Goal: Information Seeking & Learning: Learn about a topic

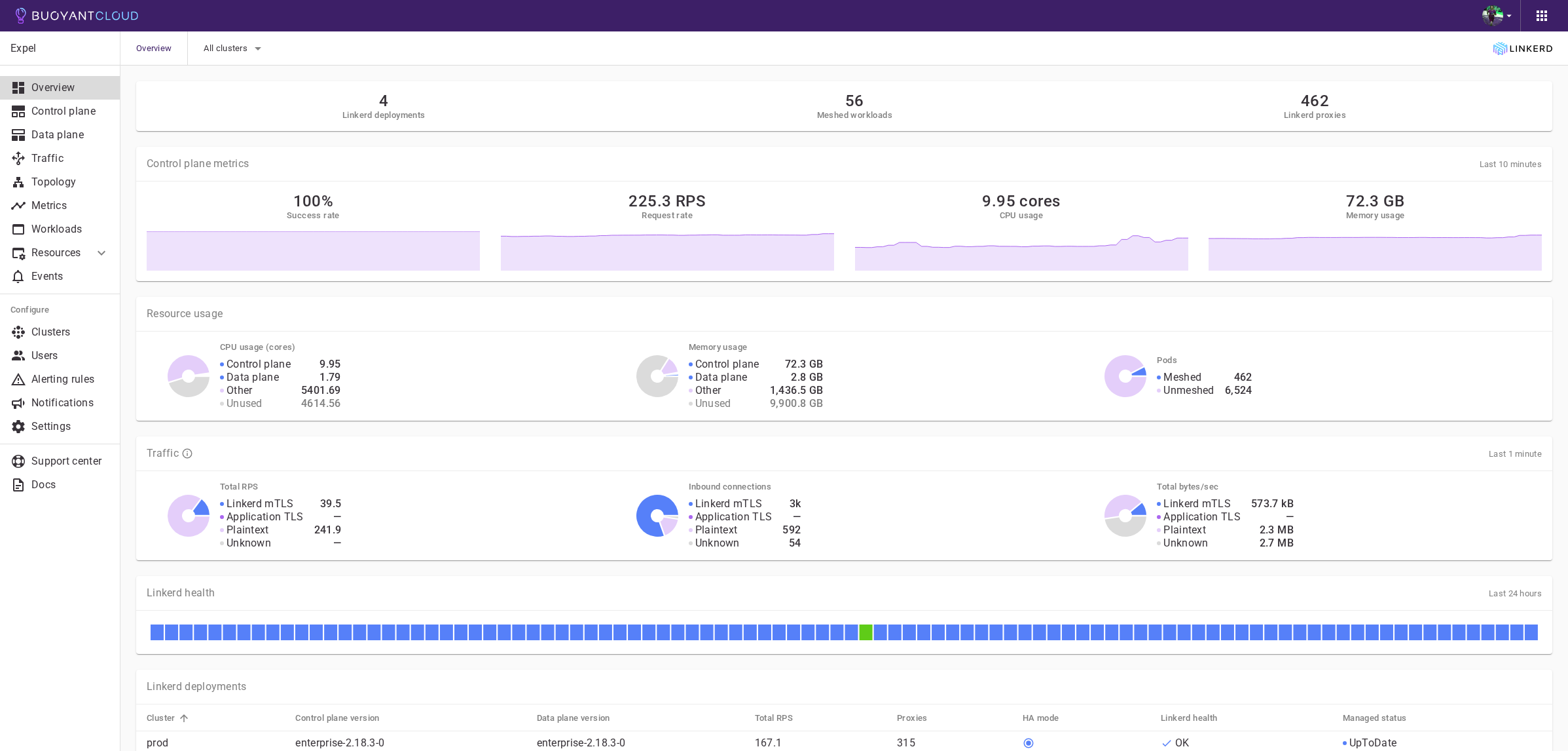
click at [66, 243] on li "Resources" at bounding box center [47, 253] width 94 height 23
click at [72, 224] on p "Workloads" at bounding box center [70, 229] width 78 height 13
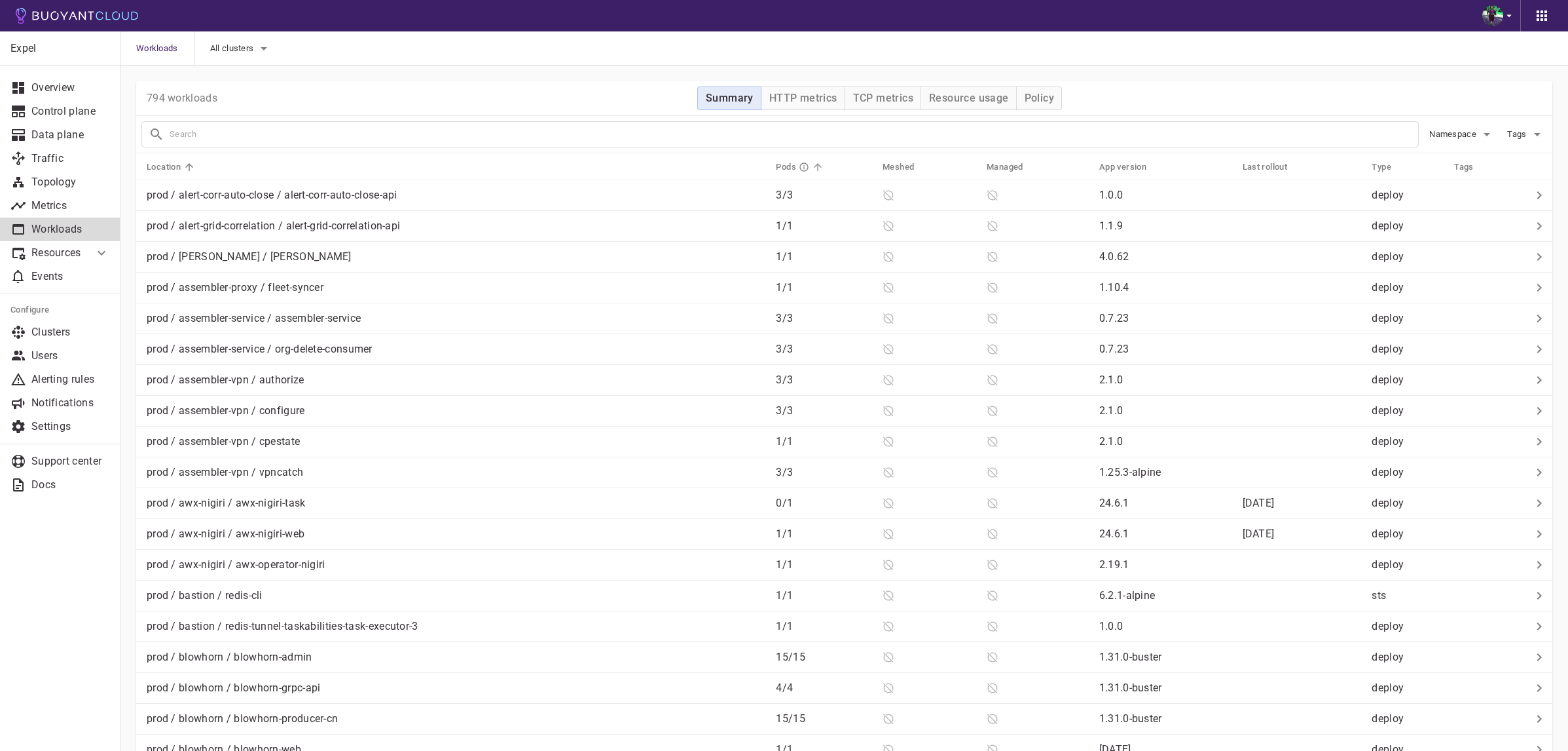
click at [777, 166] on th "Pods" at bounding box center [818, 166] width 107 height 27
click at [782, 166] on h5 "Pods" at bounding box center [786, 167] width 20 height 10
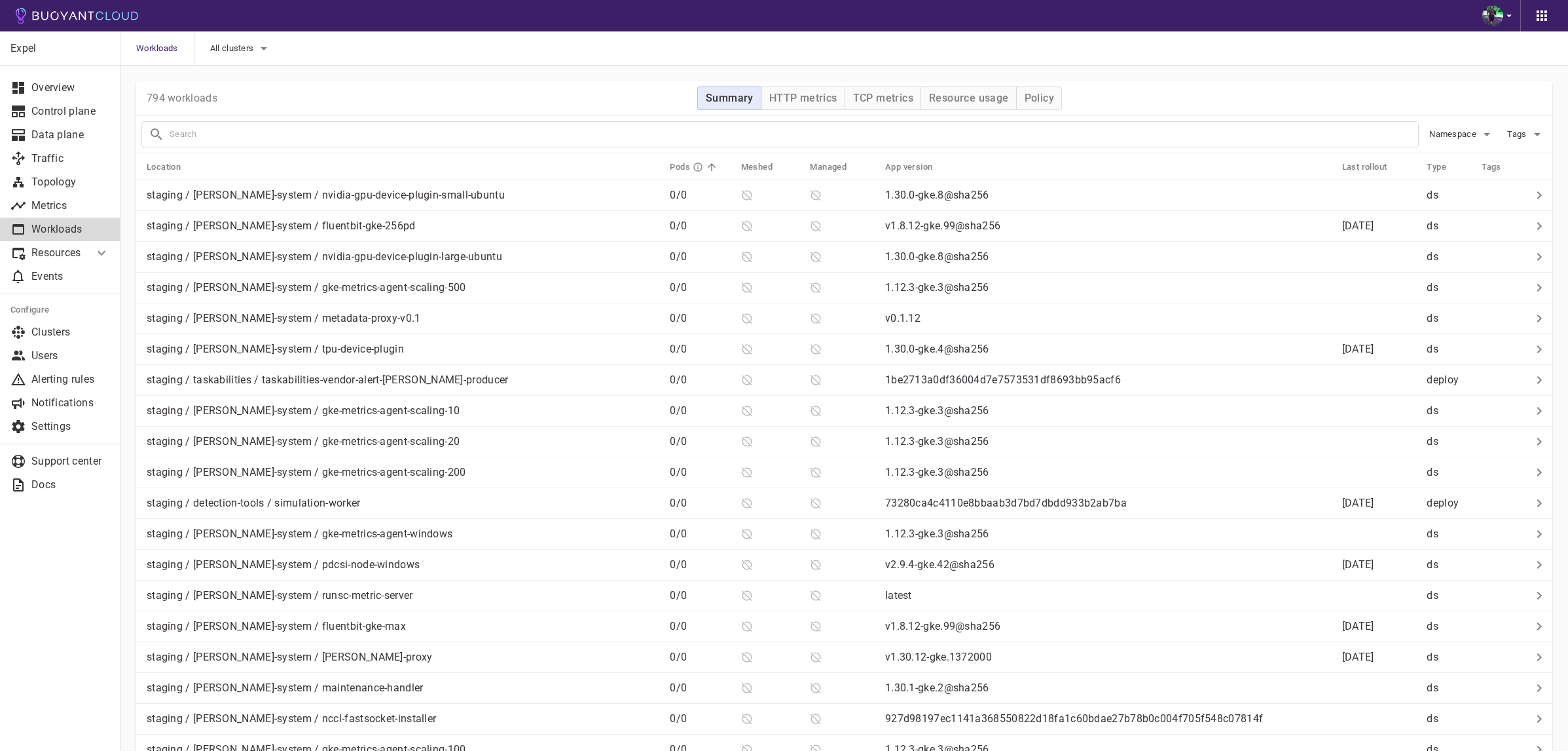
click at [676, 173] on span "Pods" at bounding box center [694, 167] width 50 height 12
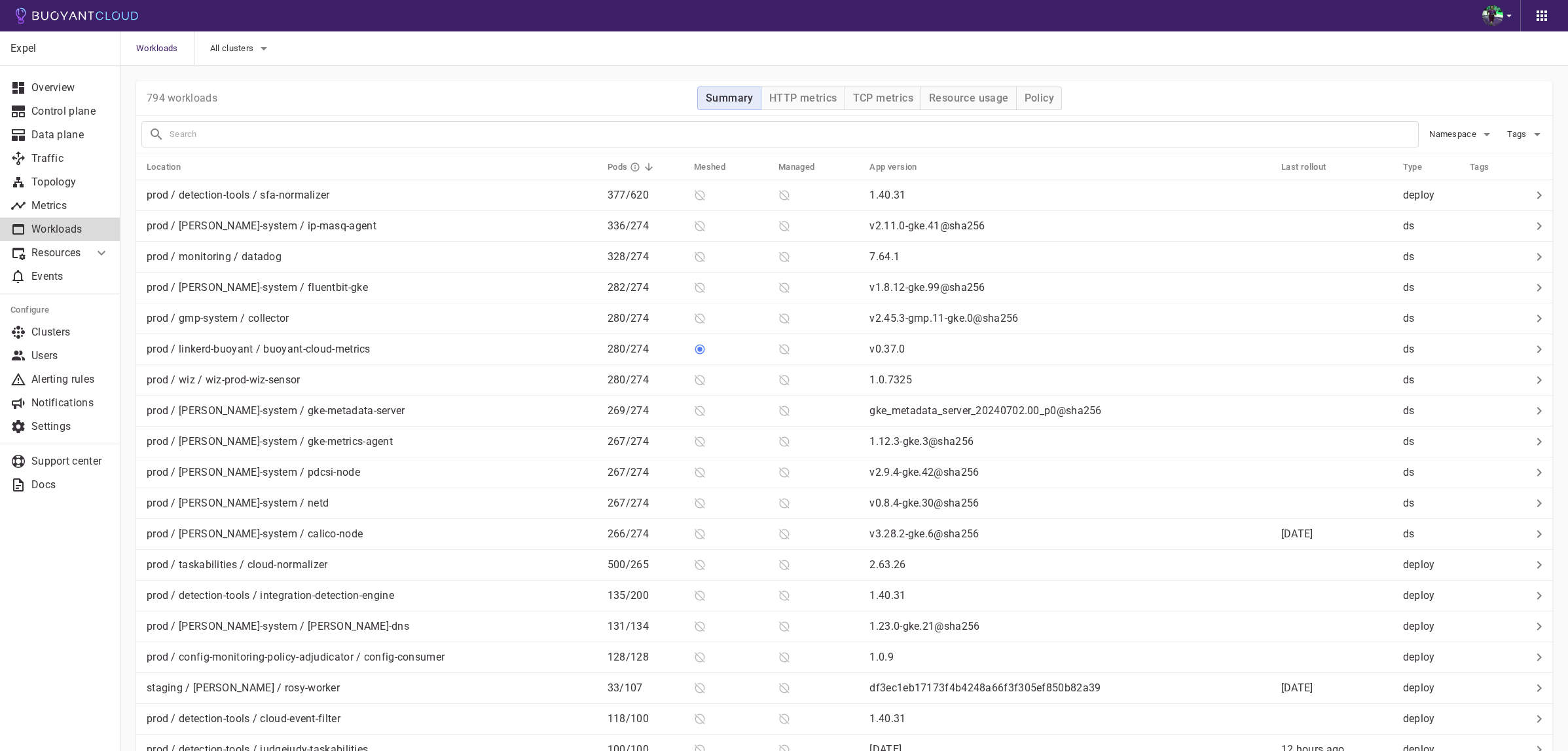
click at [84, 254] on li "Resources" at bounding box center [47, 253] width 94 height 23
click at [80, 210] on p "Metrics" at bounding box center [70, 205] width 78 height 13
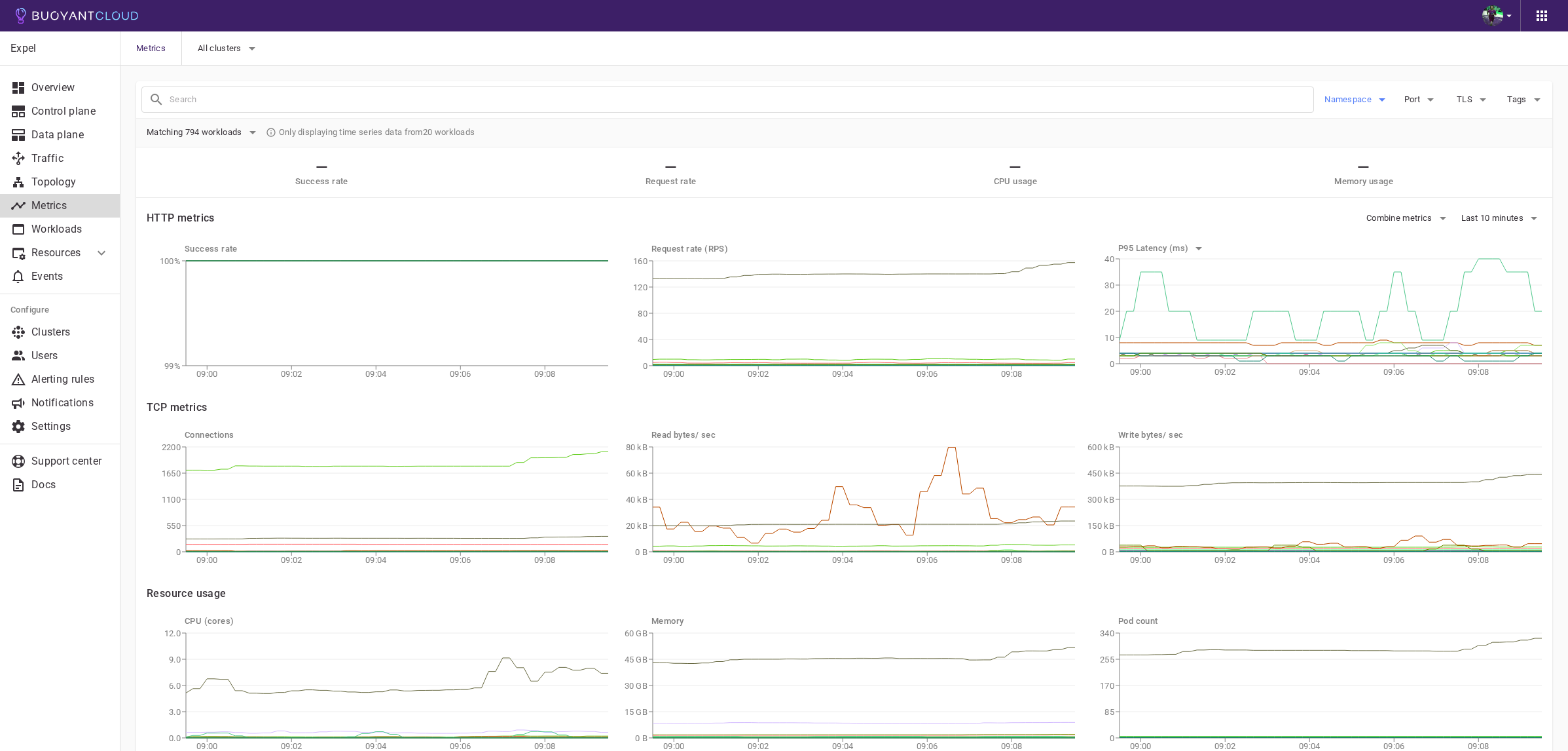
click at [1341, 102] on span "Namespace" at bounding box center [1349, 99] width 50 height 10
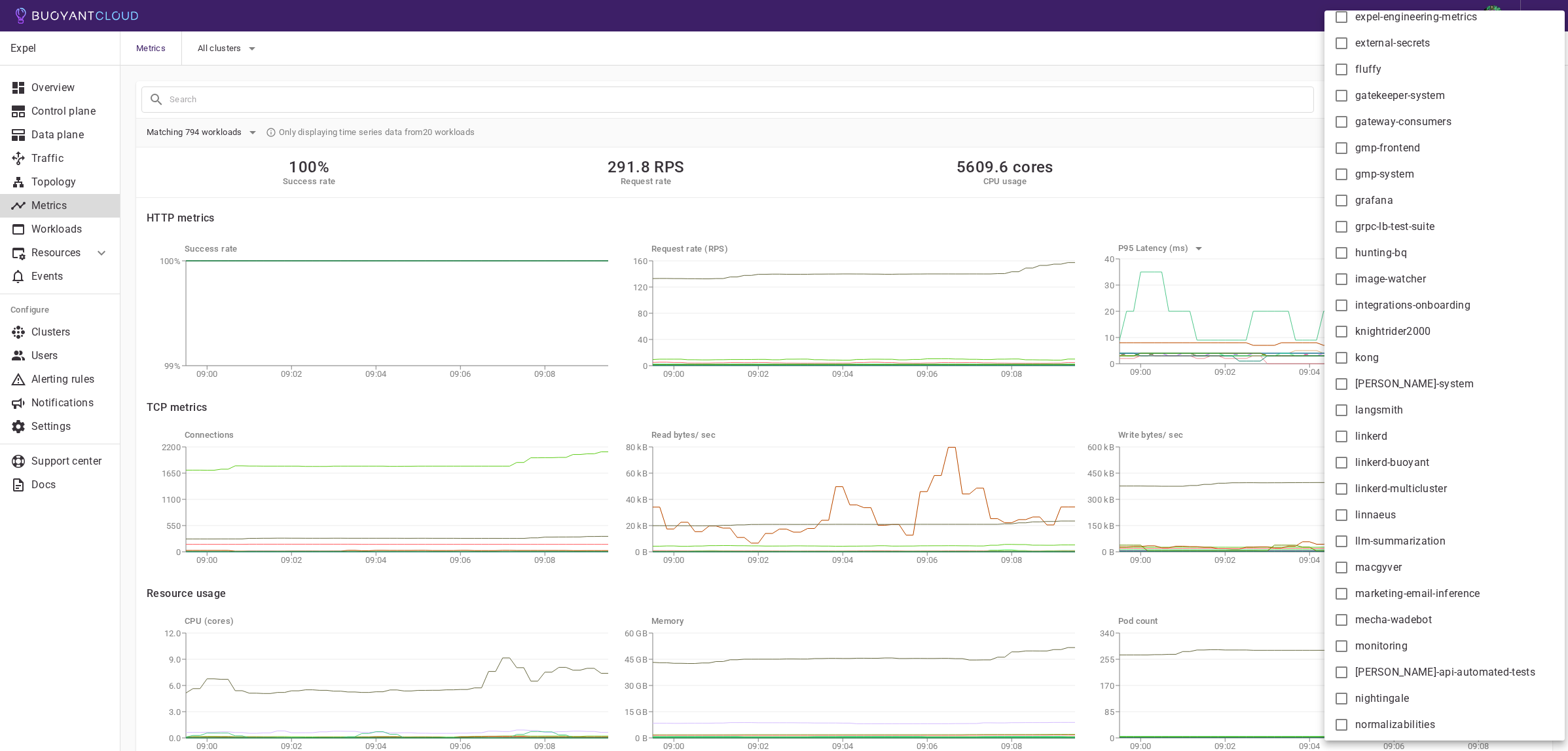
scroll to position [803, 0]
click at [1382, 465] on span "linkerd-buoyant" at bounding box center [1393, 463] width 75 height 13
click at [1349, 465] on input "linkerd-buoyant" at bounding box center [1342, 463] width 16 height 16
checkbox input "true"
type input "namespace:linkerd-buoyant"
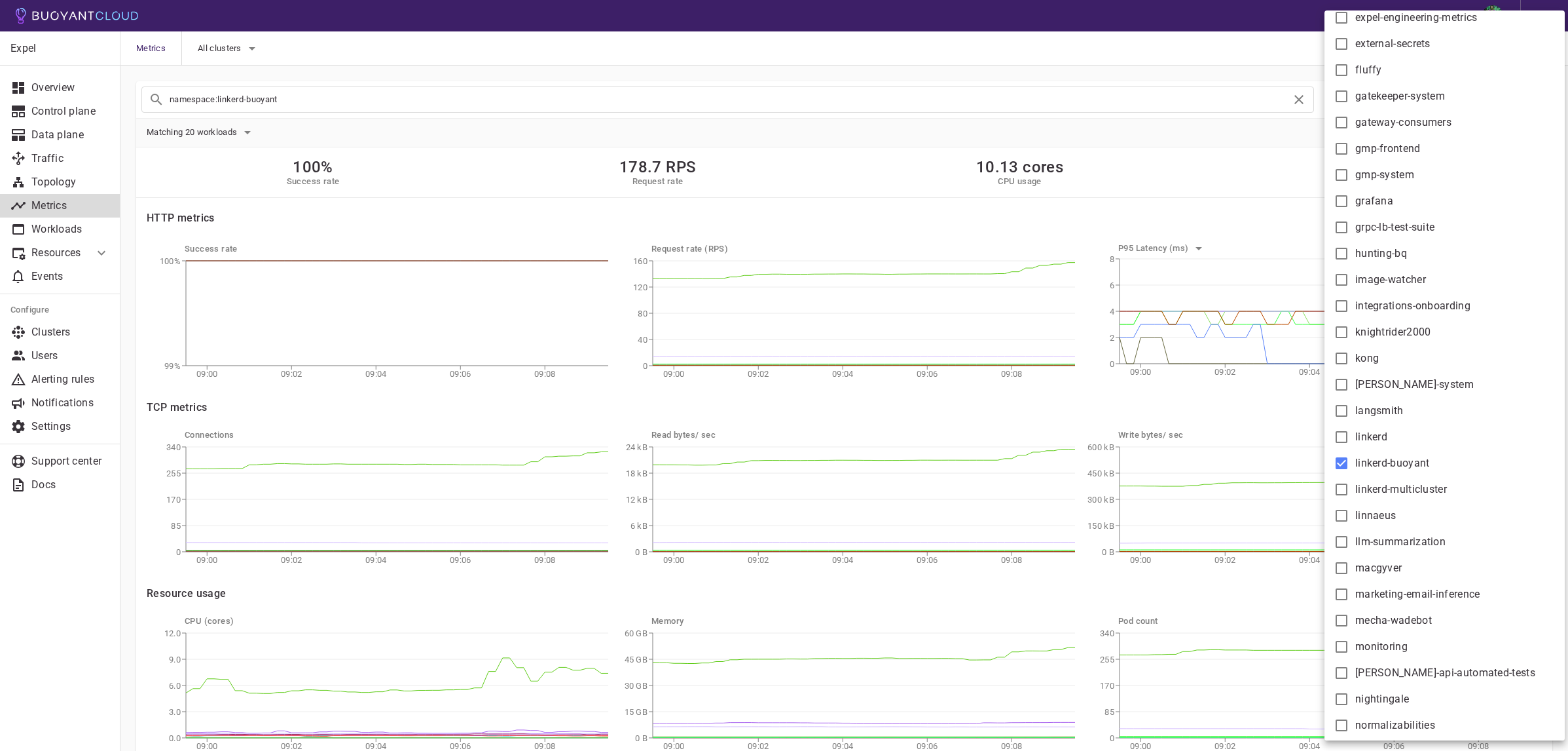
click at [1125, 125] on div at bounding box center [784, 375] width 1568 height 751
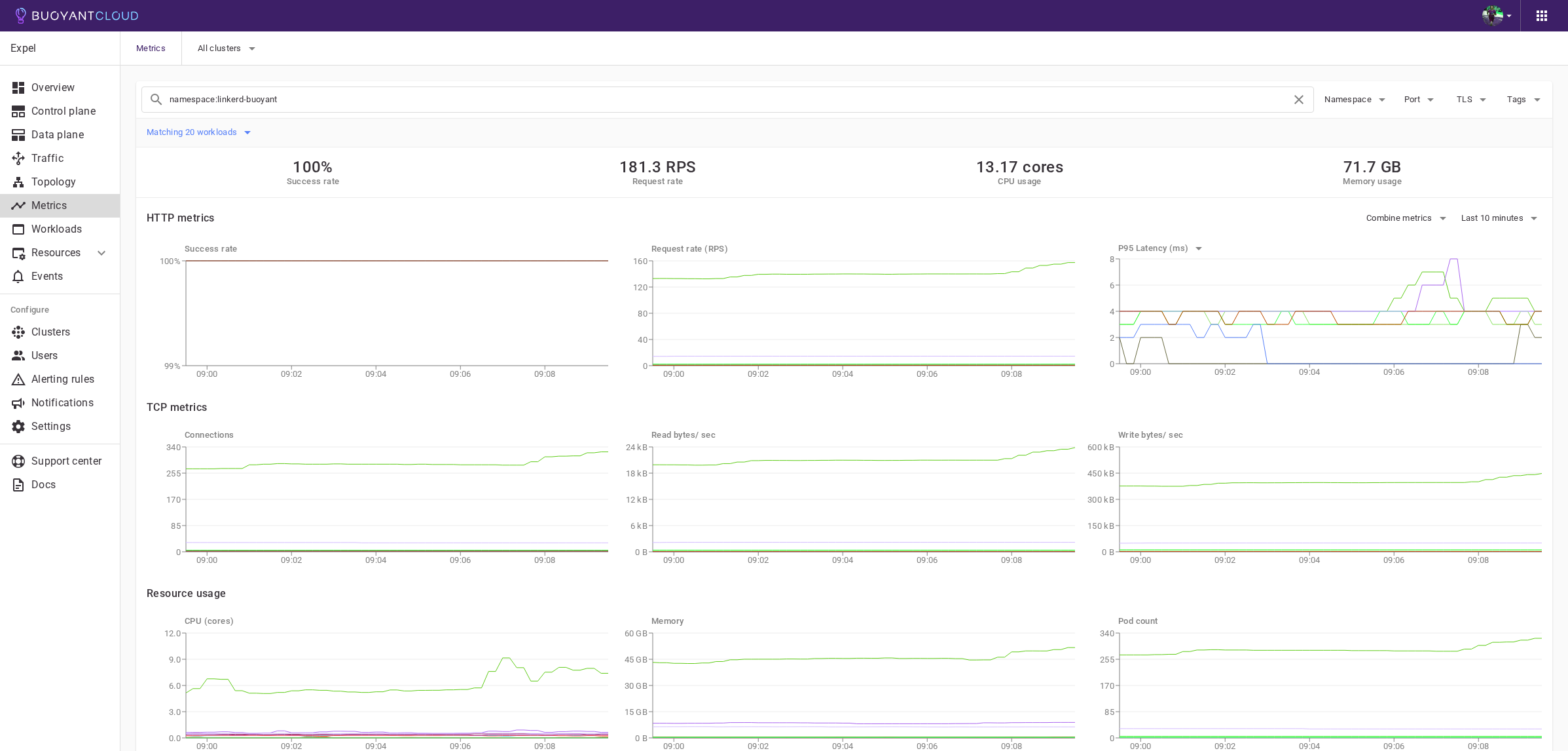
click at [220, 132] on span "Matching 20 workloads" at bounding box center [193, 132] width 93 height 10
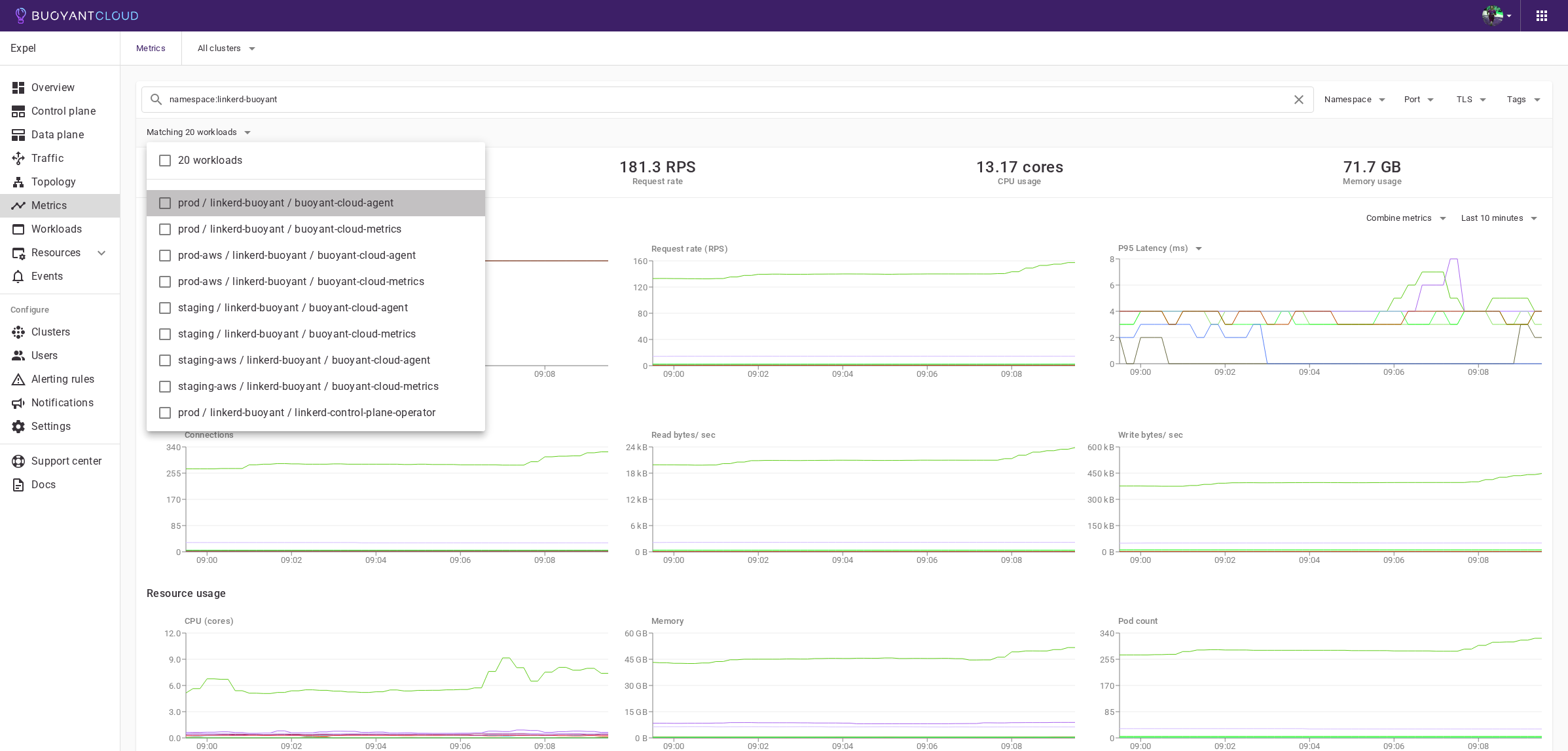
click at [411, 203] on span "prod / linkerd-buoyant / buoyant-cloud-agent" at bounding box center [326, 203] width 296 height 13
checkbox input "true"
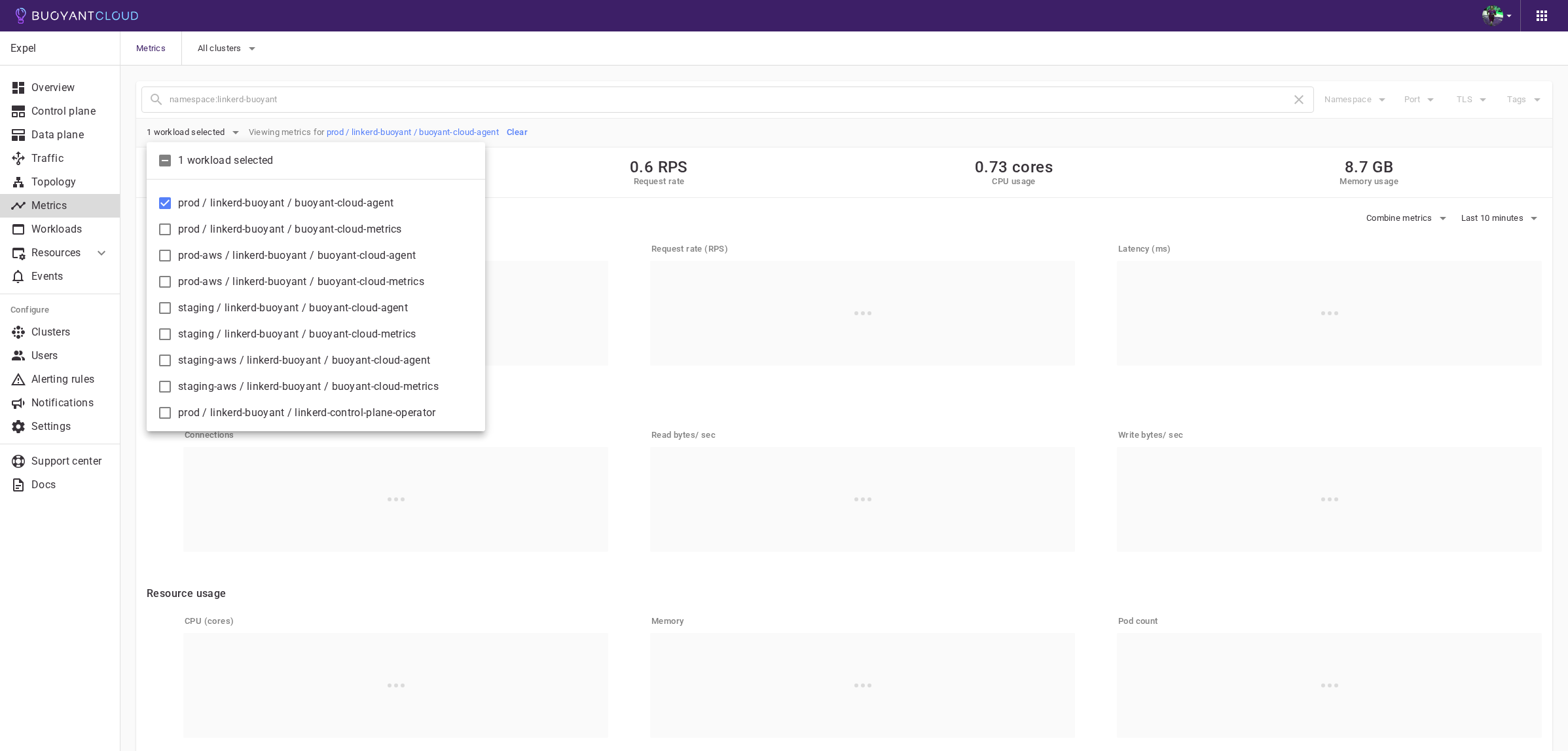
click at [352, 223] on span "prod / linkerd-buoyant / buoyant-cloud-metrics" at bounding box center [326, 229] width 296 height 13
checkbox input "true"
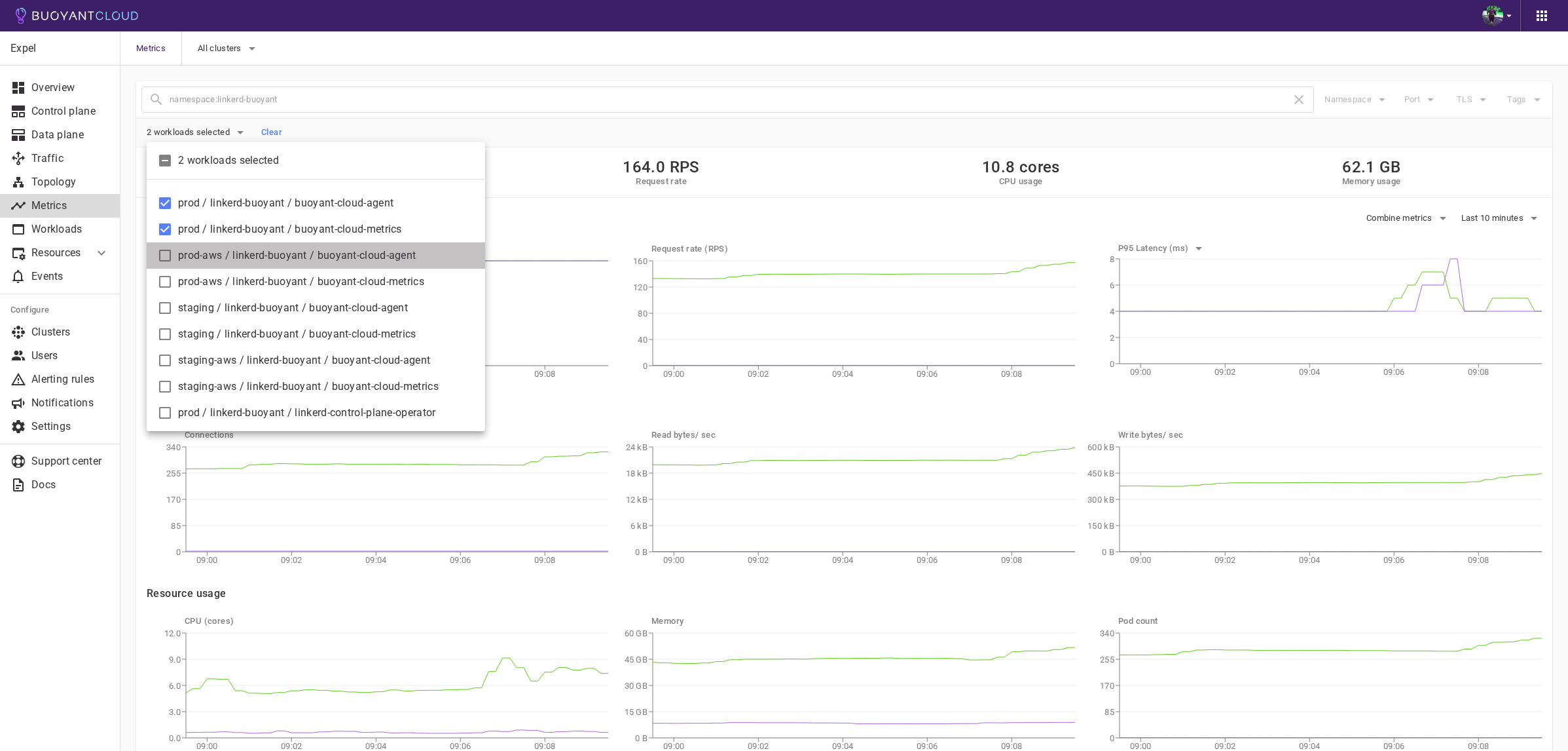
click at [380, 251] on span "prod-aws / linkerd-buoyant / buoyant-cloud-agent" at bounding box center [326, 256] width 296 height 13
checkbox input "true"
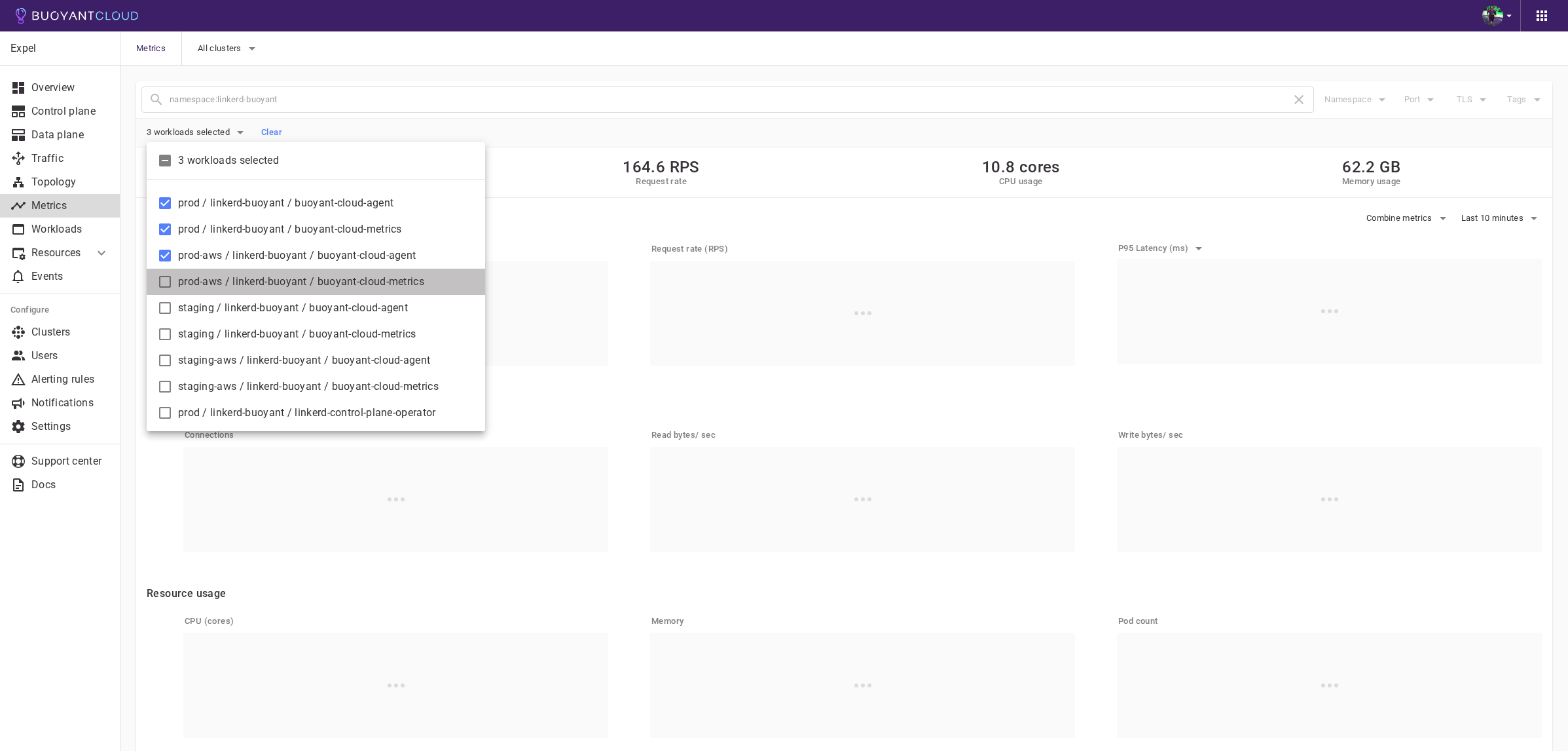
click at [377, 277] on span "prod-aws / linkerd-buoyant / buoyant-cloud-metrics" at bounding box center [326, 282] width 296 height 13
checkbox input "true"
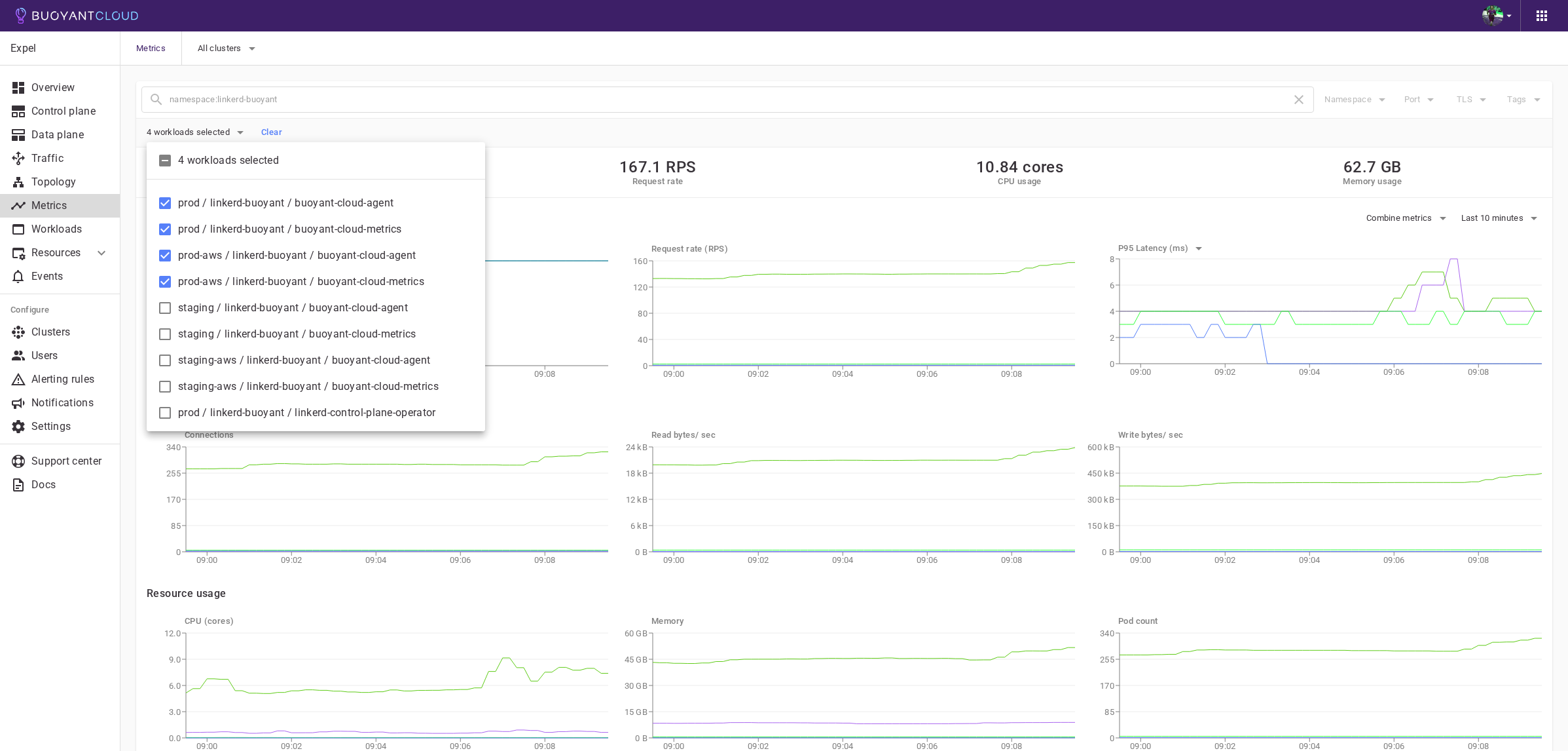
click at [380, 300] on li "staging / linkerd-buoyant / buoyant-cloud-agent" at bounding box center [315, 308] width 338 height 26
checkbox input "true"
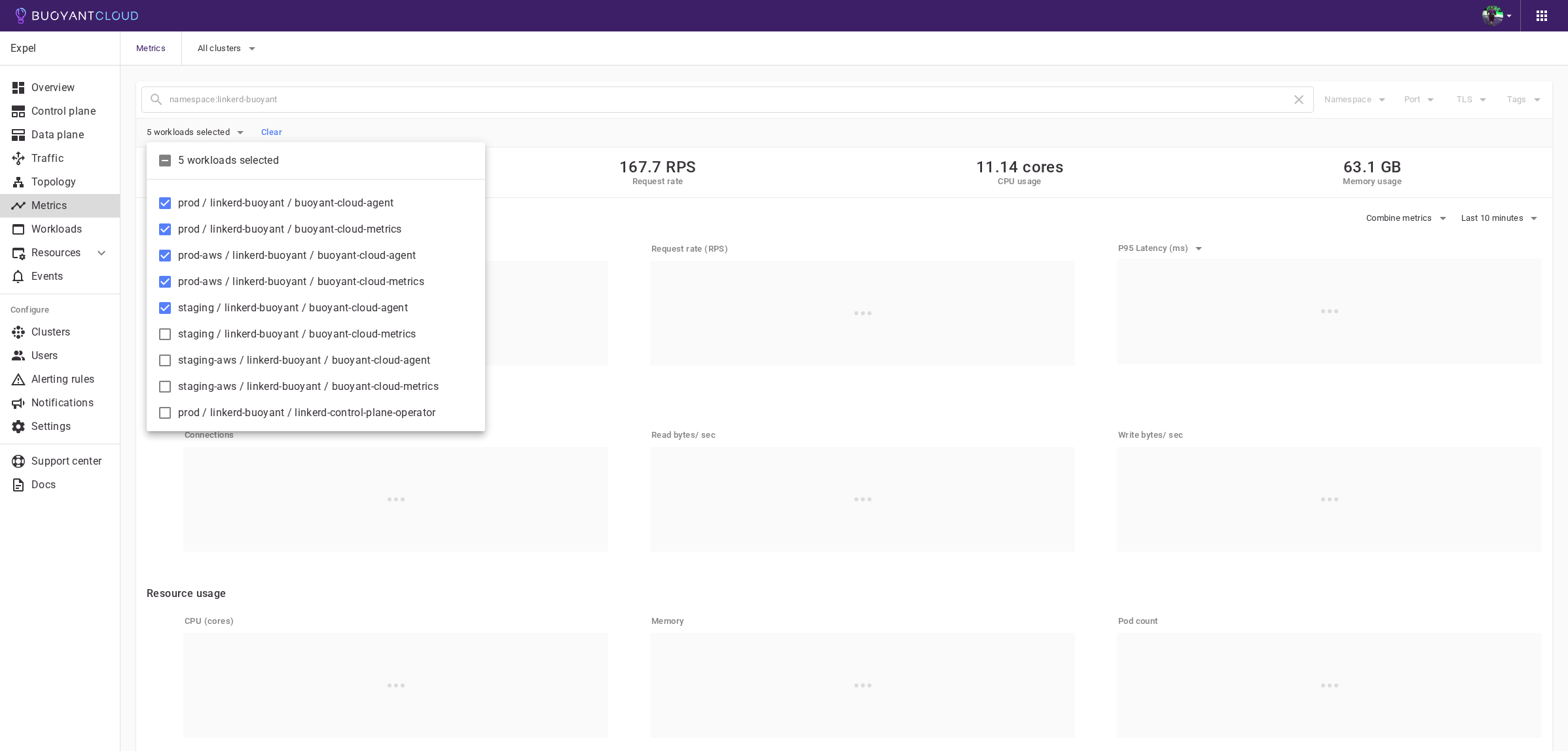
click at [377, 324] on li "staging / linkerd-buoyant / buoyant-cloud-metrics" at bounding box center [315, 334] width 338 height 26
checkbox input "true"
click at [379, 359] on span "staging-aws / linkerd-buoyant / buoyant-cloud-agent" at bounding box center [326, 361] width 296 height 13
checkbox input "true"
click at [374, 377] on li "staging-aws / linkerd-buoyant / buoyant-cloud-metrics" at bounding box center [315, 387] width 338 height 26
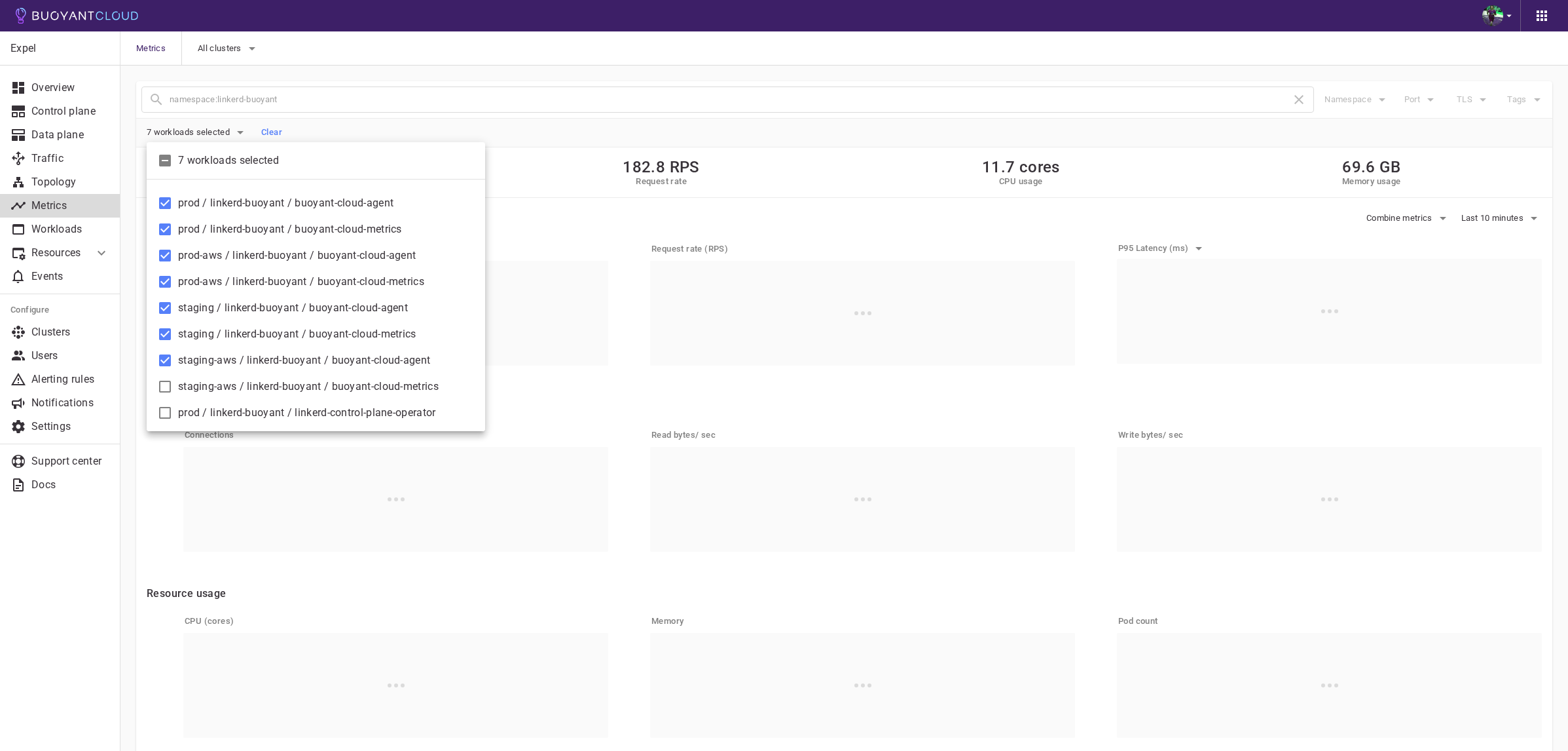
checkbox input "true"
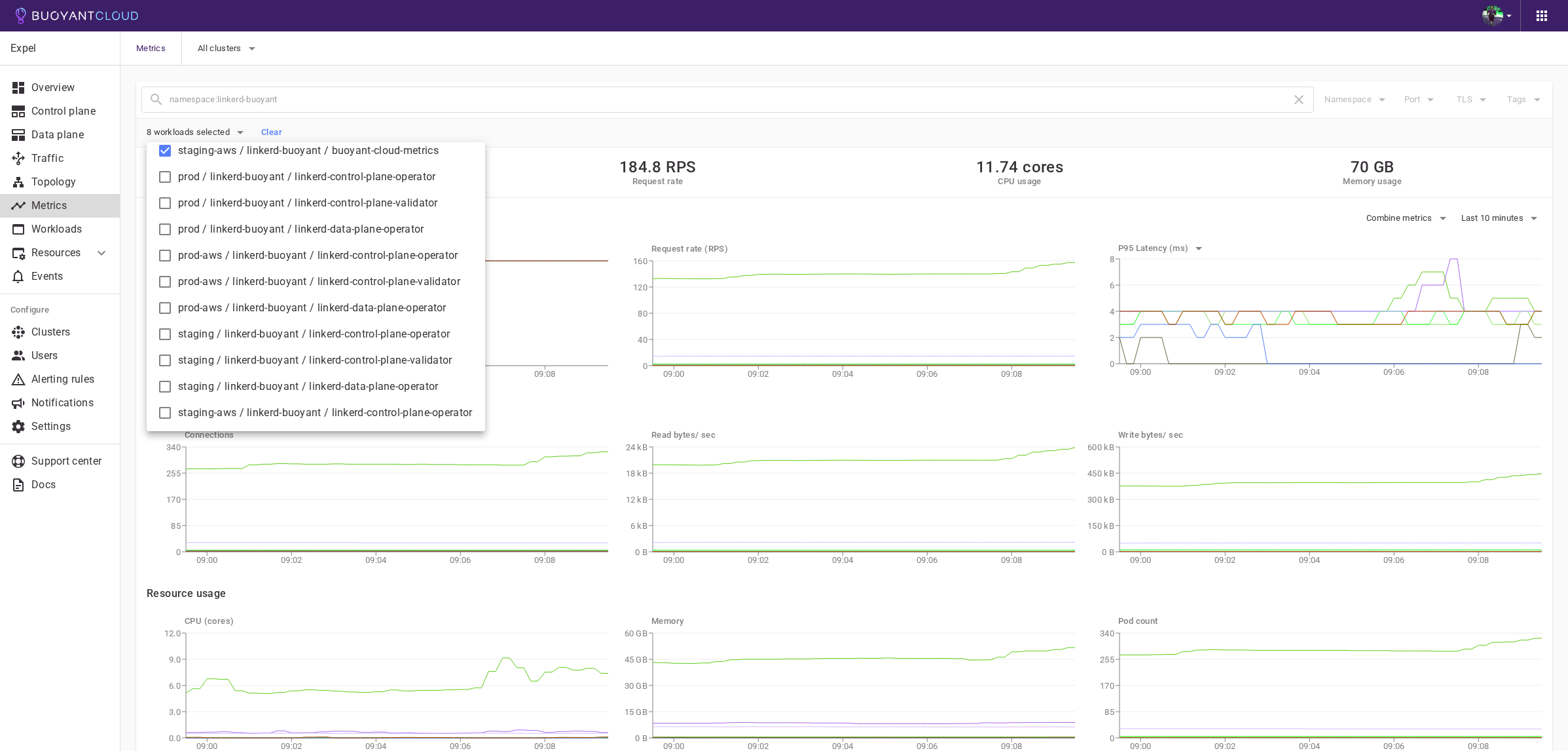
scroll to position [294, 0]
click at [593, 141] on div at bounding box center [784, 375] width 1568 height 751
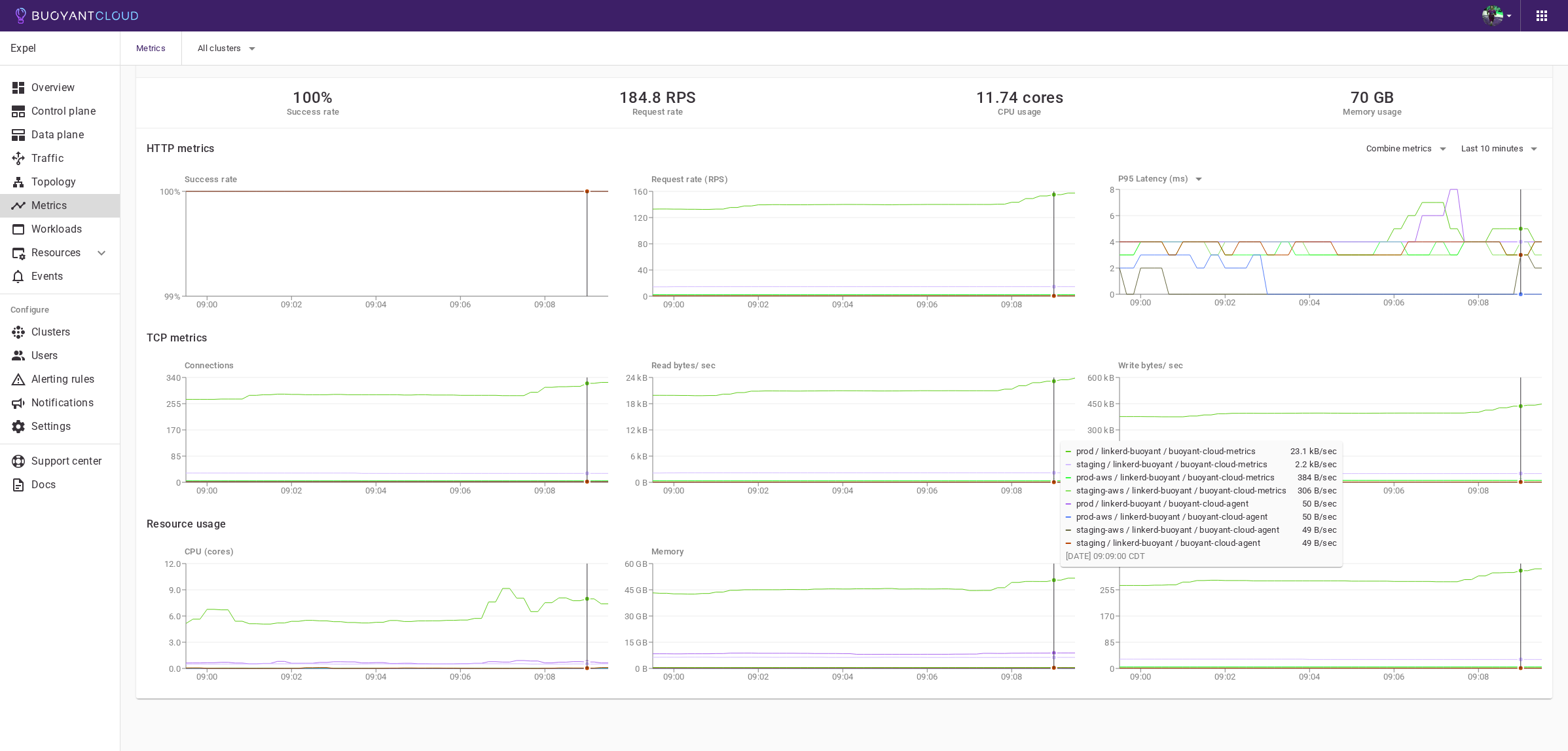
scroll to position [0, 0]
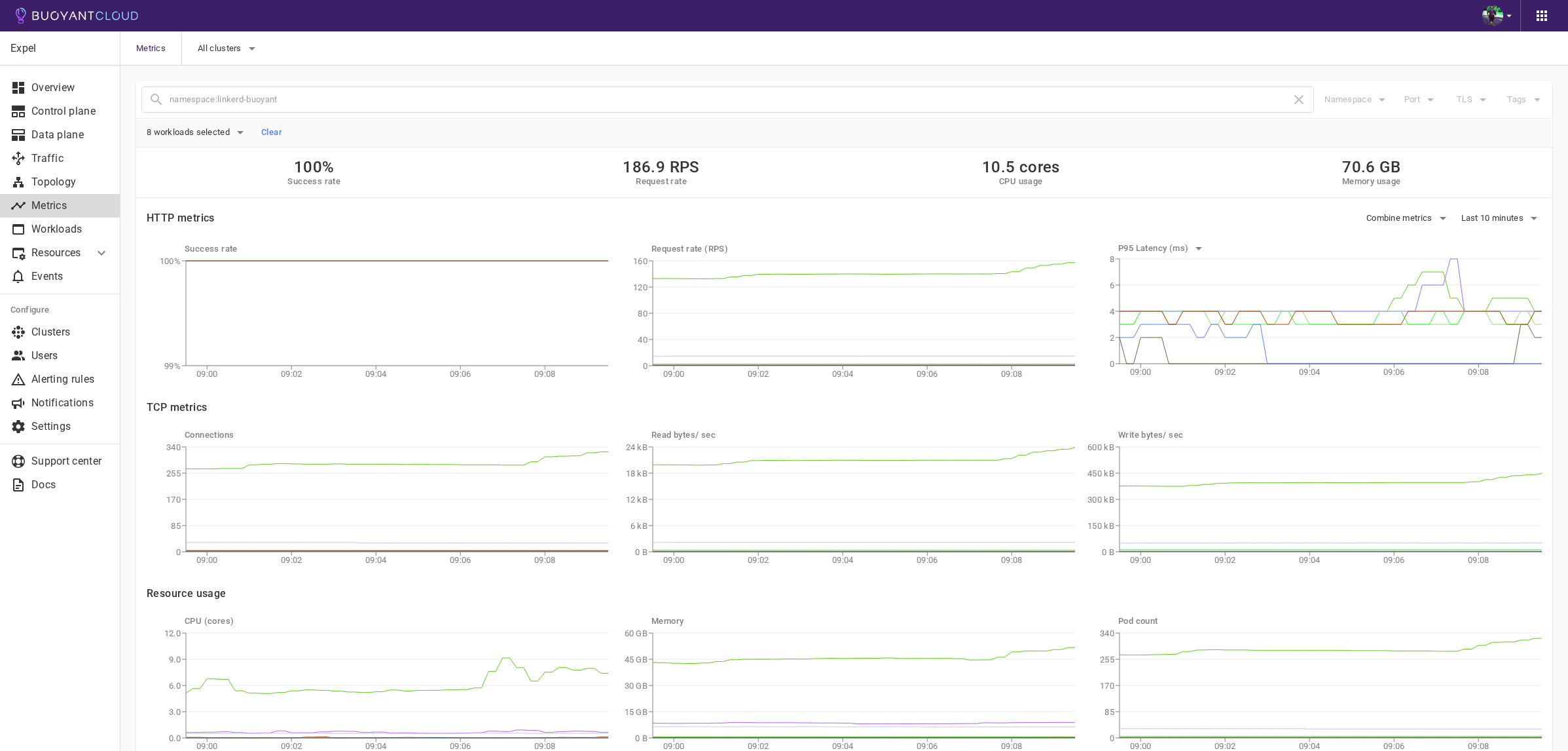
click at [74, 249] on p "Resources" at bounding box center [57, 253] width 52 height 13
click at [211, 127] on span "8 workloads selected" at bounding box center [189, 132] width 86 height 10
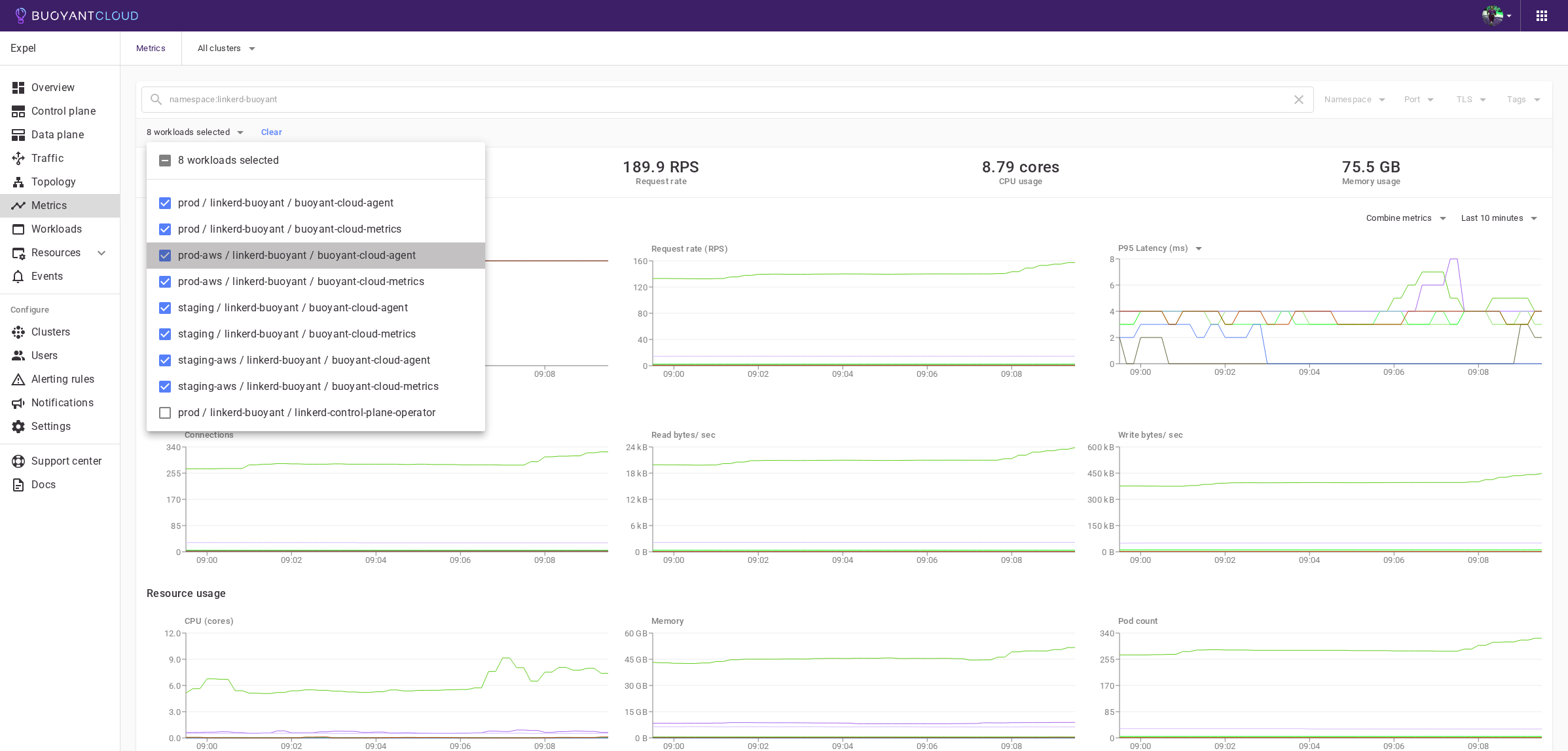
click at [319, 250] on span "prod-aws / linkerd-buoyant / buoyant-cloud-agent" at bounding box center [326, 256] width 296 height 13
checkbox input "false"
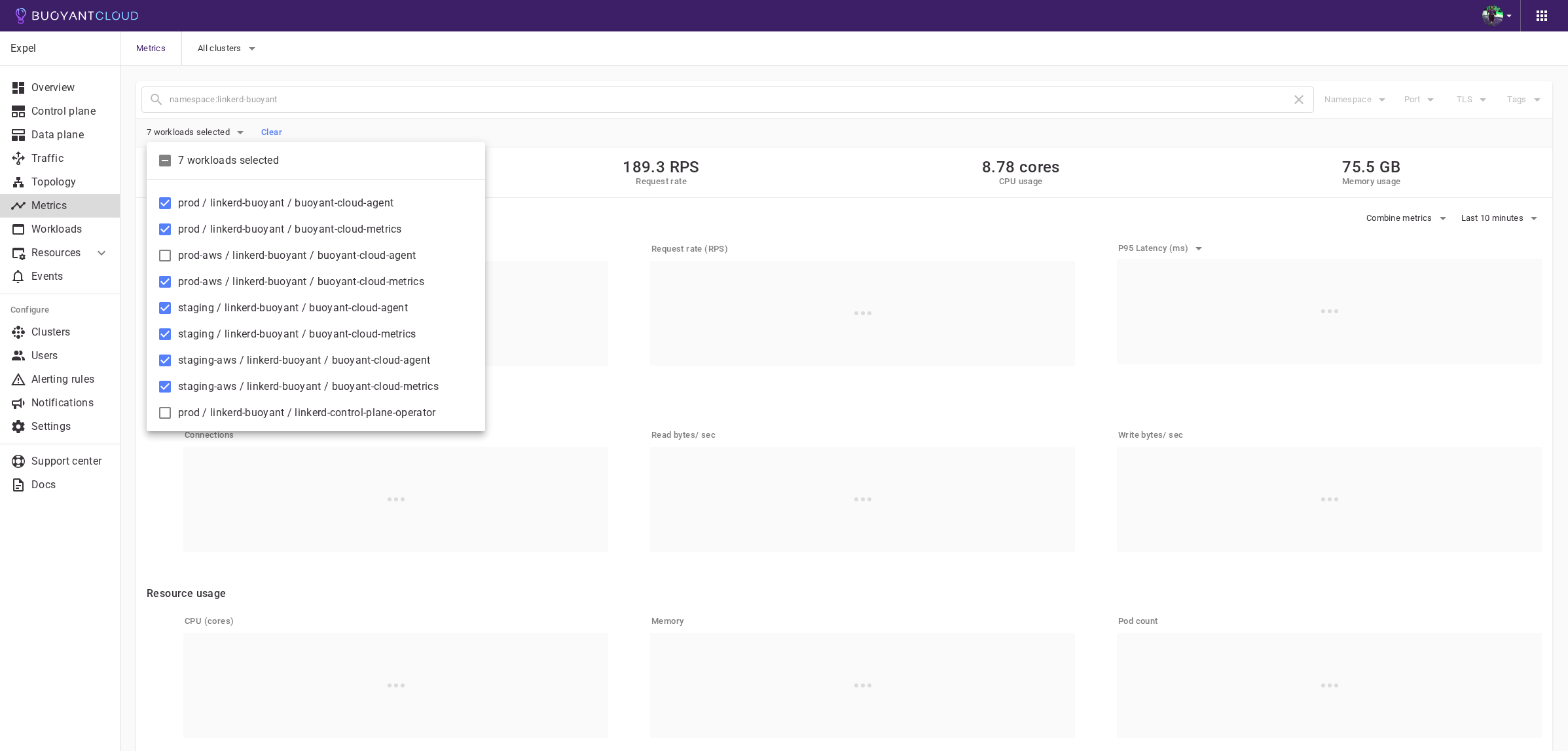
click at [298, 278] on span "prod-aws / linkerd-buoyant / buoyant-cloud-metrics" at bounding box center [326, 282] width 296 height 13
checkbox input "false"
click at [289, 304] on span "staging / linkerd-buoyant / buoyant-cloud-agent" at bounding box center [326, 308] width 296 height 13
checkbox input "false"
click at [277, 335] on span "staging / linkerd-buoyant / buoyant-cloud-metrics" at bounding box center [326, 334] width 296 height 13
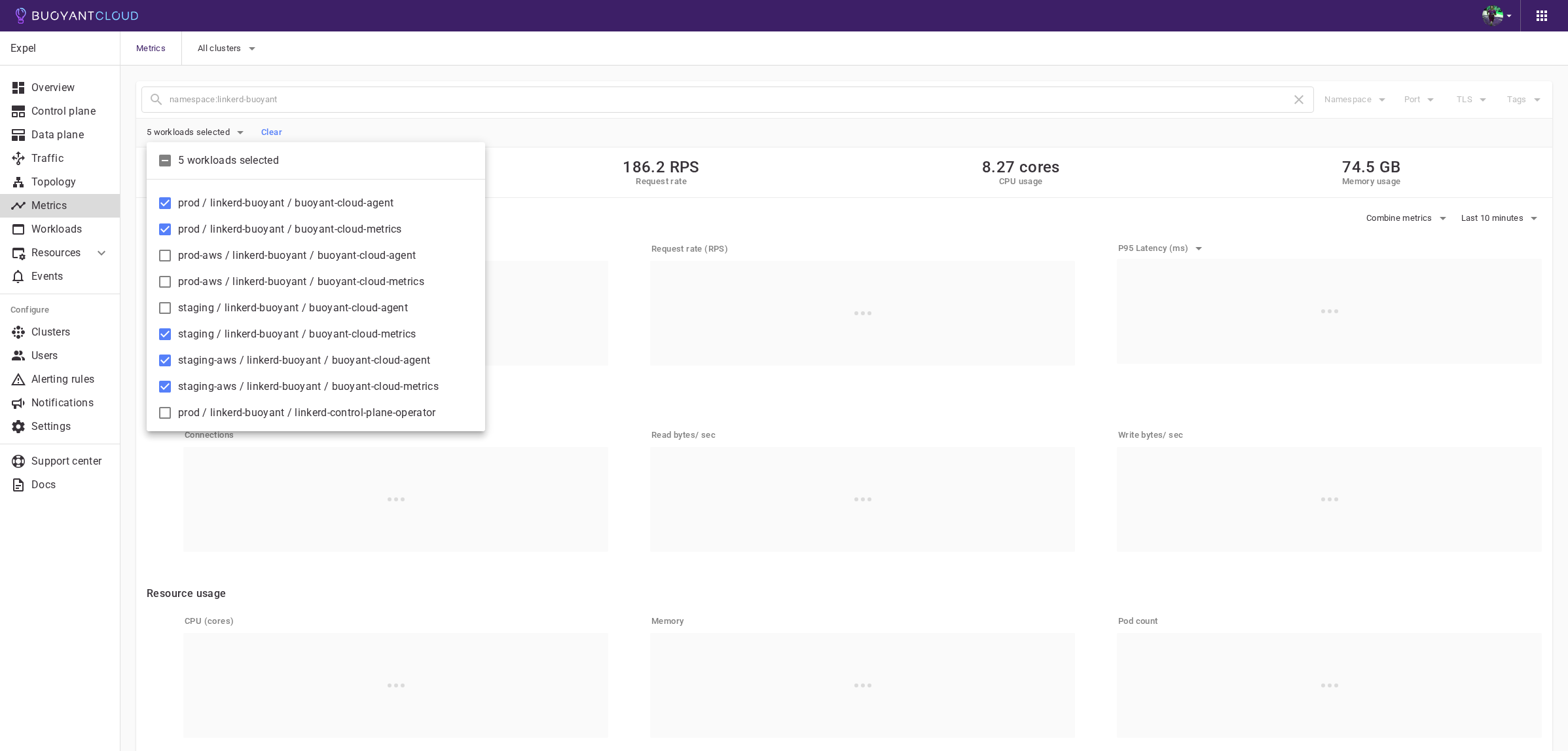
checkbox input "false"
click at [269, 359] on span "staging-aws / linkerd-buoyant / buoyant-cloud-agent" at bounding box center [326, 361] width 296 height 13
checkbox input "false"
click at [262, 391] on span "staging-aws / linkerd-buoyant / buoyant-cloud-metrics" at bounding box center [326, 387] width 296 height 13
checkbox input "false"
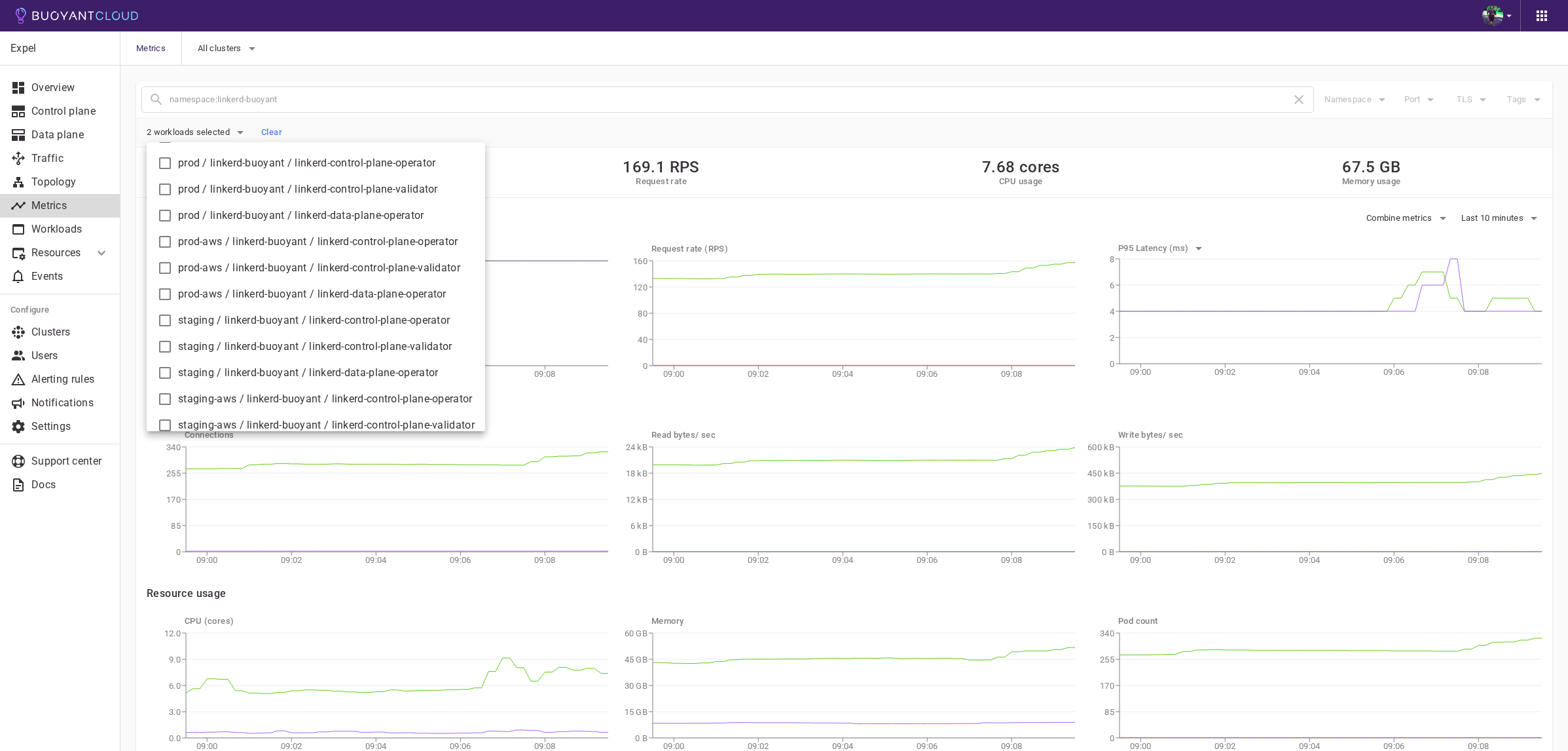
scroll to position [294, 0]
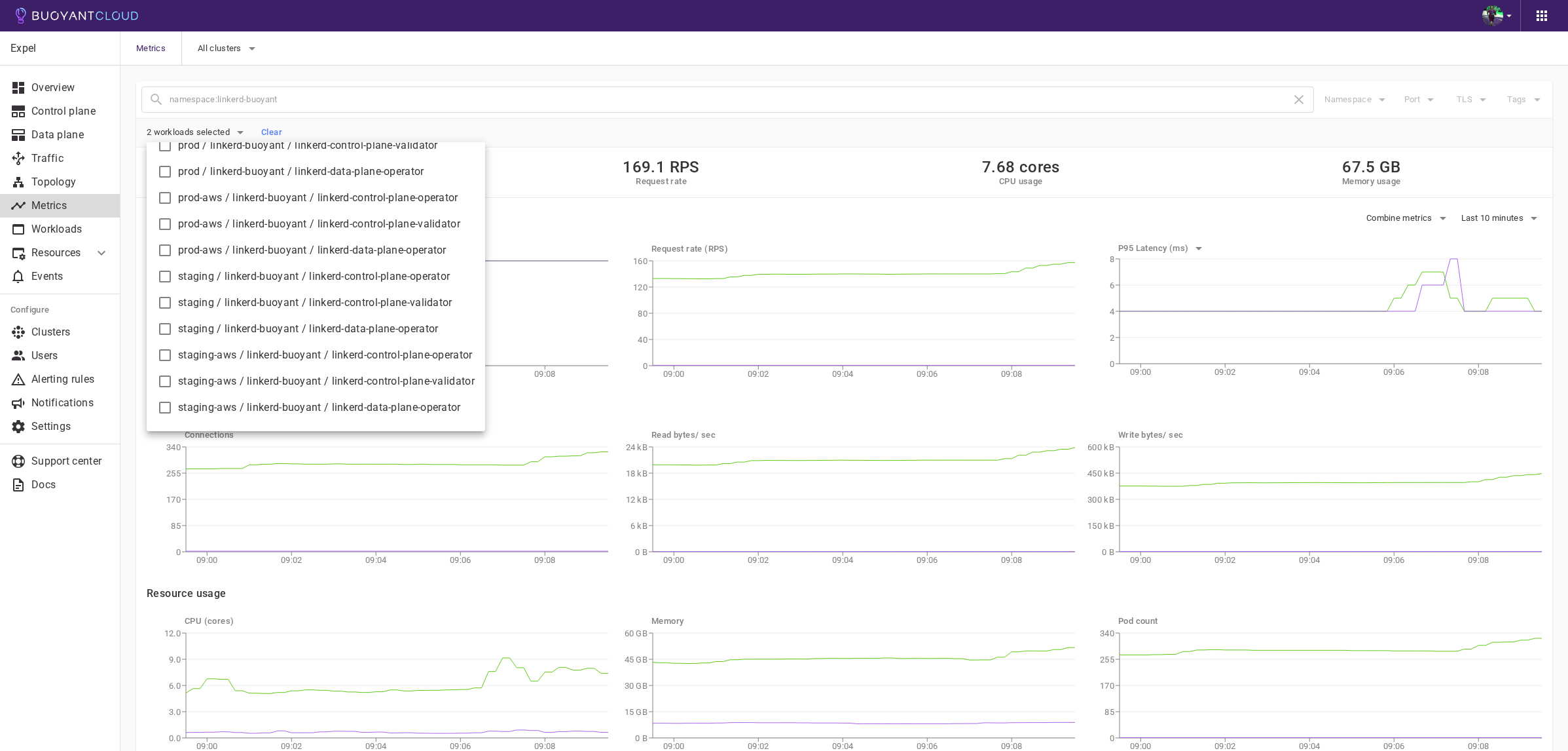
click at [593, 133] on div at bounding box center [784, 375] width 1568 height 751
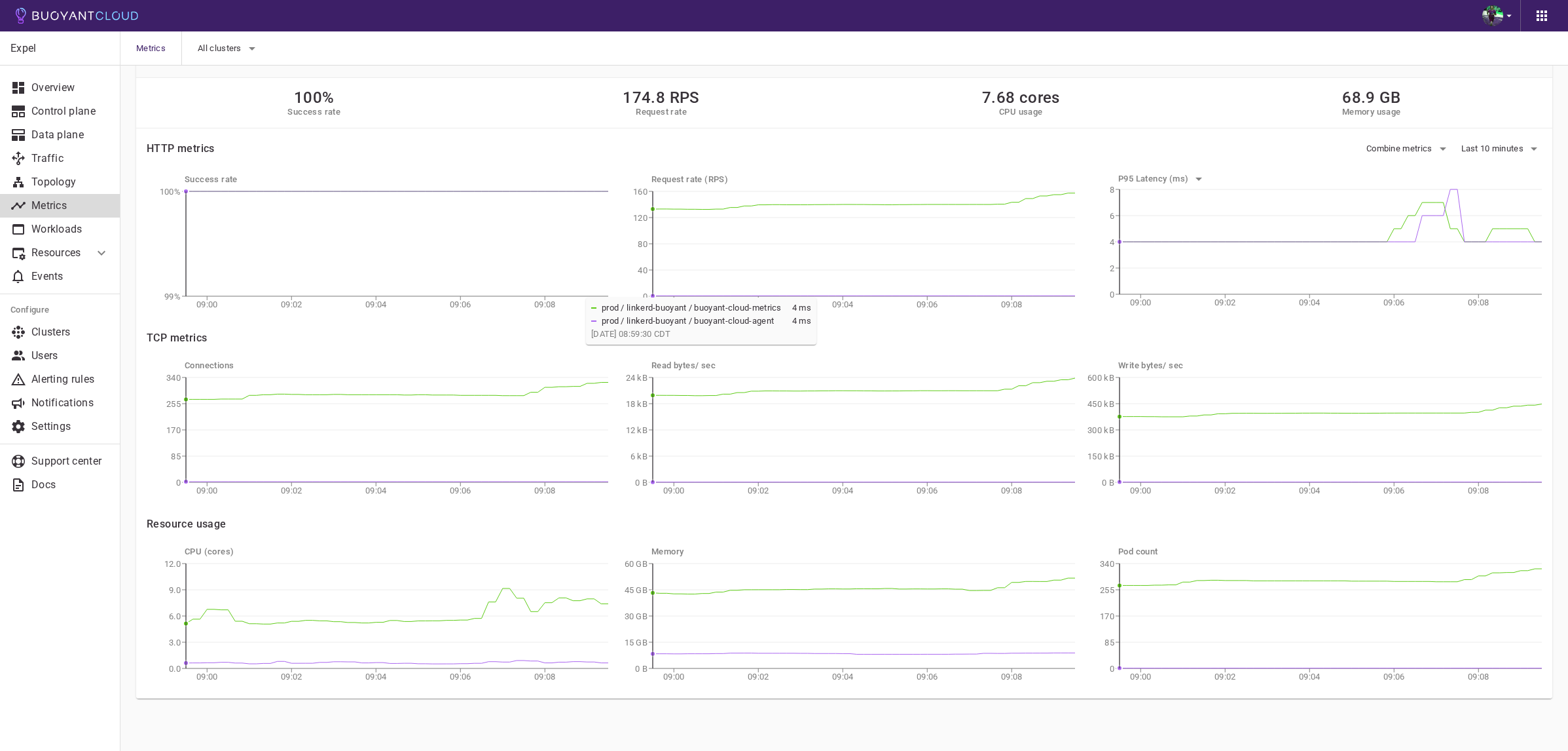
scroll to position [0, 0]
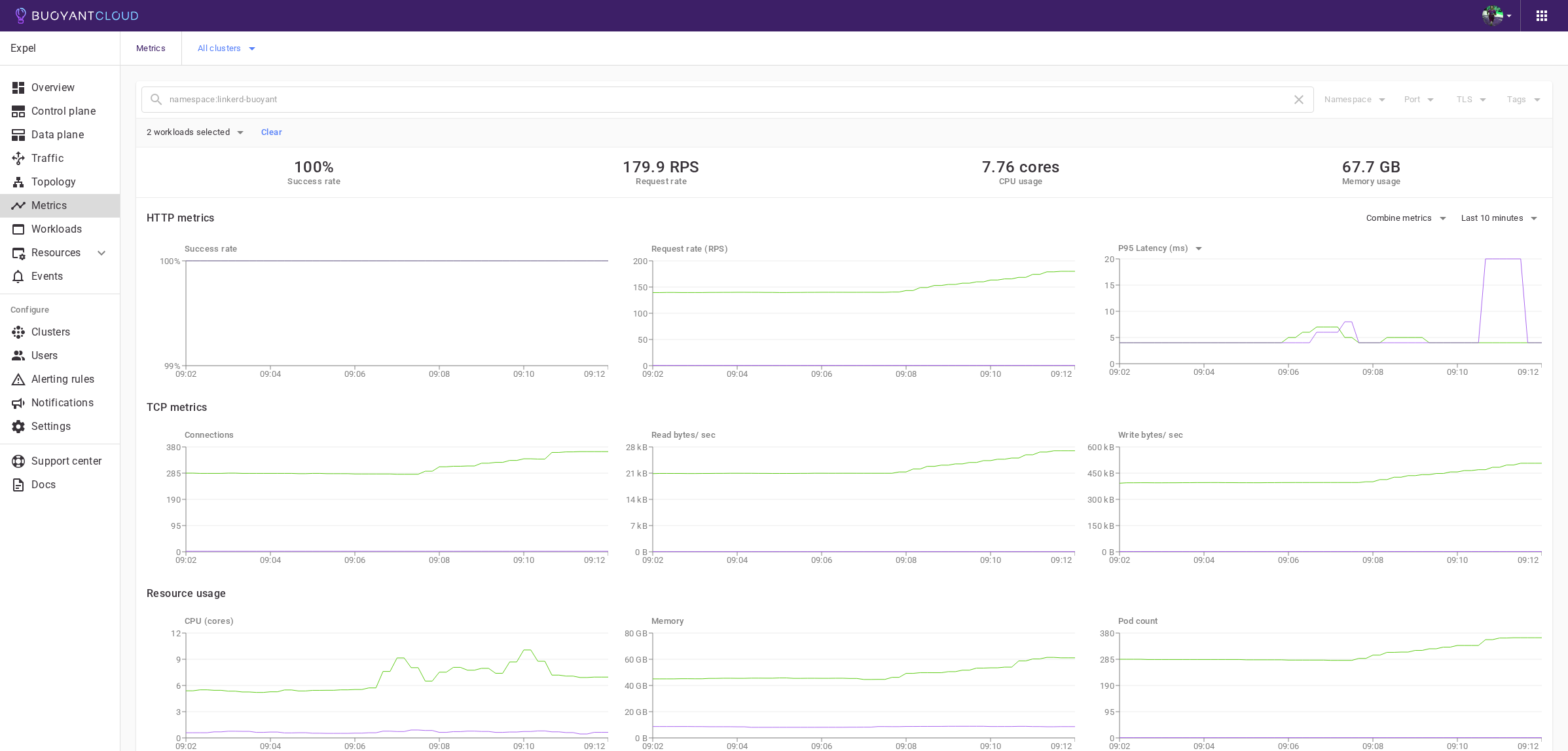
click at [245, 42] on icon "button" at bounding box center [252, 49] width 16 height 16
click at [246, 61] on span "prod" at bounding box center [240, 62] width 22 height 13
click at [223, 61] on input "prod" at bounding box center [215, 63] width 16 height 16
checkbox input "true"
click at [445, 88] on div at bounding box center [784, 375] width 1568 height 751
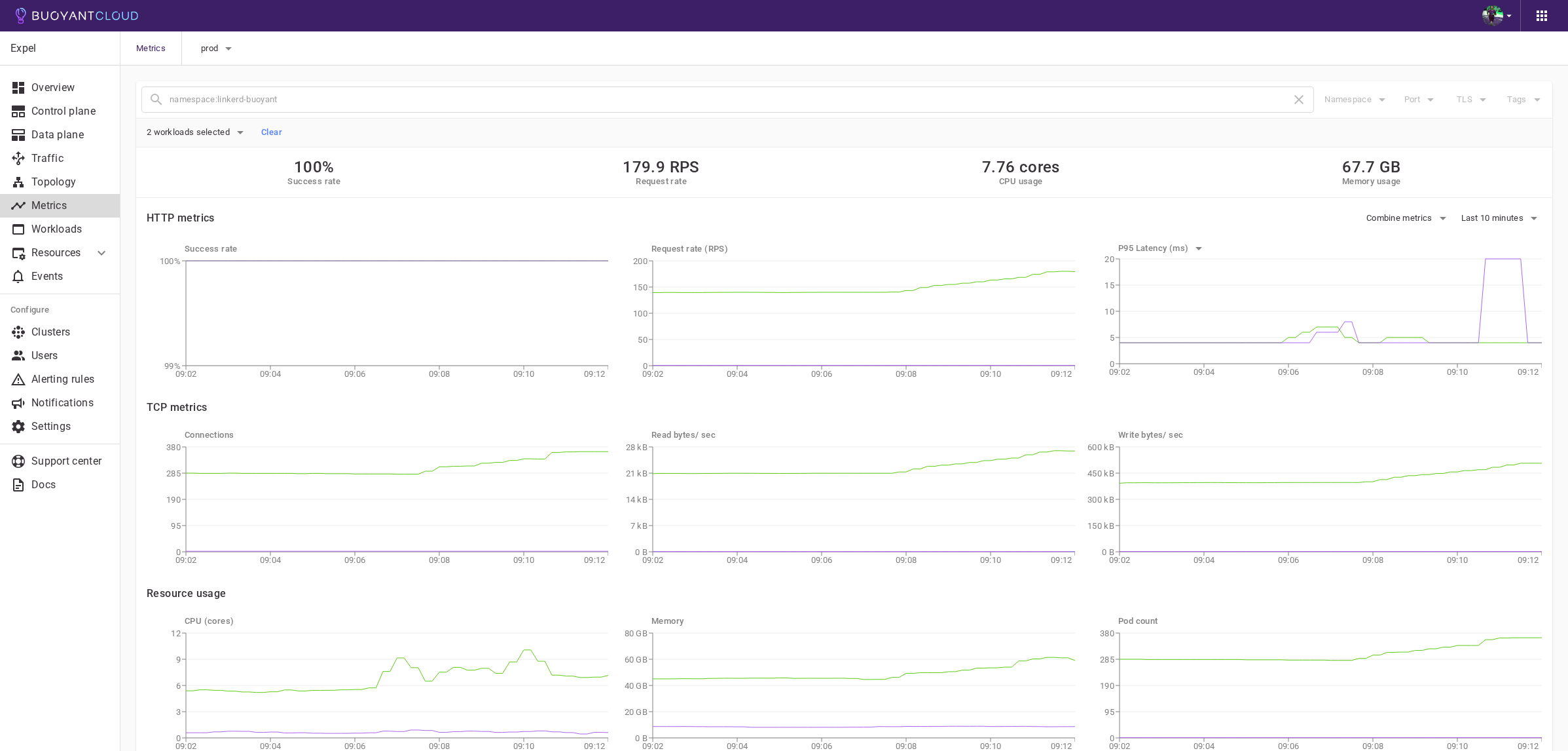
click at [273, 127] on h5 "Clear" at bounding box center [272, 132] width 21 height 10
click at [52, 223] on p "Workloads" at bounding box center [70, 229] width 78 height 13
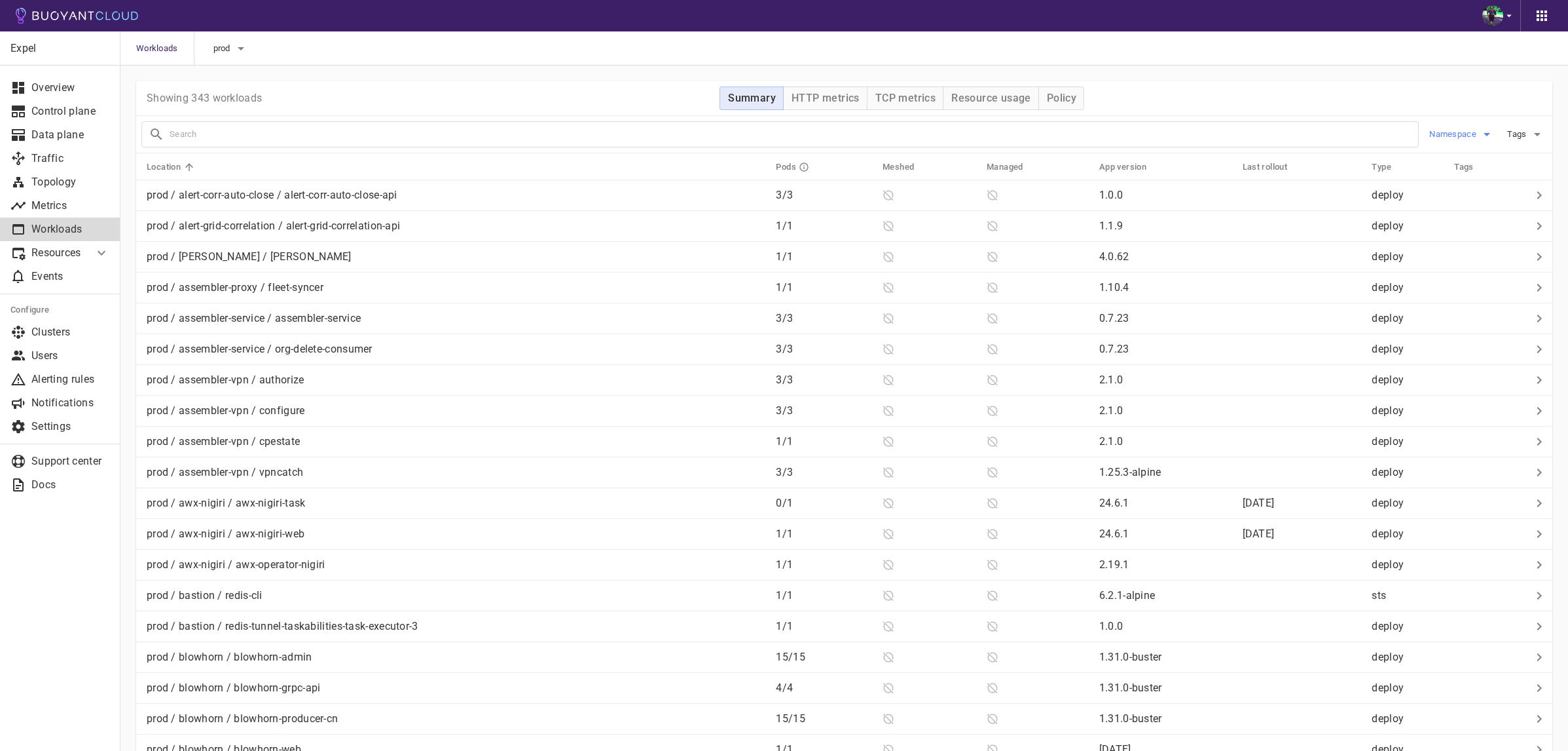
click at [1468, 139] on span "Namespace" at bounding box center [1454, 134] width 50 height 10
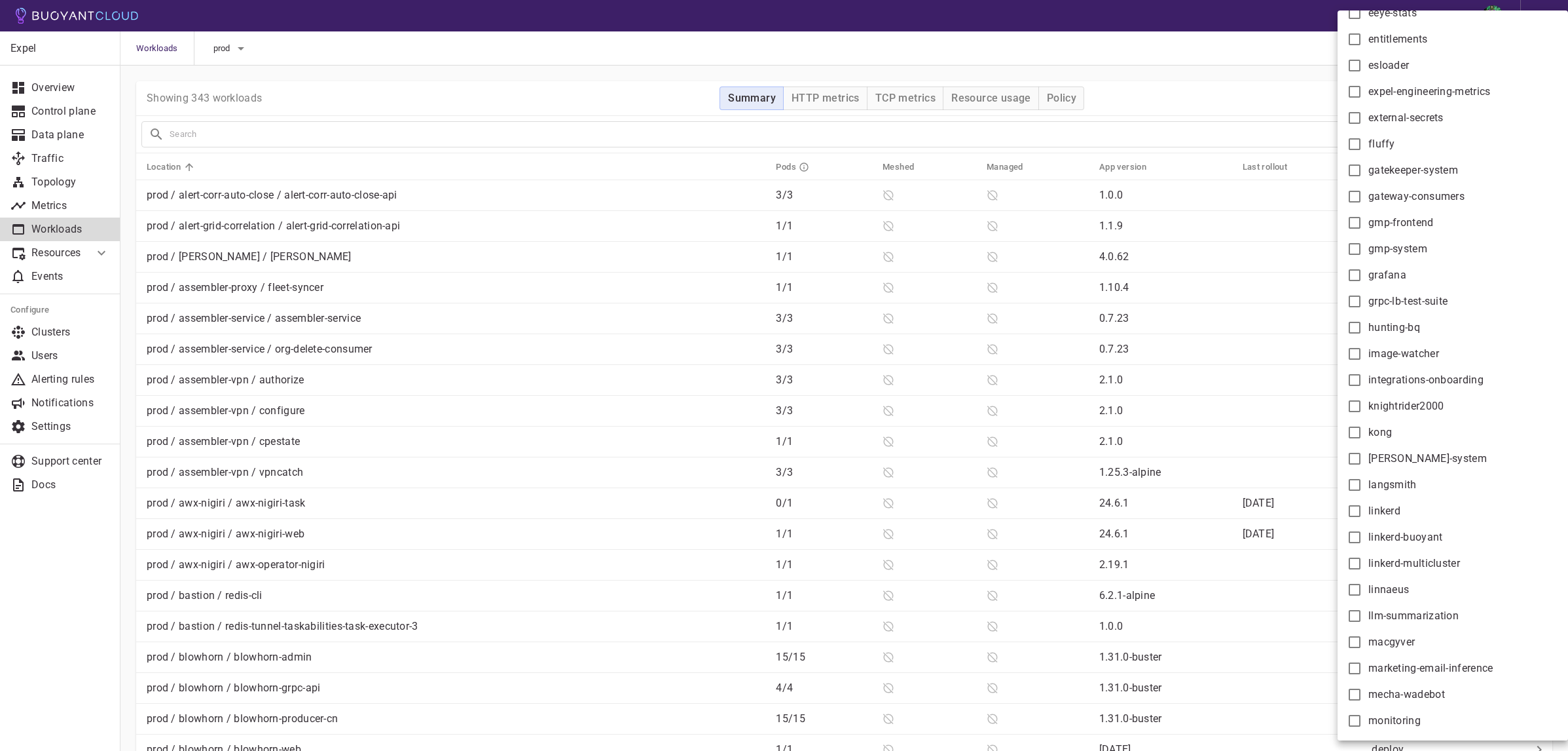
scroll to position [731, 0]
click at [1416, 537] on span "linkerd-buoyant" at bounding box center [1406, 535] width 75 height 13
click at [1362, 537] on input "linkerd-buoyant" at bounding box center [1355, 535] width 16 height 16
checkbox input "true"
type input "namespace:linkerd-buoyant"
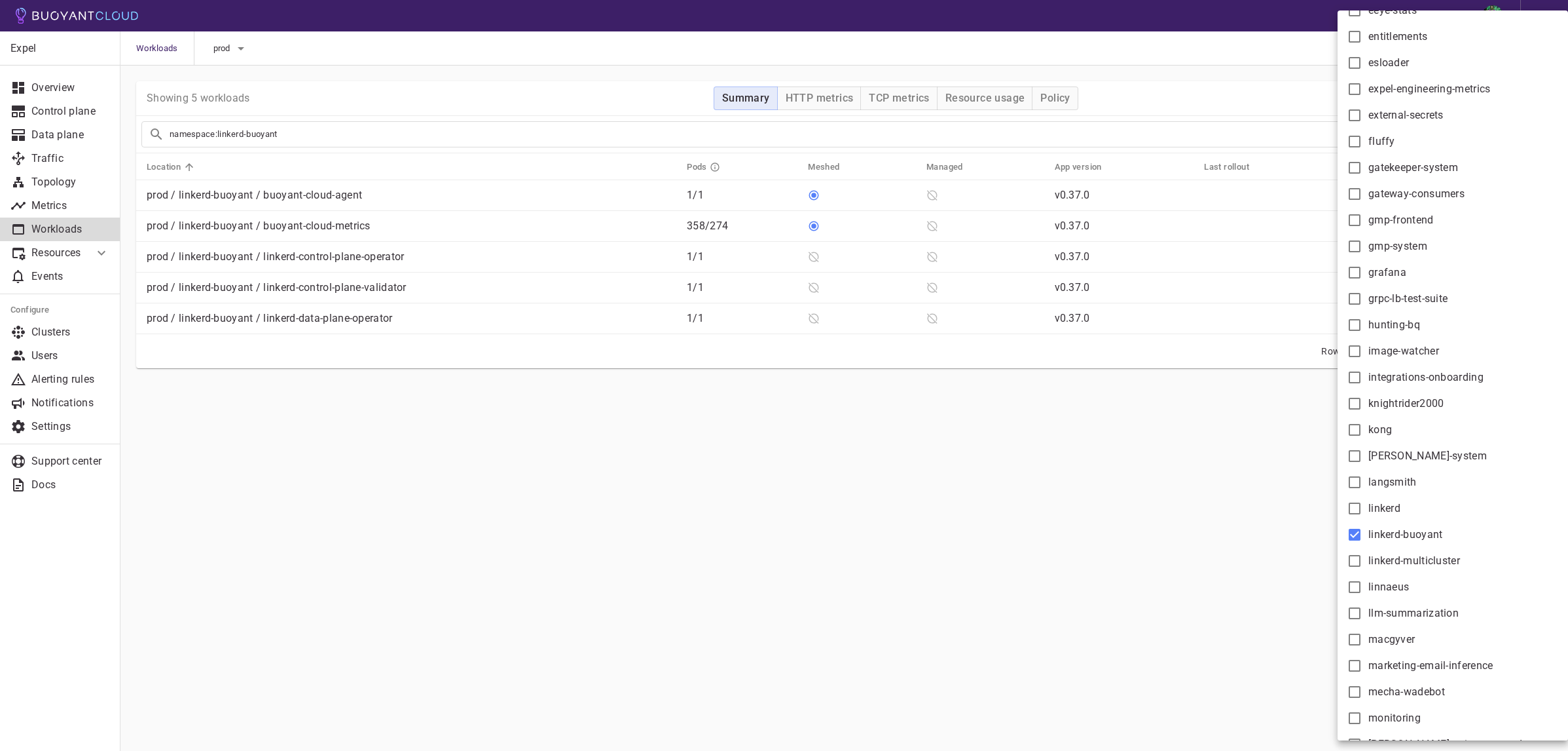
click at [650, 495] on div at bounding box center [784, 375] width 1568 height 751
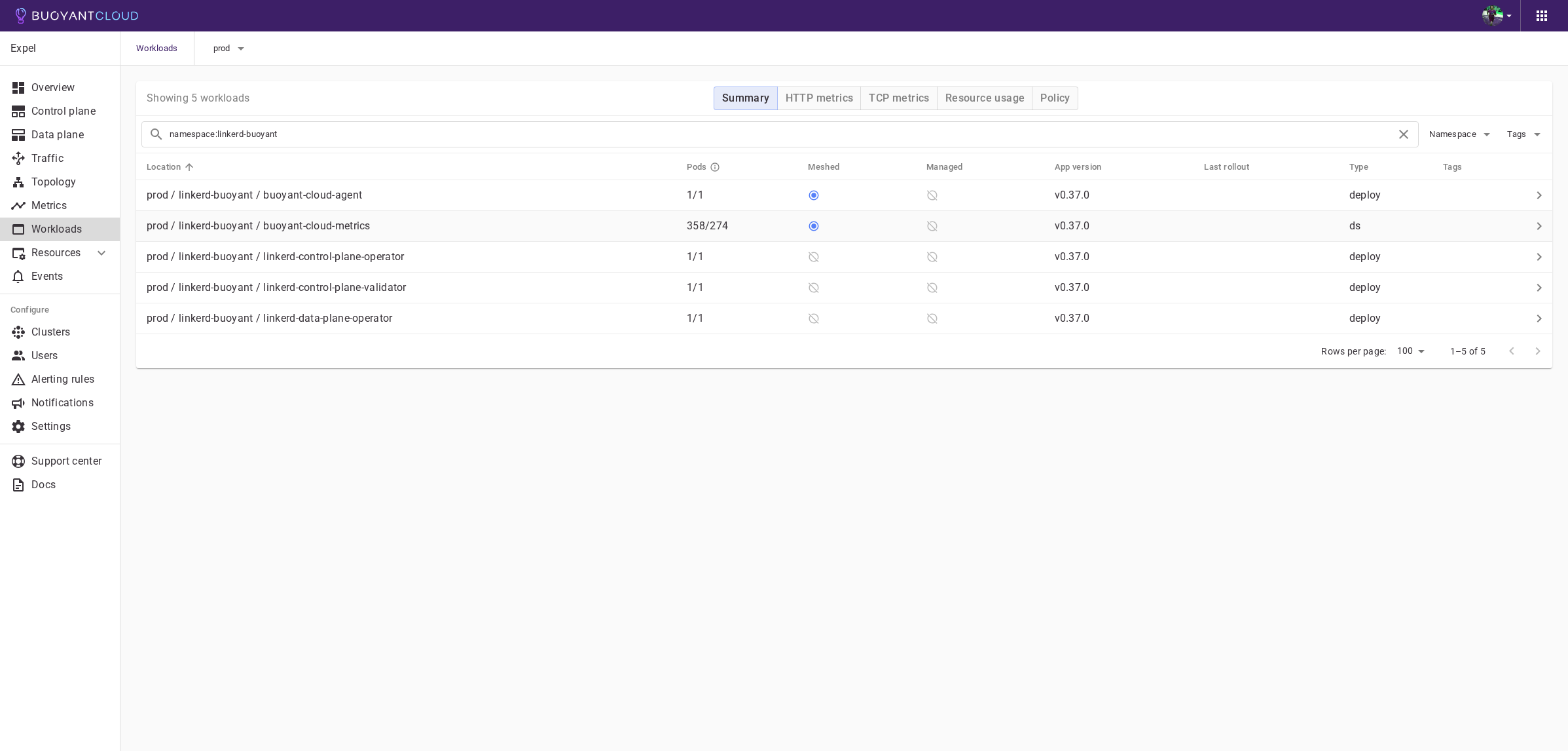
click at [345, 229] on p "prod / linkerd-buoyant / buoyant-cloud-metrics" at bounding box center [258, 226] width 224 height 13
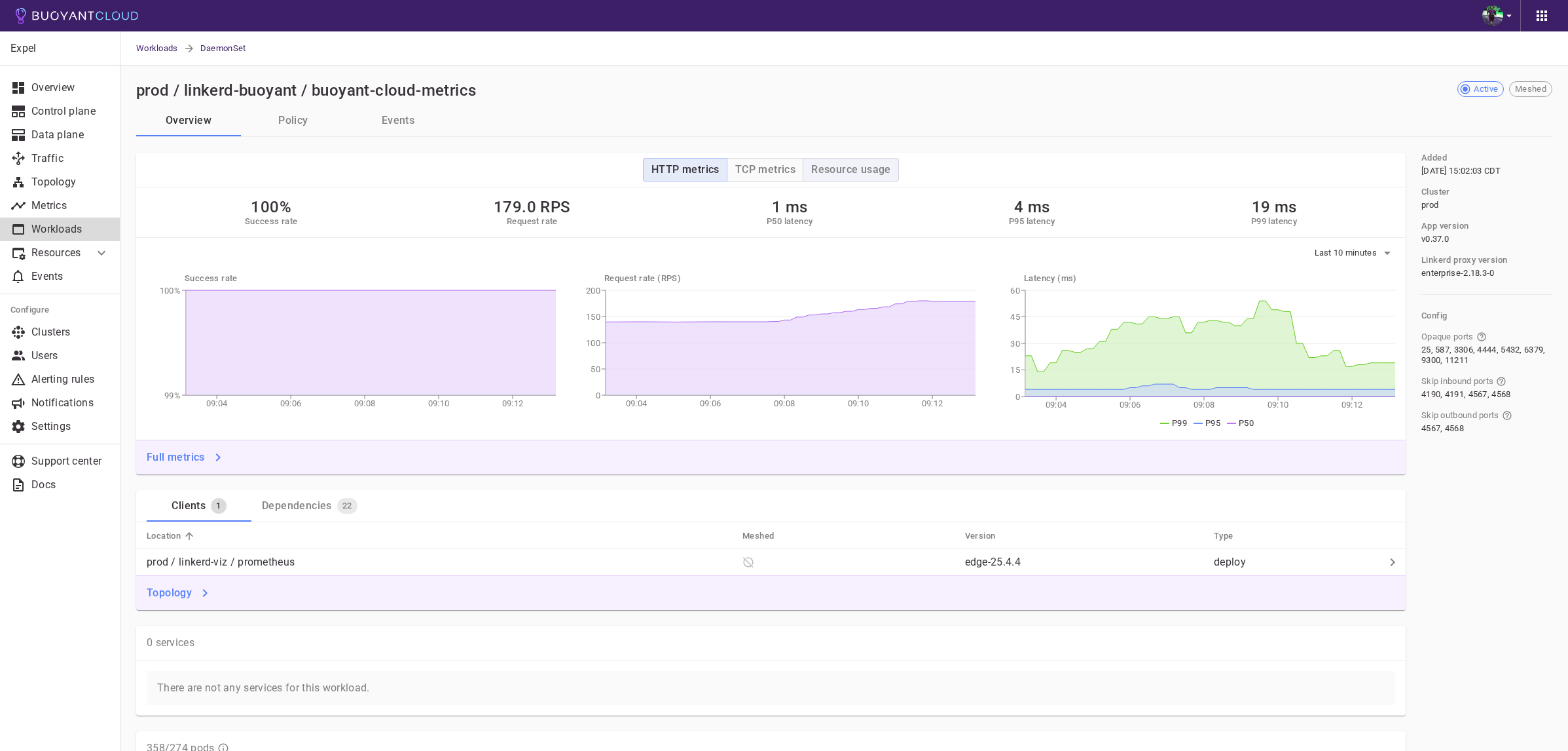
click at [859, 167] on h4 "Resource usage" at bounding box center [851, 170] width 80 height 13
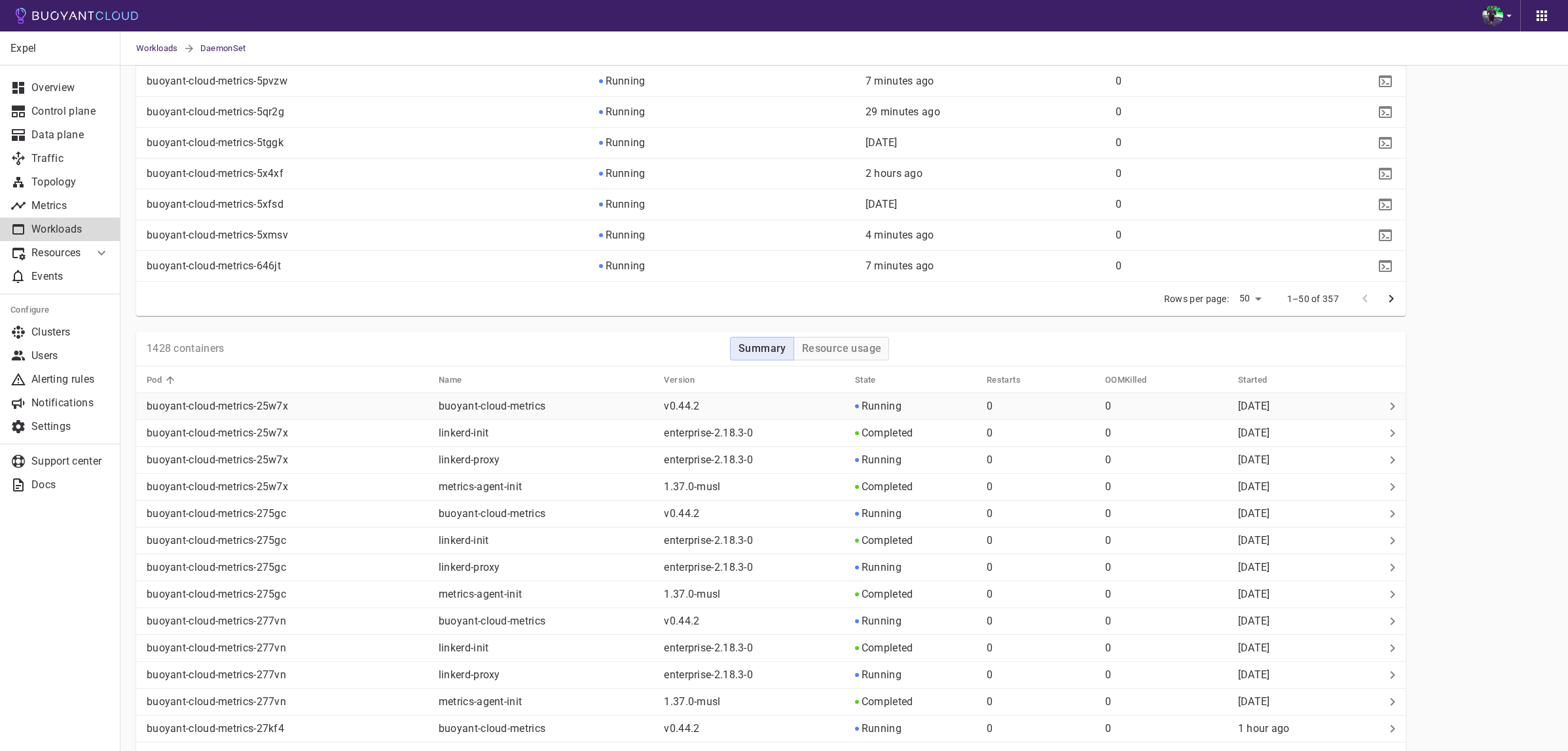
scroll to position [2005, 0]
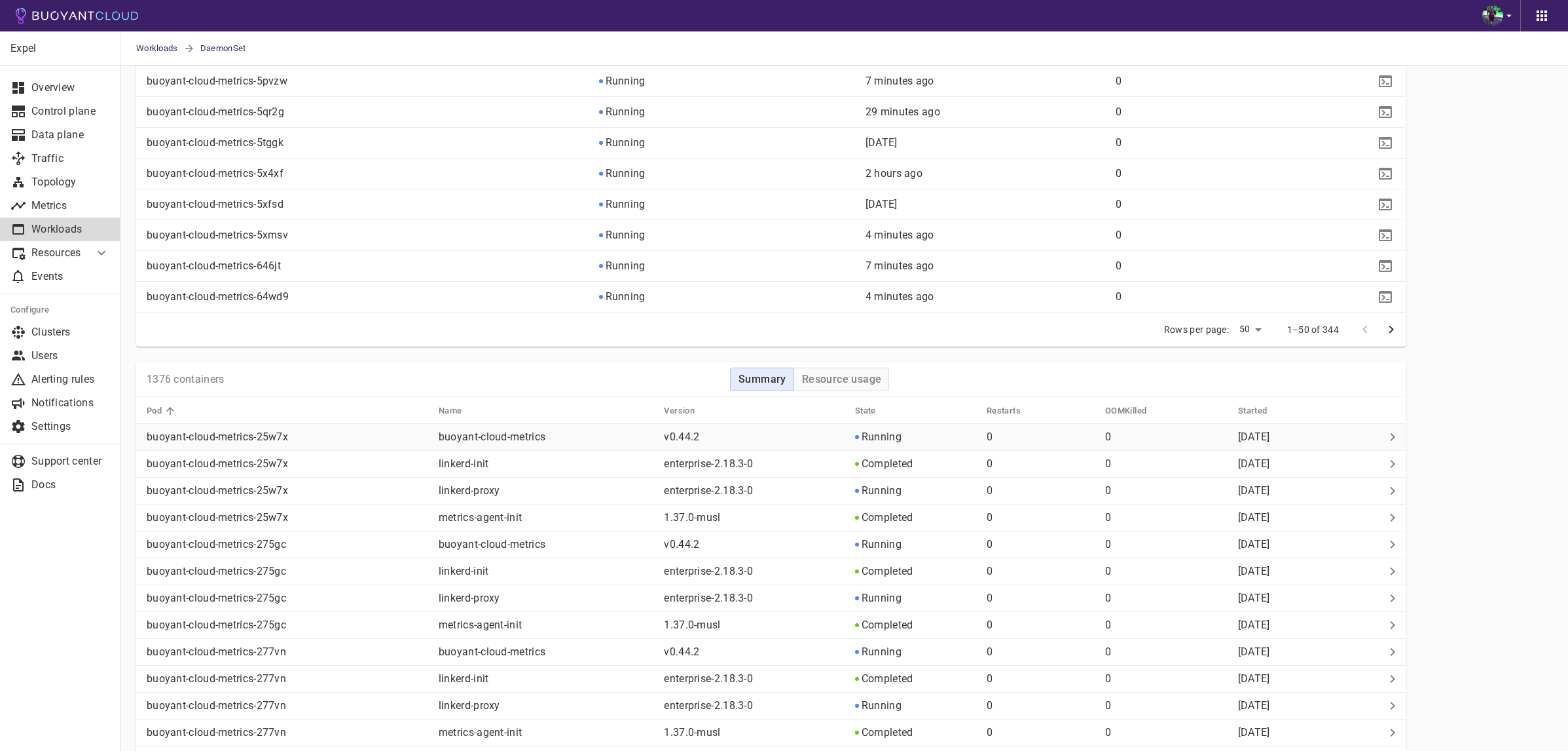
click at [1169, 407] on th "OOMKilled" at bounding box center [1161, 410] width 133 height 27
click at [862, 380] on h4 "Resource usage" at bounding box center [842, 380] width 80 height 13
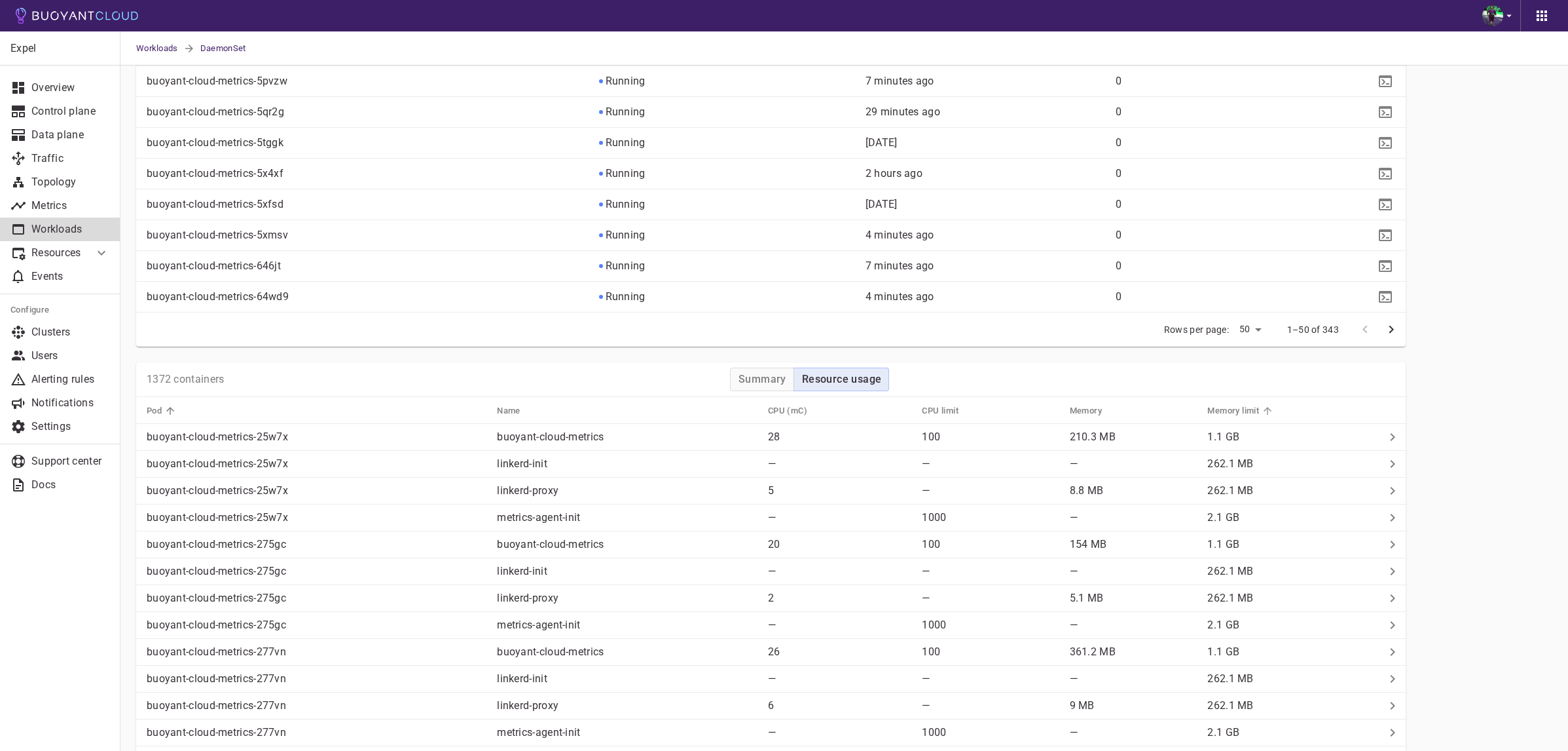
click at [1238, 411] on h5 "Memory limit" at bounding box center [1232, 411] width 52 height 10
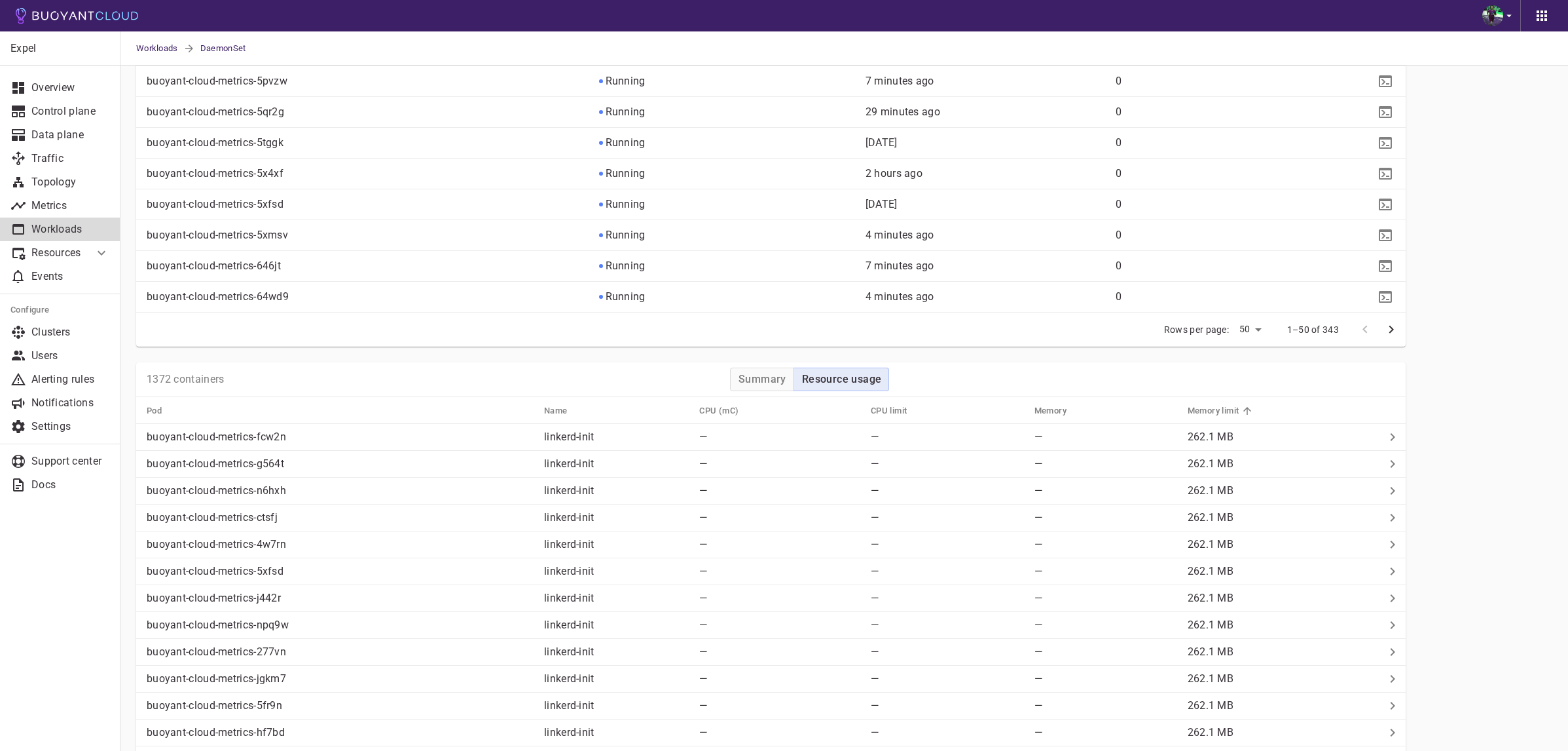
click at [1202, 414] on h5 "Memory limit" at bounding box center [1213, 411] width 52 height 10
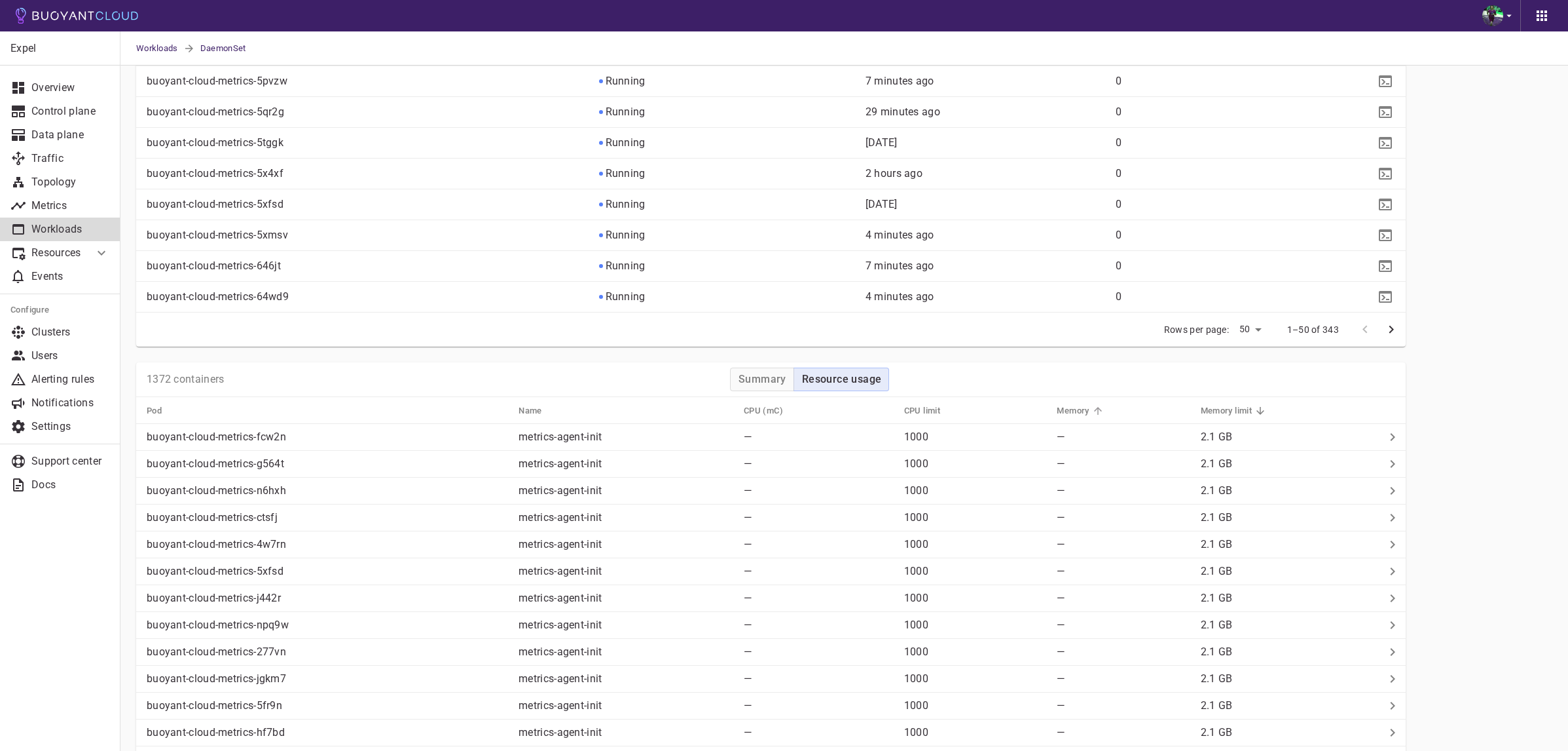
click at [1084, 411] on h5 "Memory" at bounding box center [1072, 411] width 32 height 10
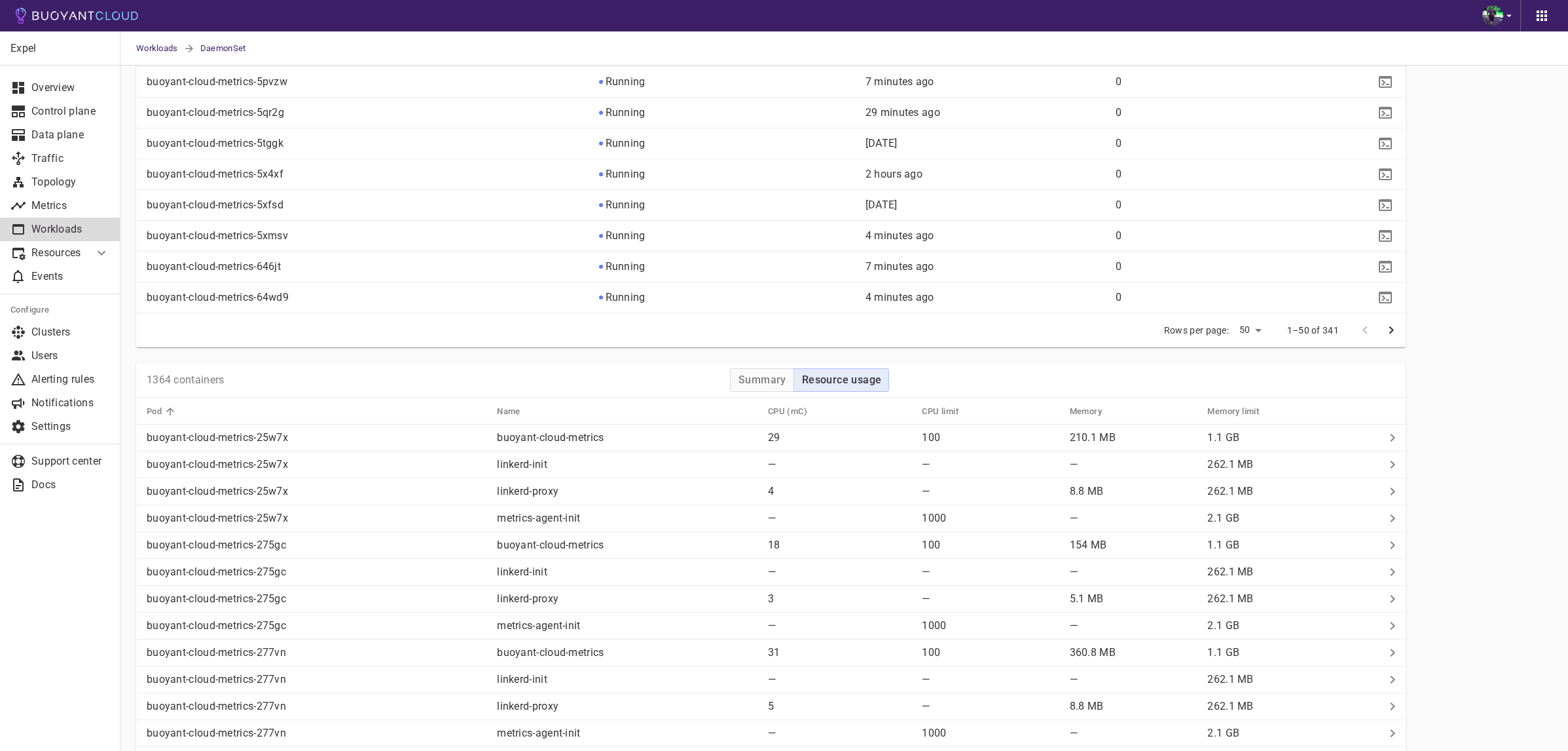
scroll to position [2005, 0]
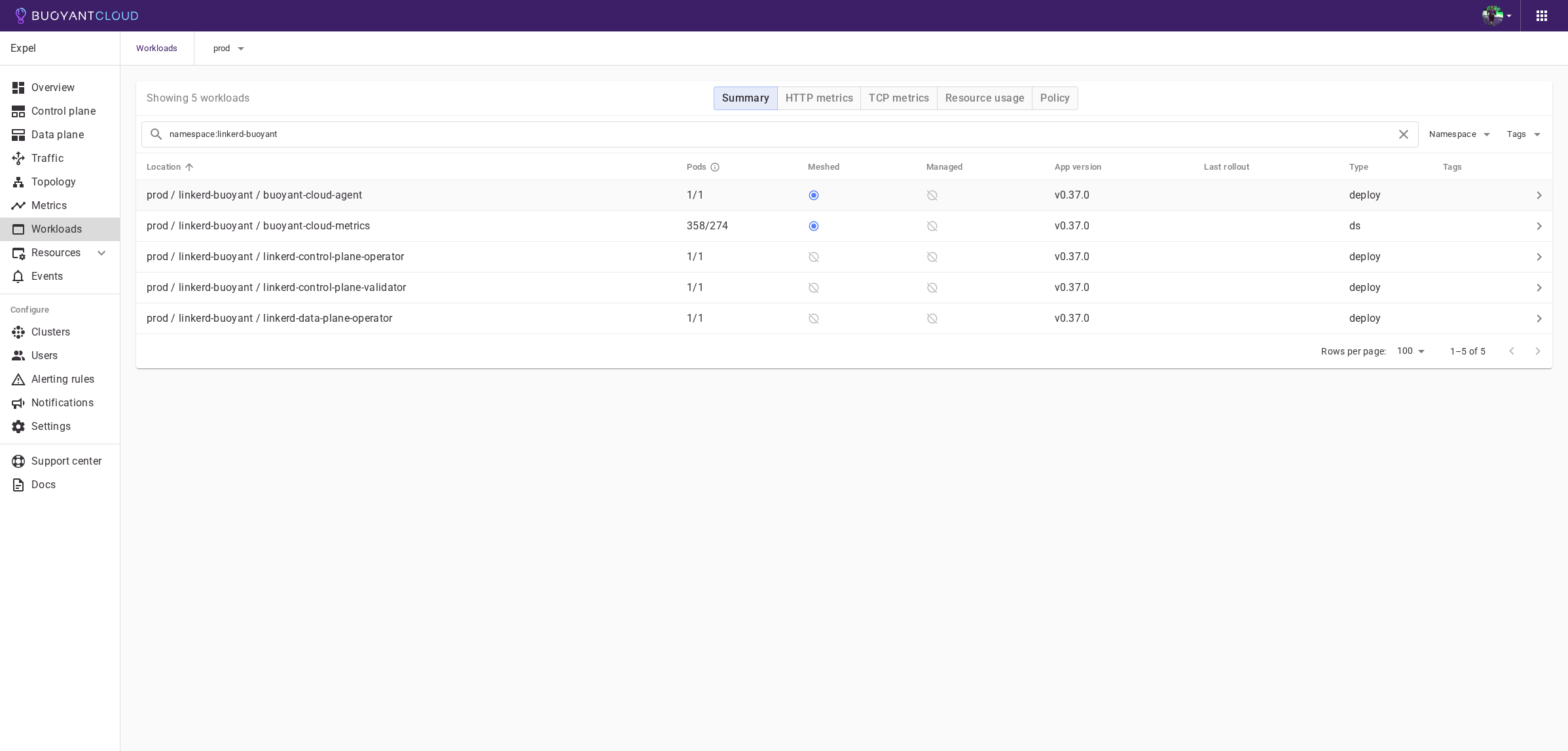
click at [444, 190] on div "prod / linkerd-buoyant / buoyant-cloud-agent" at bounding box center [408, 192] width 535 height 18
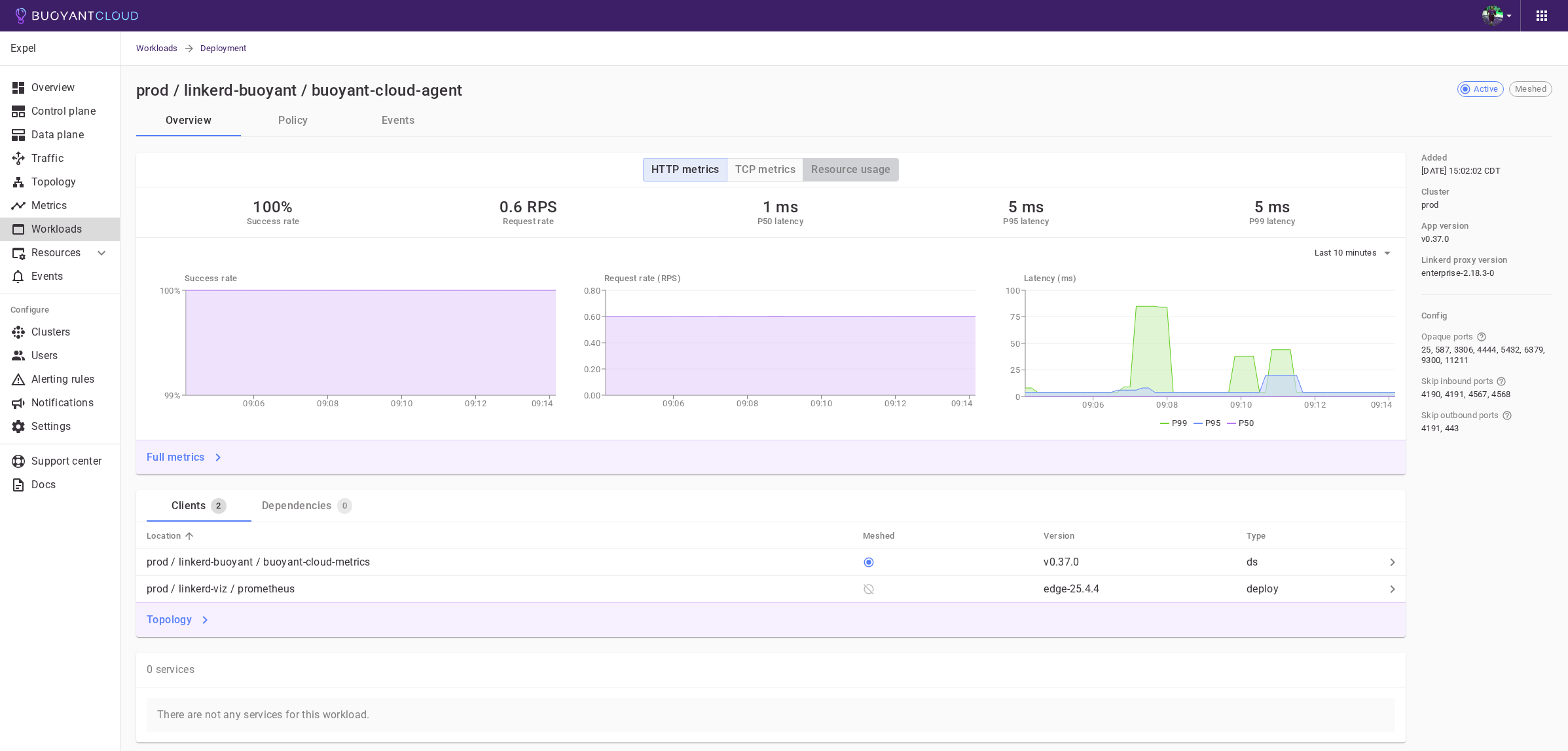
click at [843, 178] on button "Resource usage" at bounding box center [851, 170] width 96 height 23
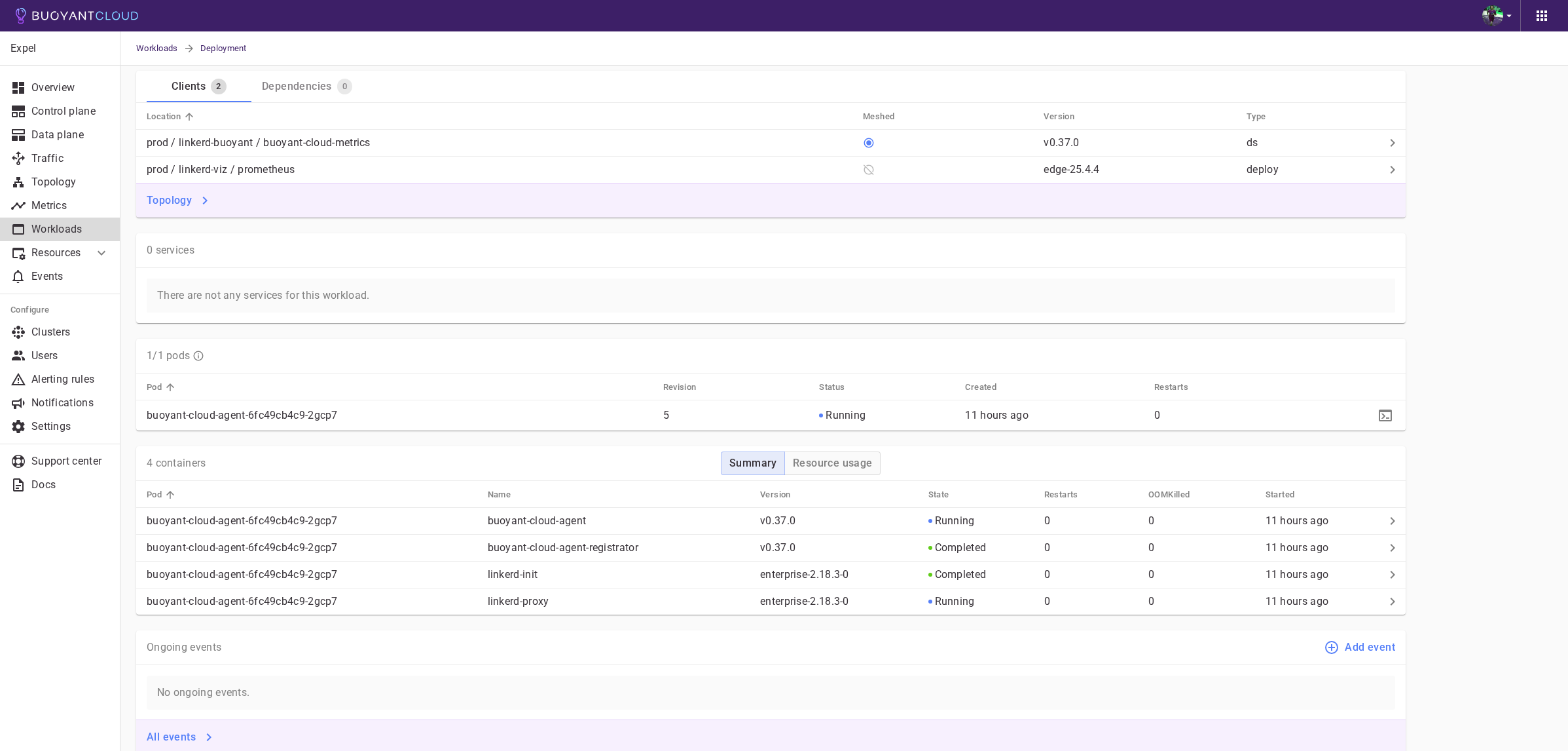
scroll to position [460, 0]
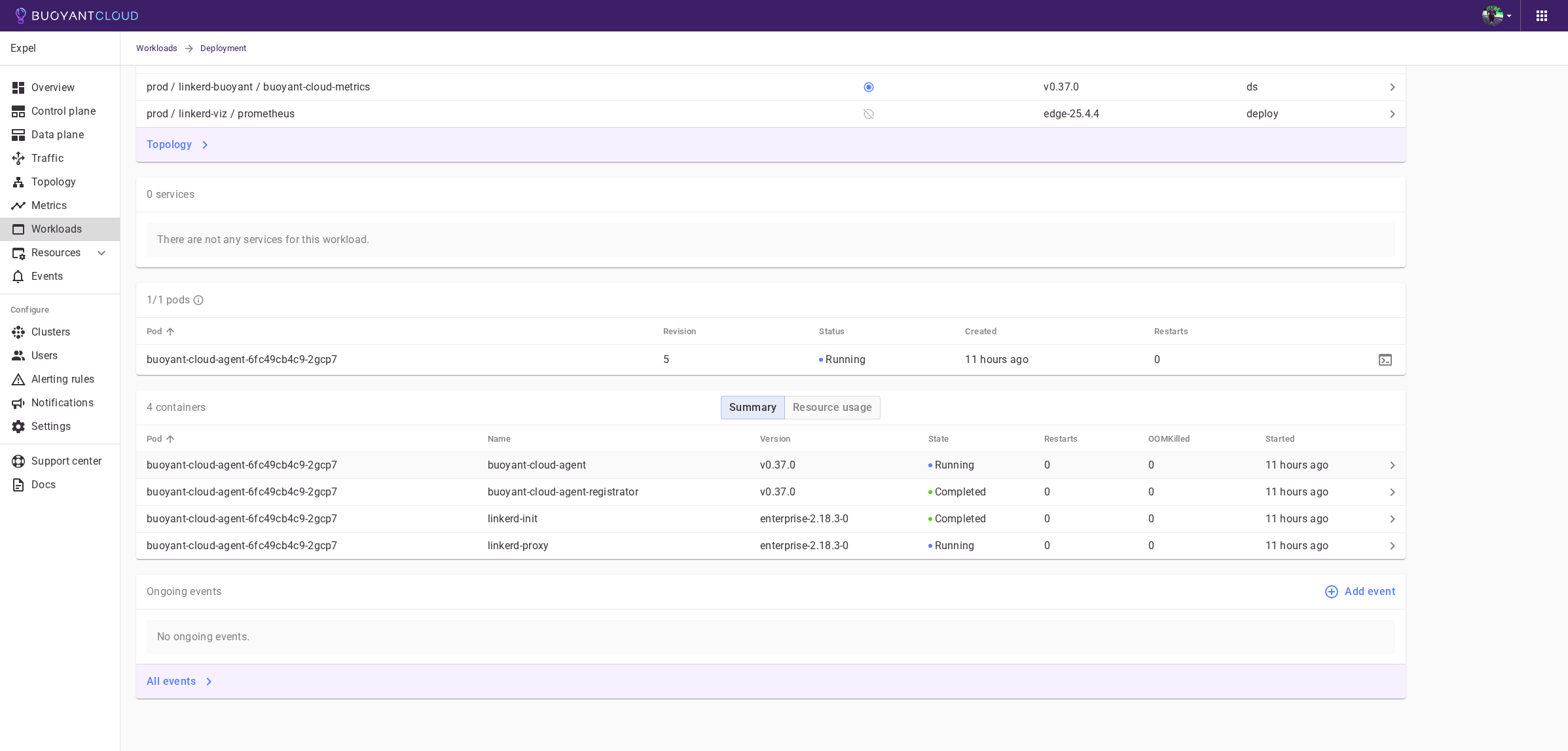
click at [654, 457] on td "buoyant-cloud-agent" at bounding box center [614, 465] width 273 height 27
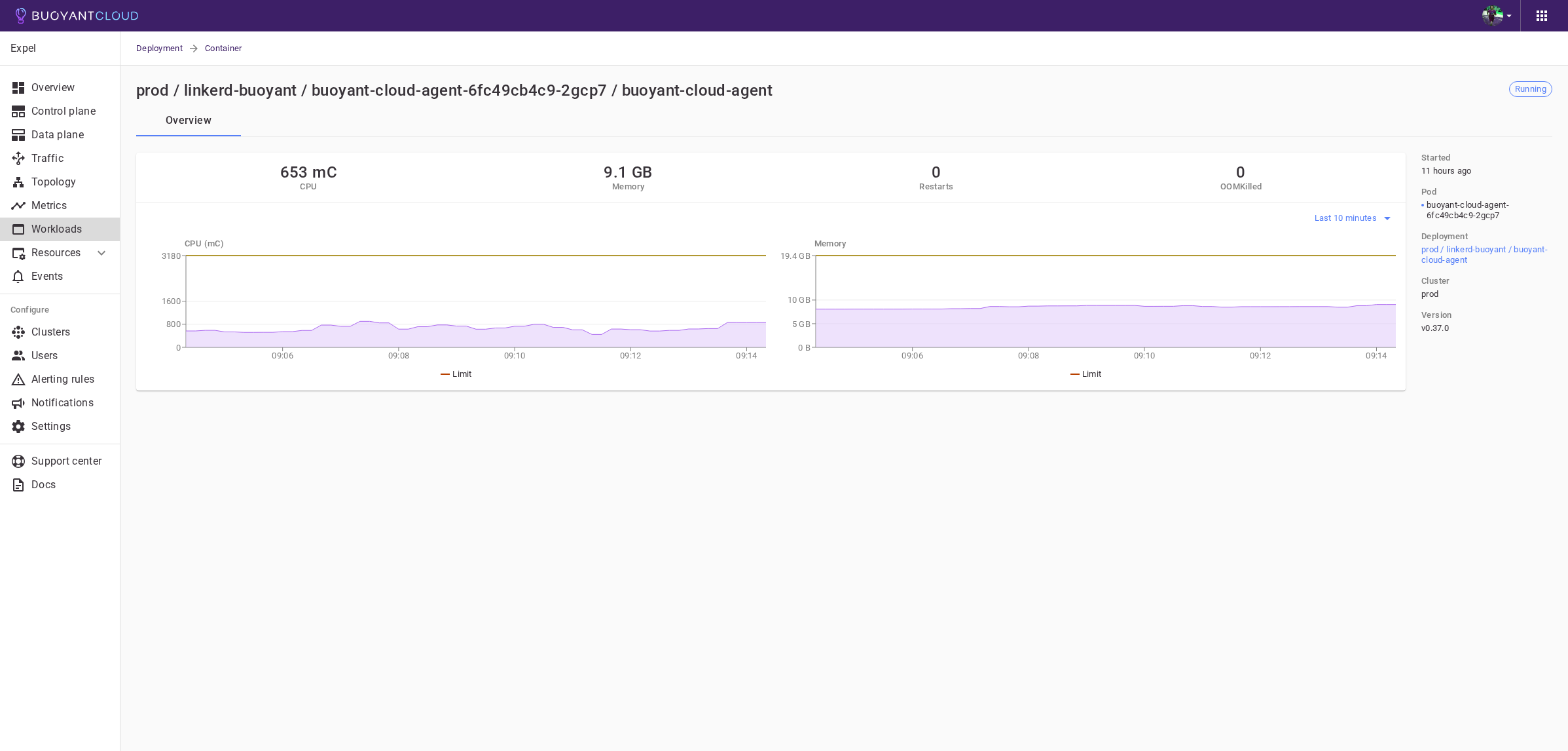
click at [1366, 215] on span "Last 10 minutes" at bounding box center [1347, 218] width 66 height 10
click at [1368, 385] on li "Last 30 days" at bounding box center [1363, 386] width 99 height 23
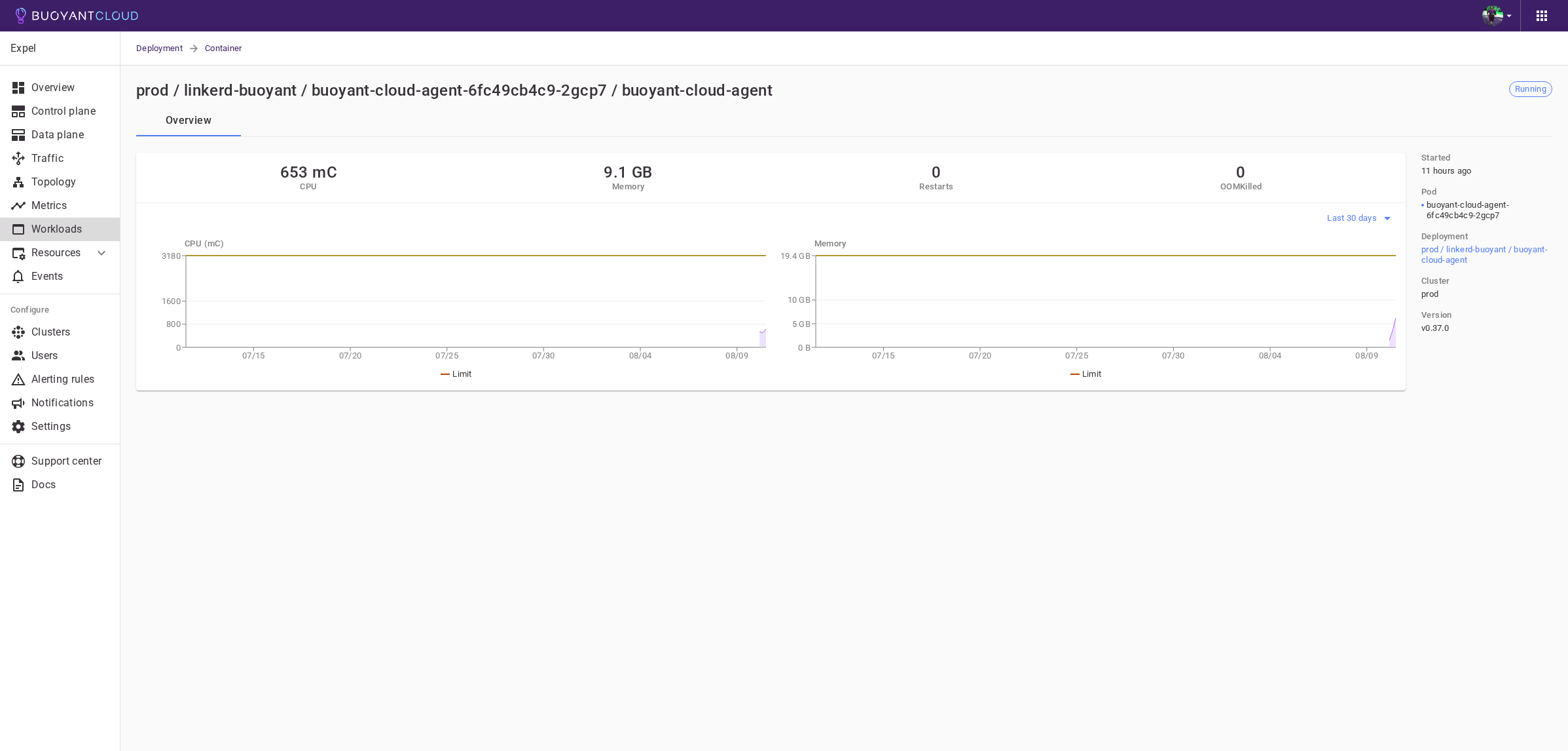
click at [1353, 212] on button "Last 30 days" at bounding box center [1361, 218] width 68 height 20
click at [1369, 338] on li "Last 7 days" at bounding box center [1376, 339] width 99 height 23
click at [1371, 215] on span "Last 7 days" at bounding box center [1355, 218] width 47 height 10
click at [1390, 314] on li "Last 24 hours" at bounding box center [1381, 315] width 99 height 23
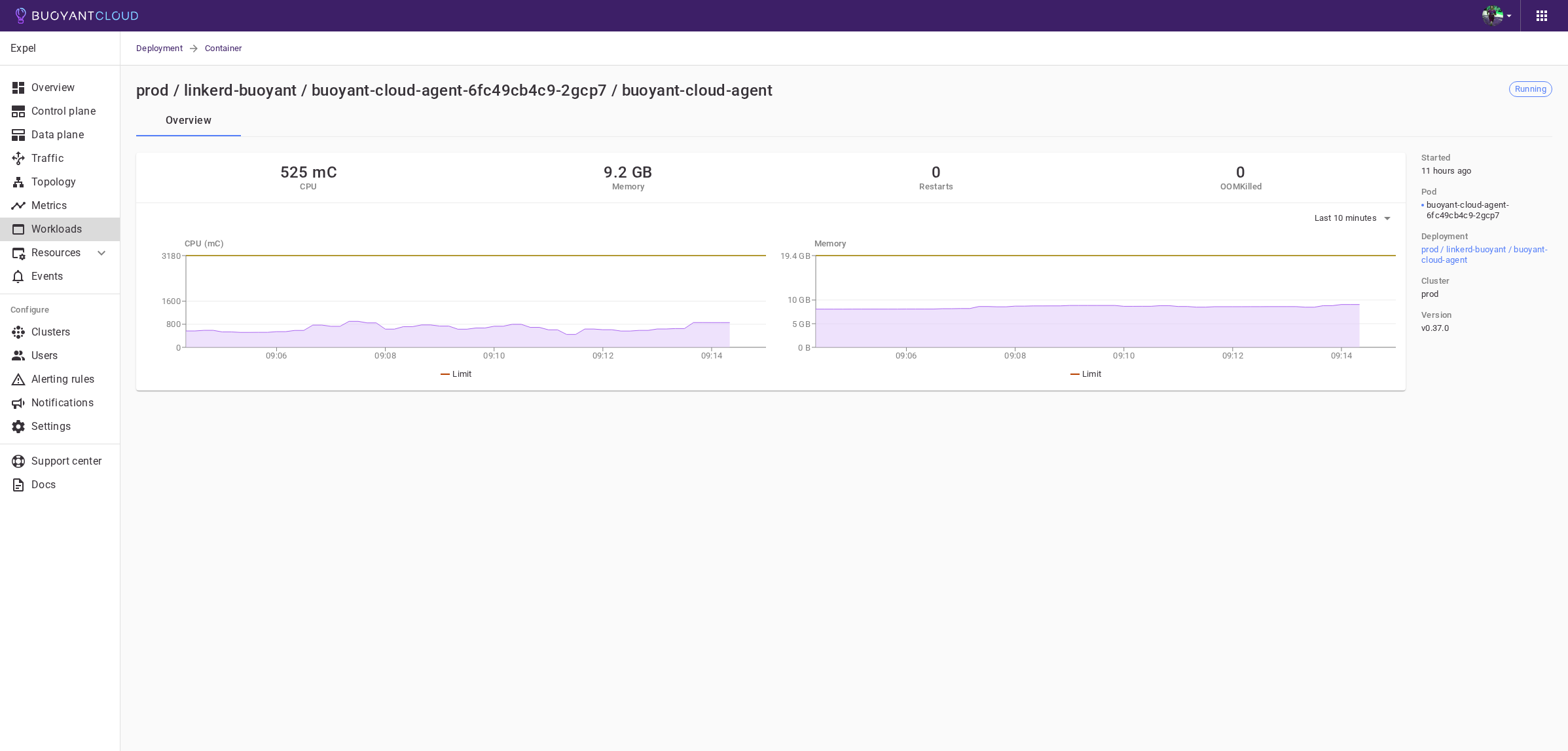
scroll to position [460, 0]
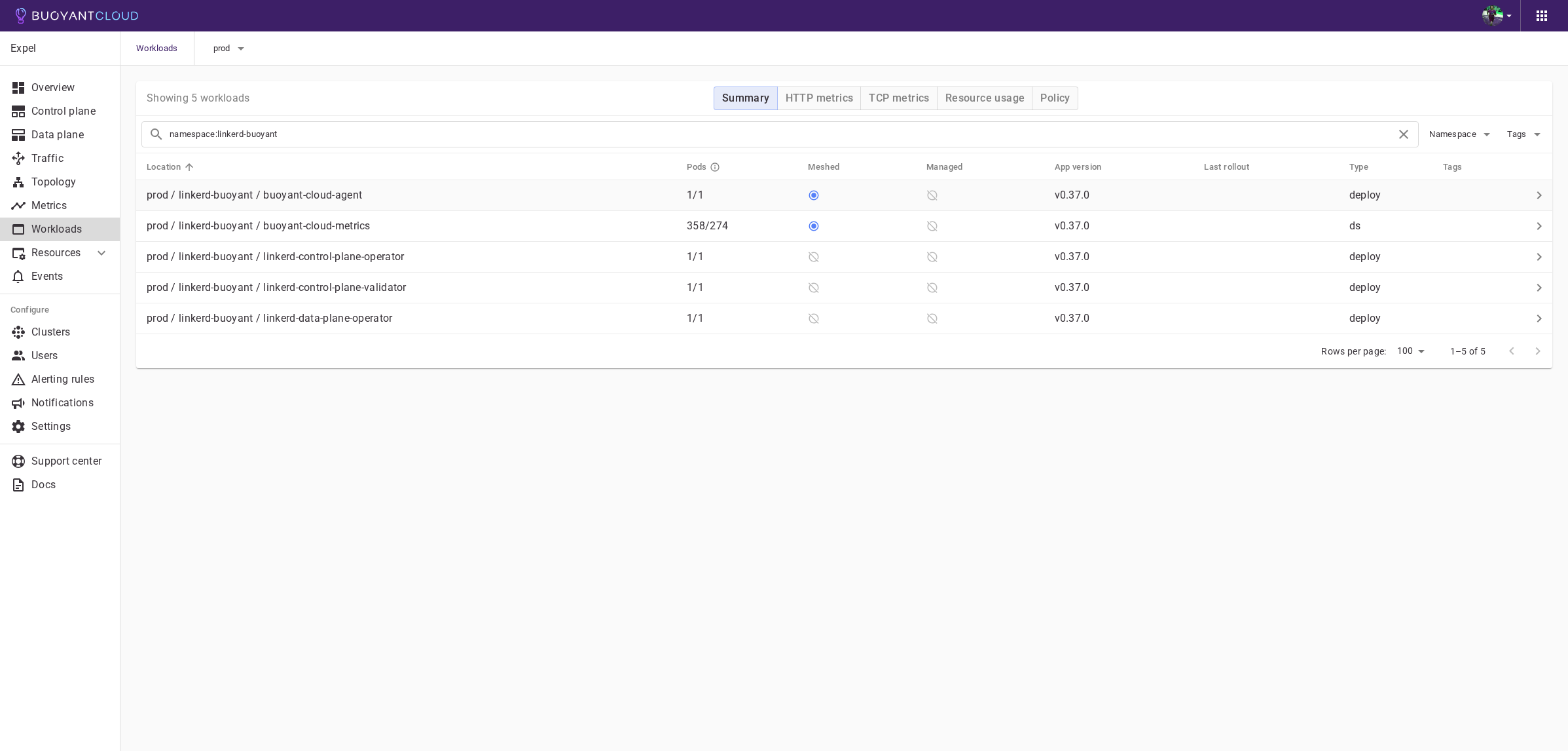
checkbox input "false"
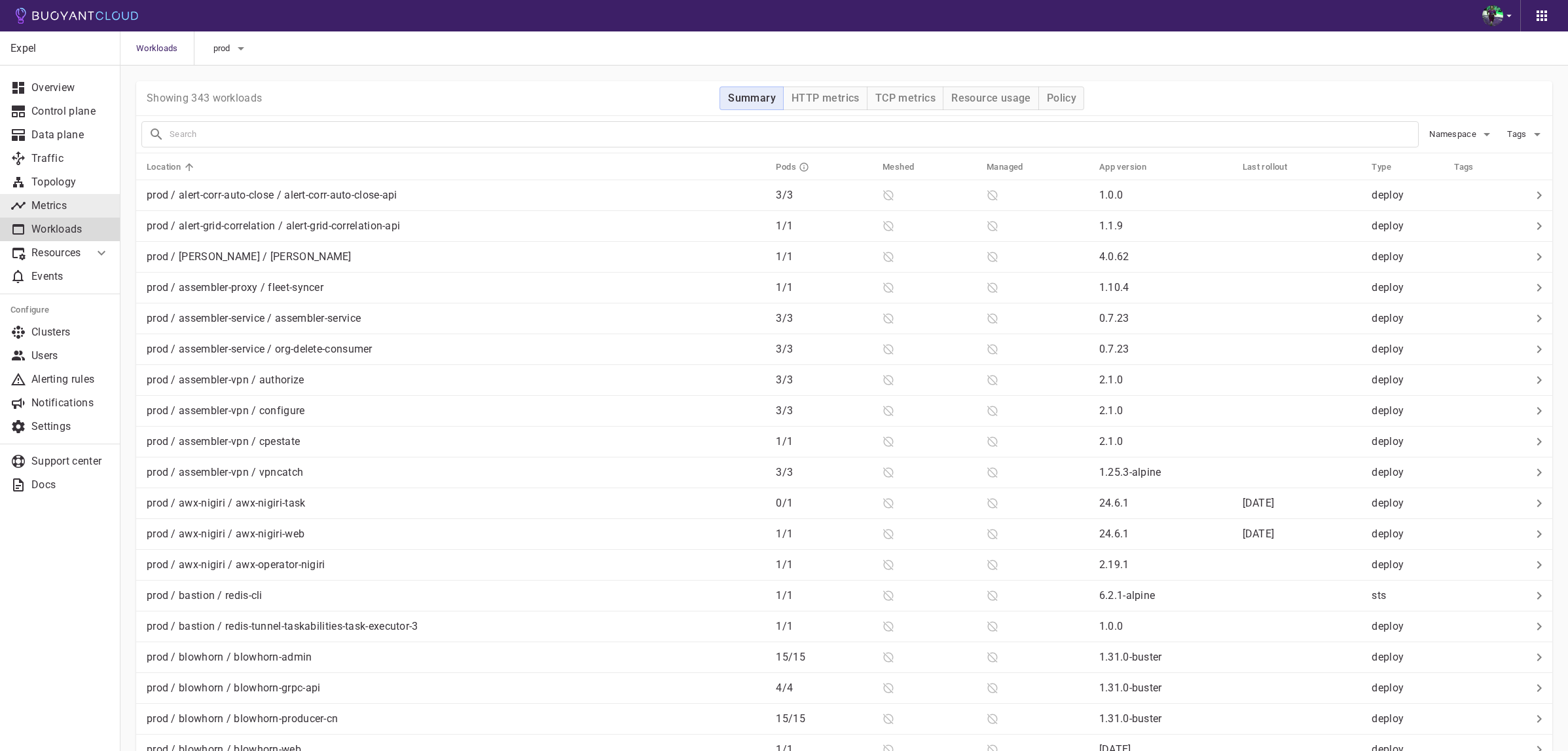
click at [68, 209] on p "Metrics" at bounding box center [70, 205] width 78 height 13
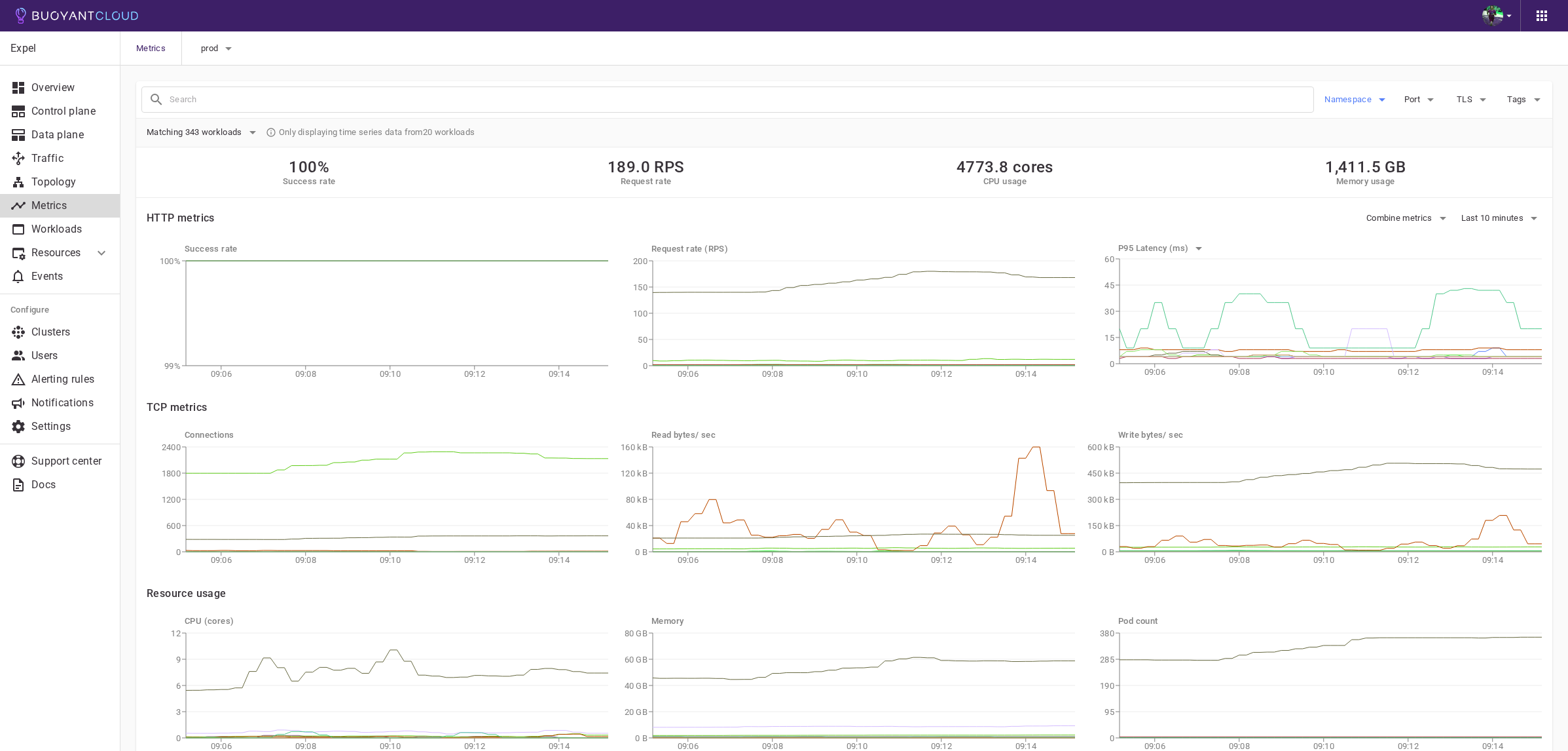
click at [1343, 105] on button "Namespace" at bounding box center [1357, 99] width 66 height 20
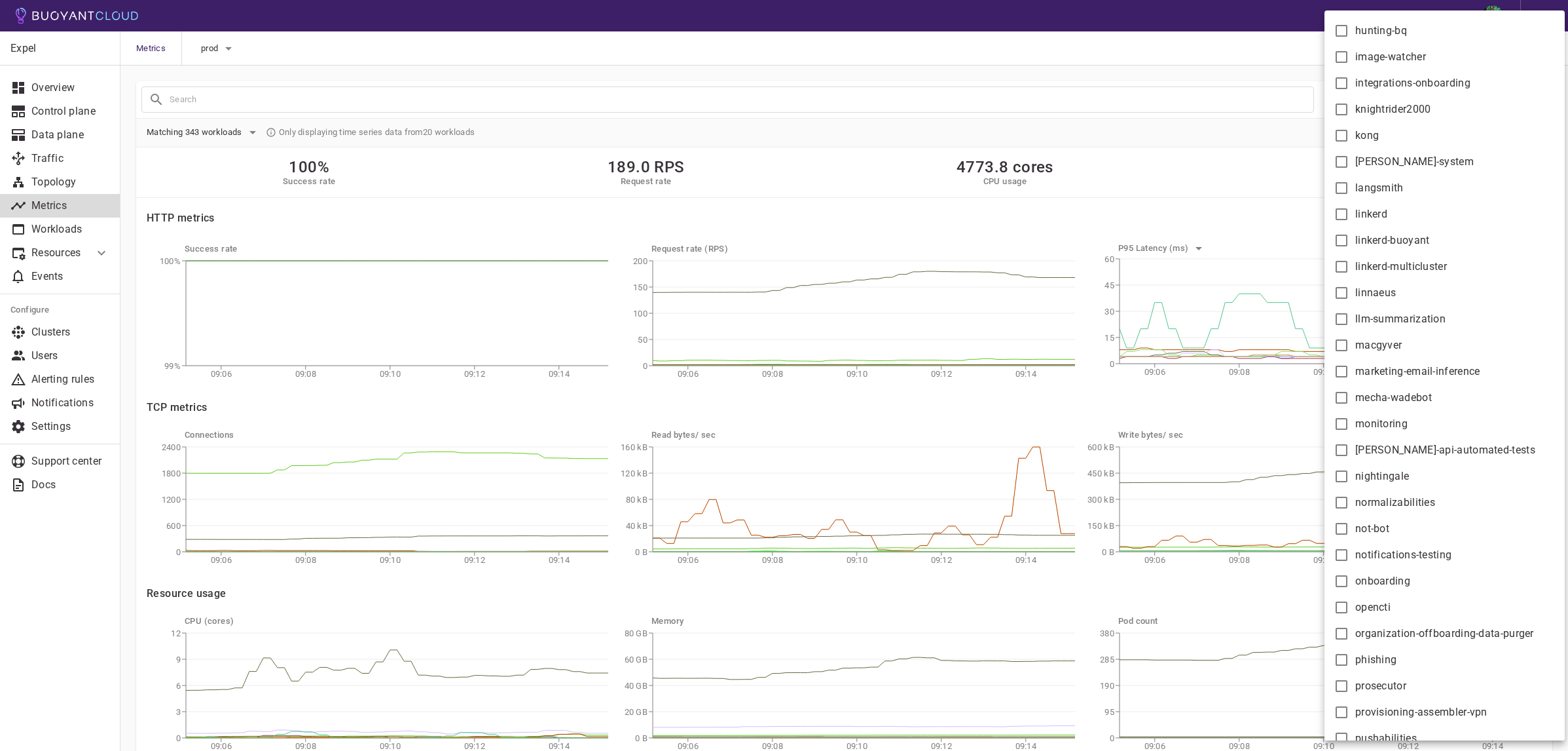
scroll to position [1020, 0]
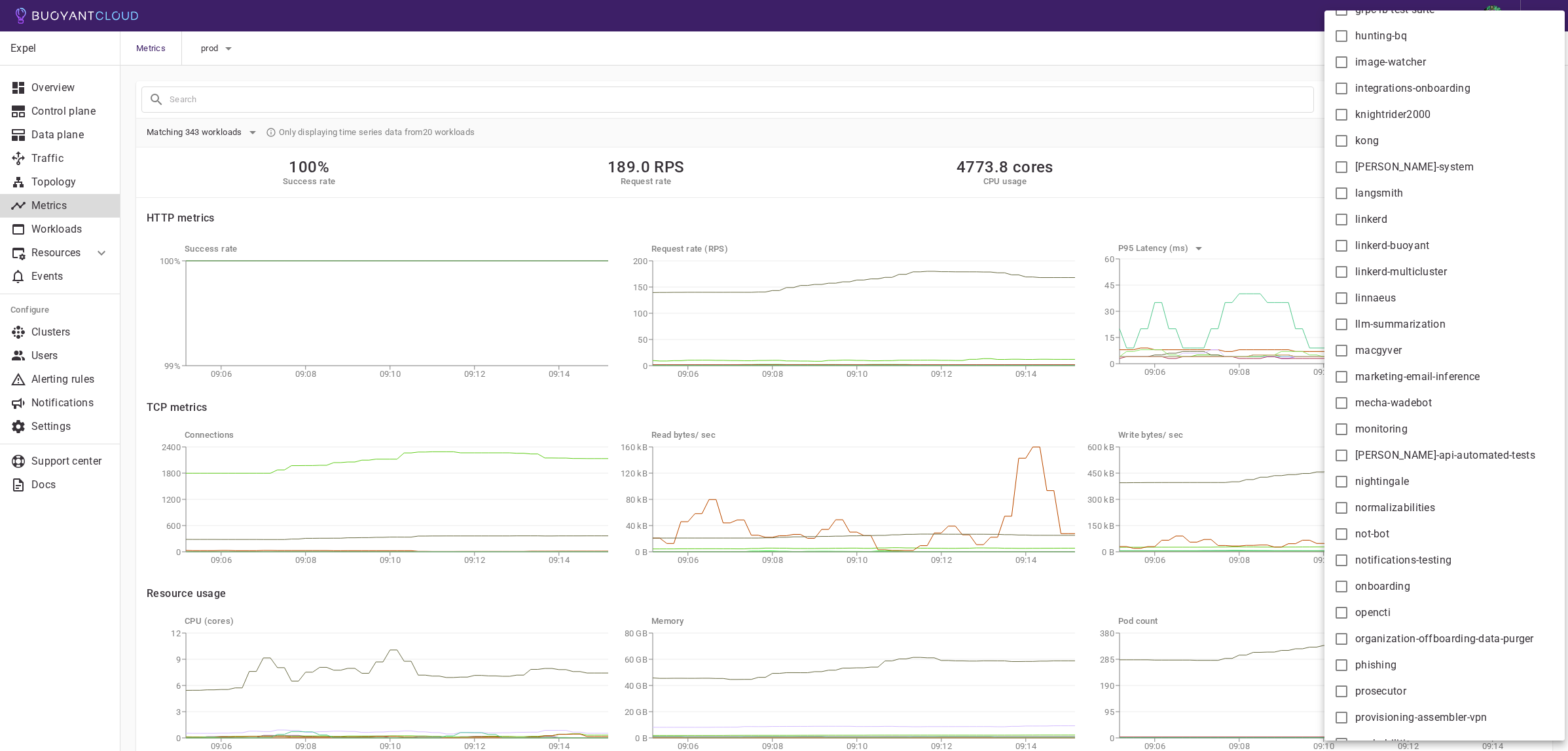
click at [1415, 247] on span "linkerd-buoyant" at bounding box center [1393, 245] width 75 height 13
click at [1349, 247] on input "linkerd-buoyant" at bounding box center [1342, 245] width 16 height 16
checkbox input "true"
type input "namespace:linkerd-buoyant"
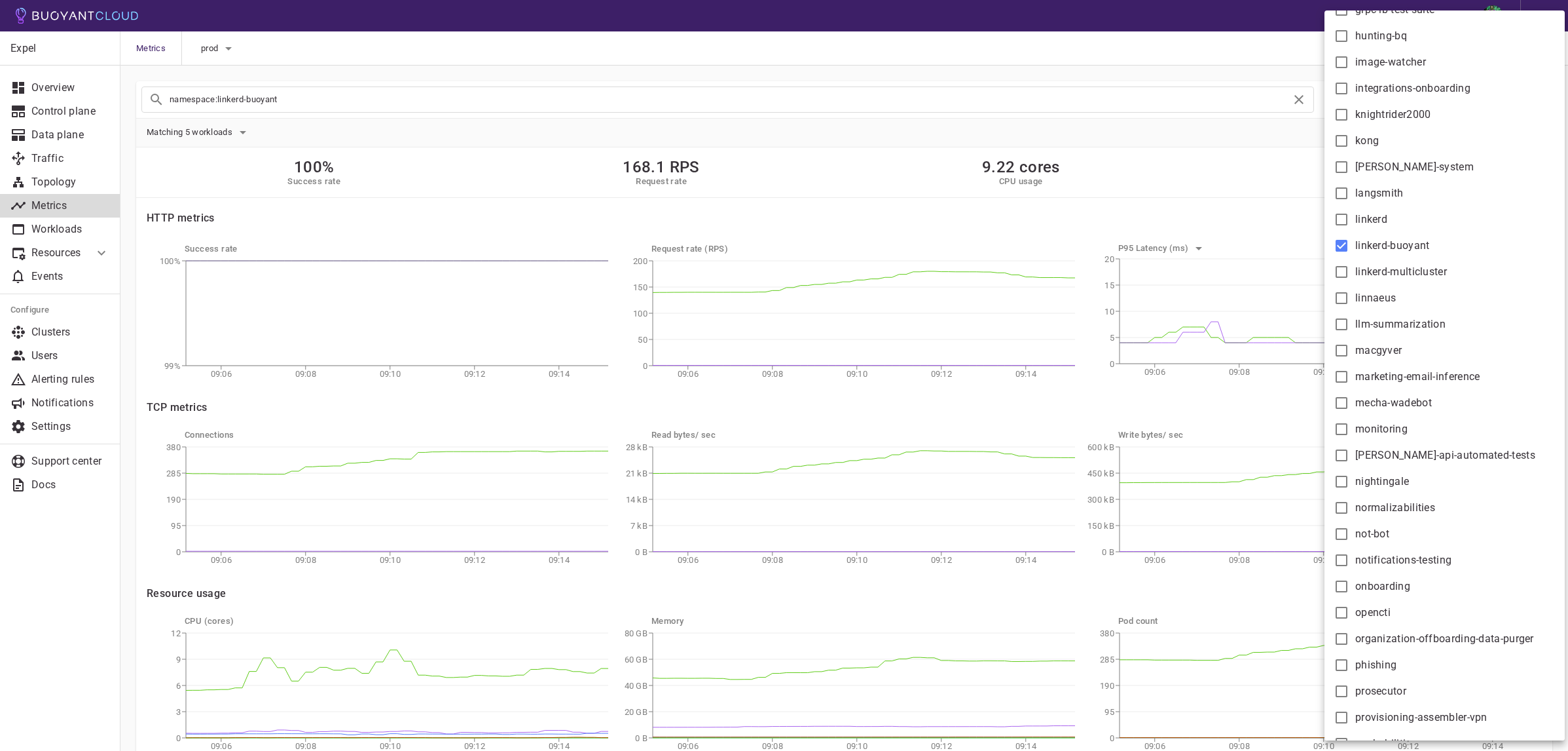
click at [790, 93] on div at bounding box center [784, 375] width 1568 height 751
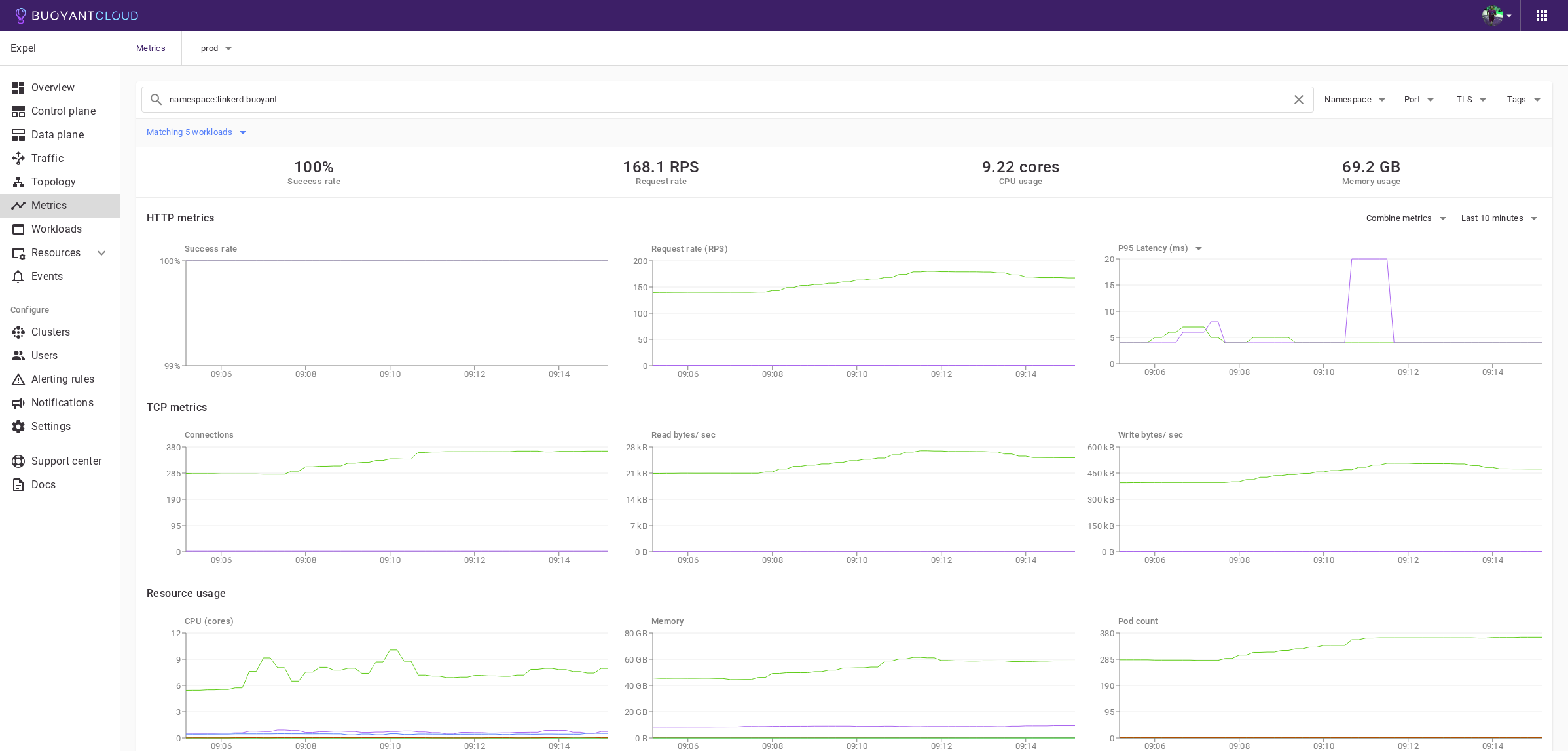
click at [236, 127] on button "Matching 5 workloads" at bounding box center [198, 132] width 104 height 20
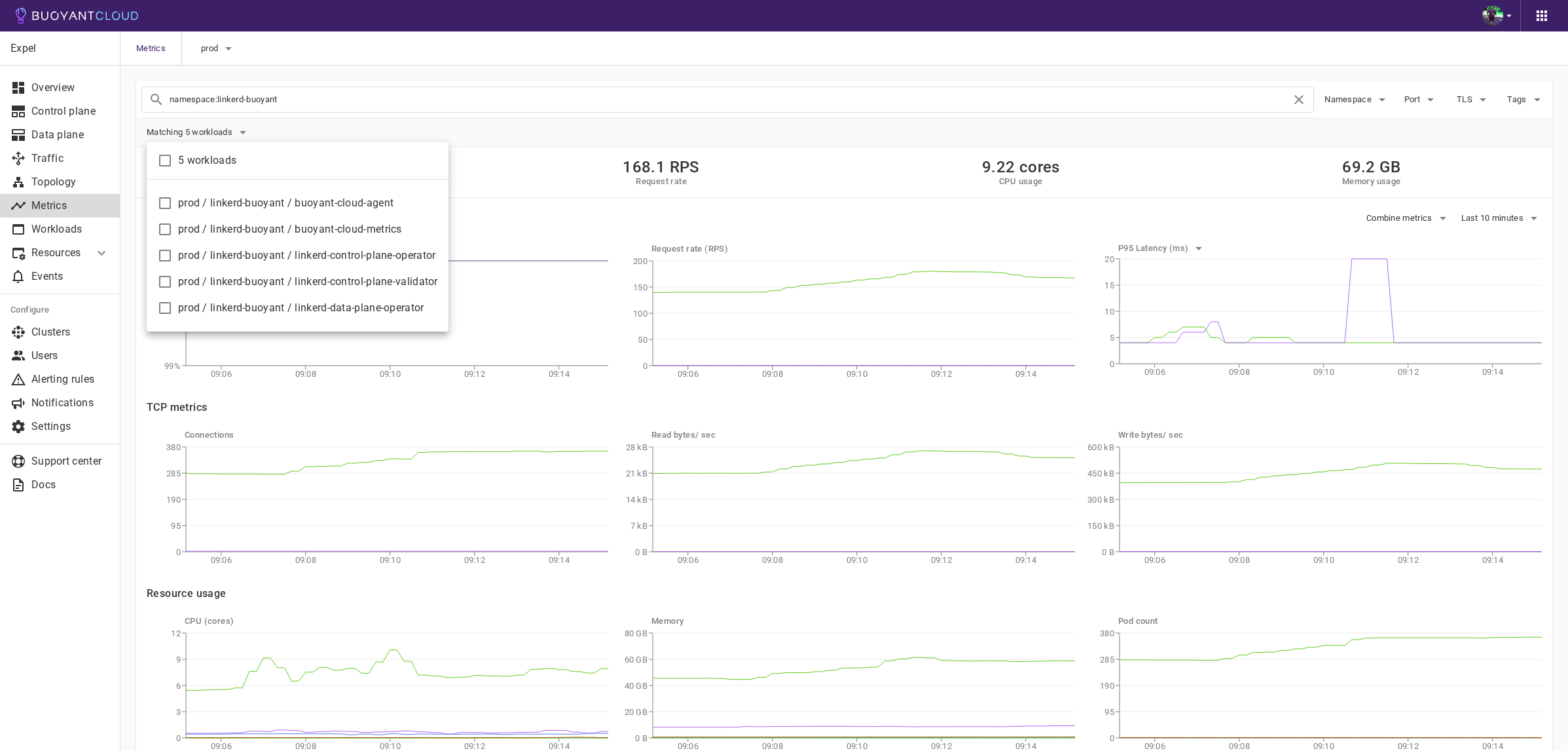
click at [388, 226] on span "prod / linkerd-buoyant / buoyant-cloud-metrics" at bounding box center [308, 229] width 260 height 13
checkbox input "true"
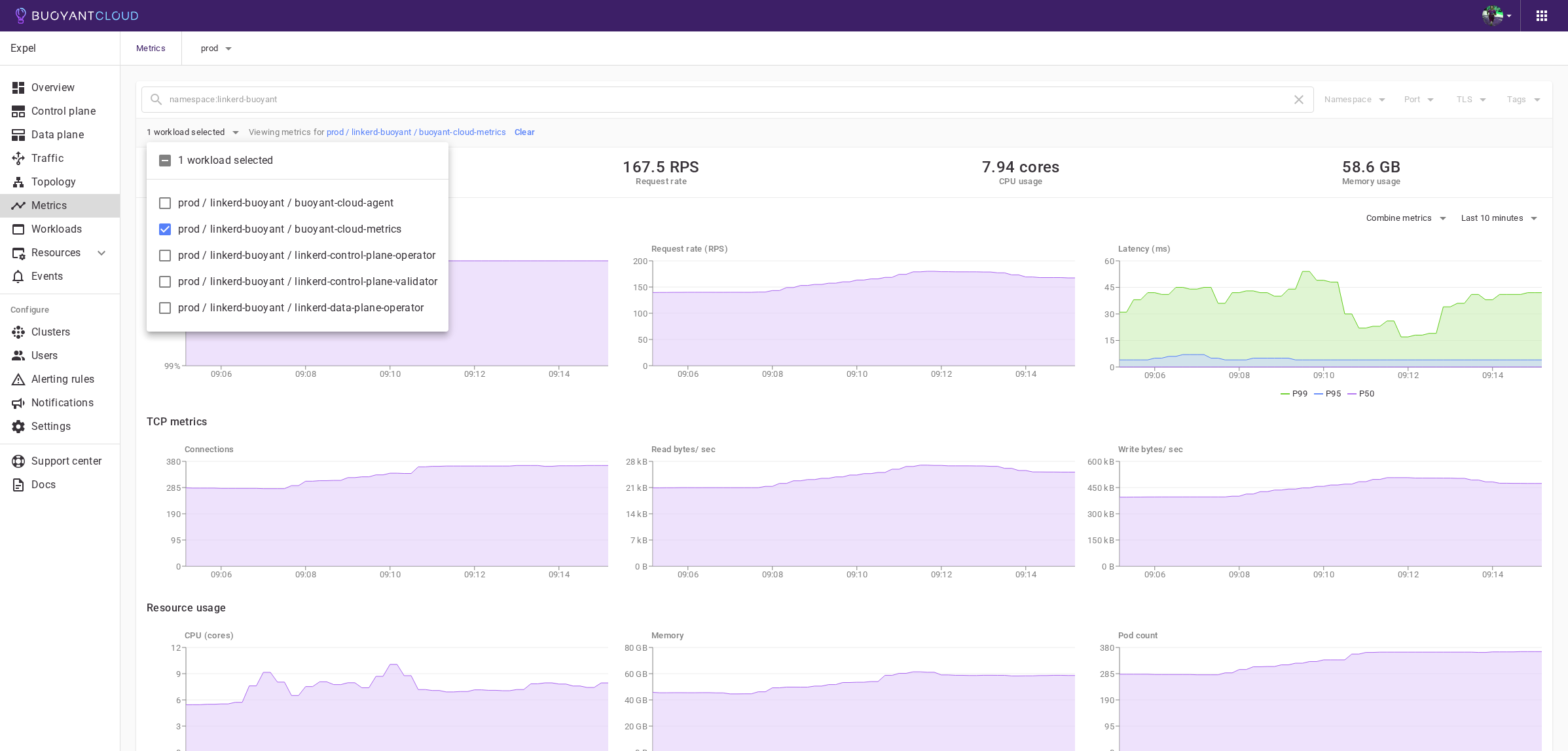
click at [791, 189] on div at bounding box center [784, 375] width 1568 height 751
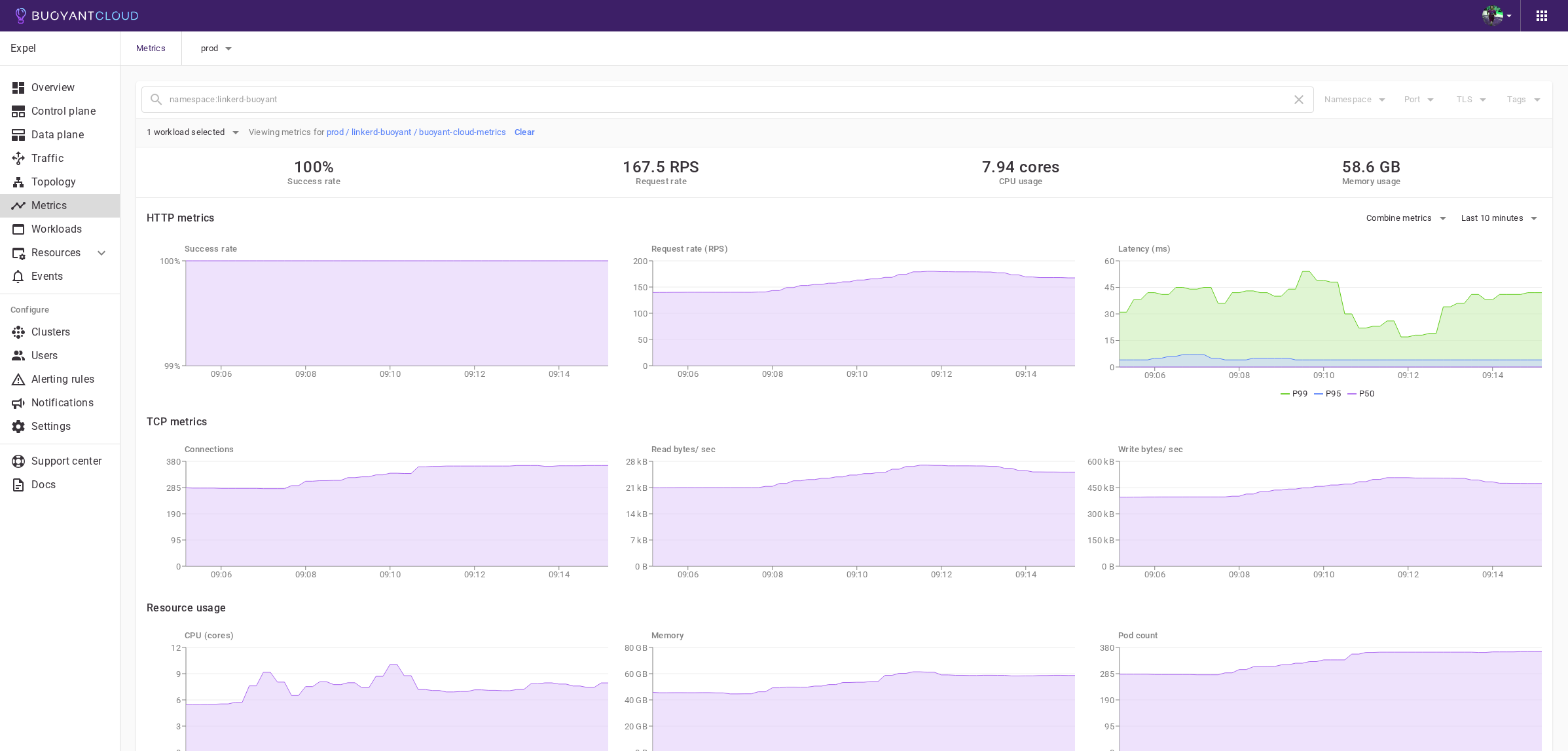
click at [536, 131] on h5 "Clear" at bounding box center [525, 132] width 21 height 10
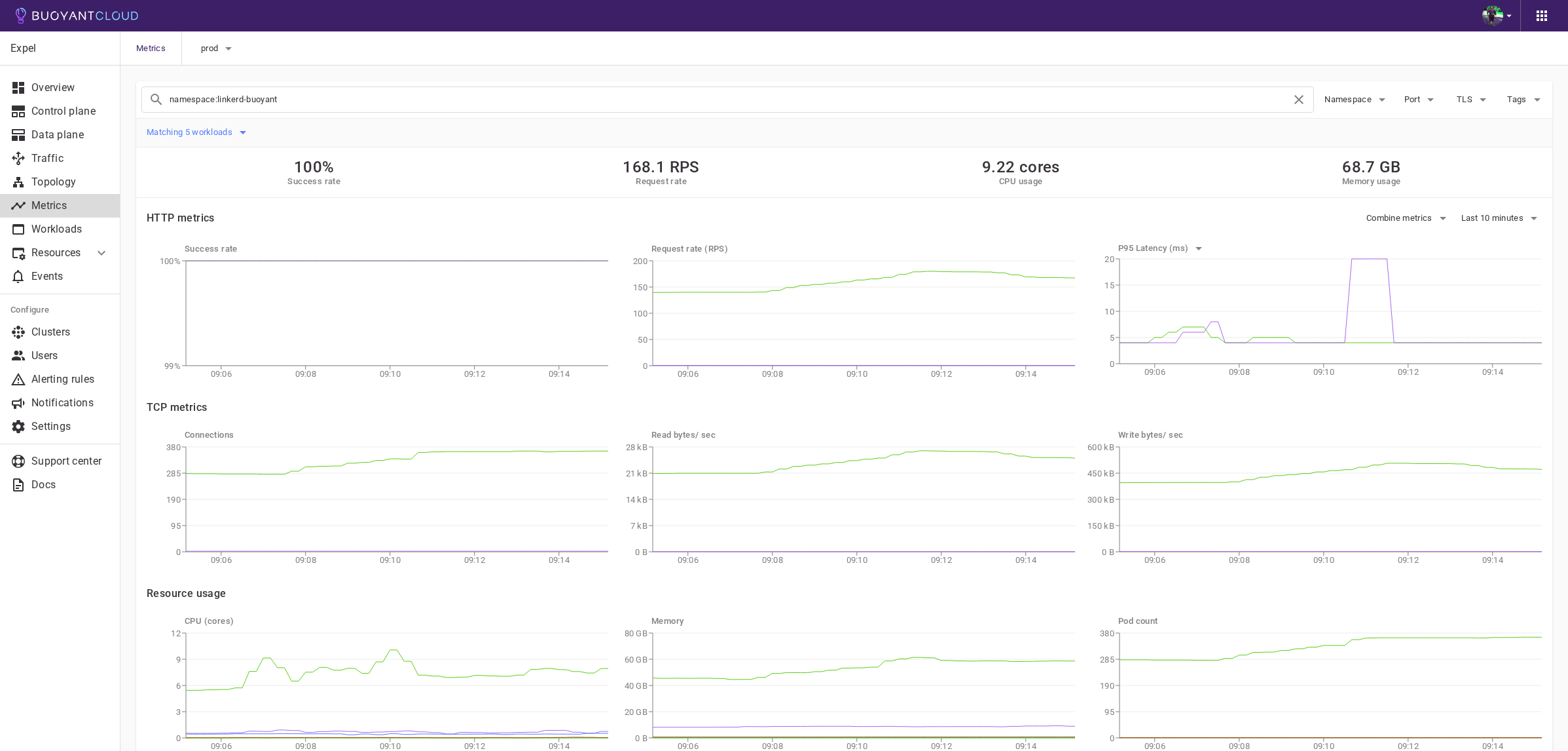
click at [206, 128] on span "Matching 5 workloads" at bounding box center [190, 132] width 88 height 10
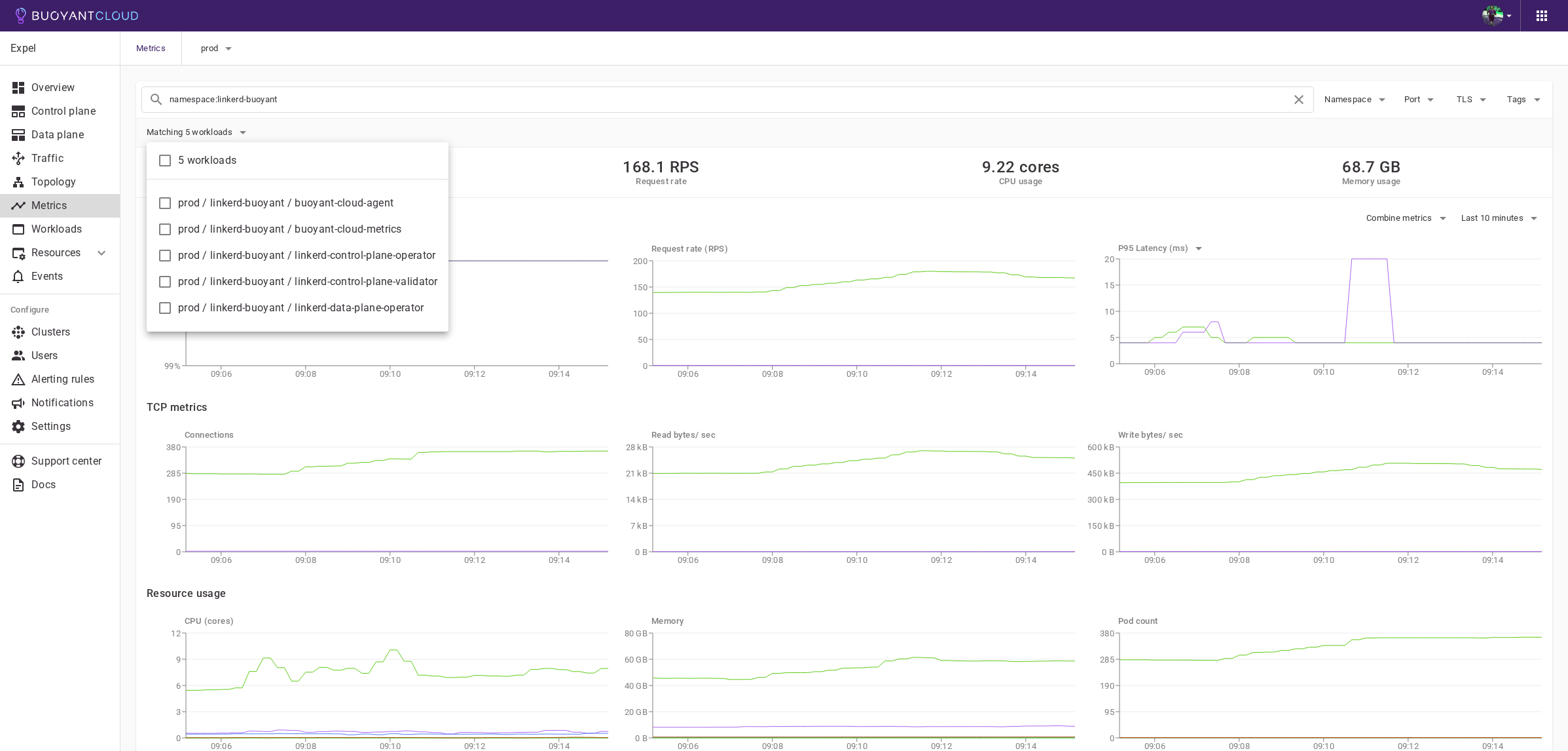
click at [369, 206] on span "prod / linkerd-buoyant / buoyant-cloud-agent" at bounding box center [308, 203] width 260 height 13
checkbox input "true"
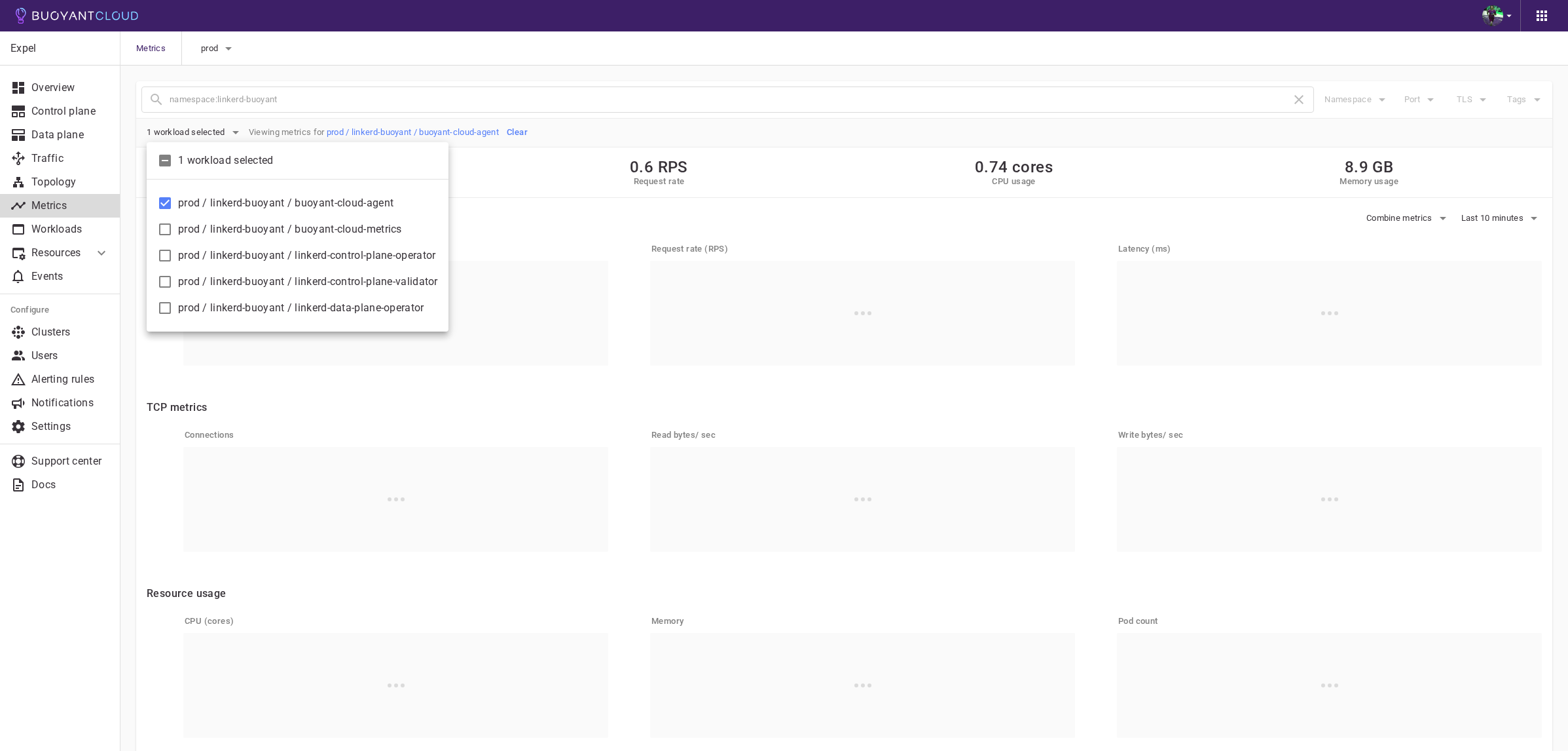
click at [641, 160] on div at bounding box center [784, 375] width 1568 height 751
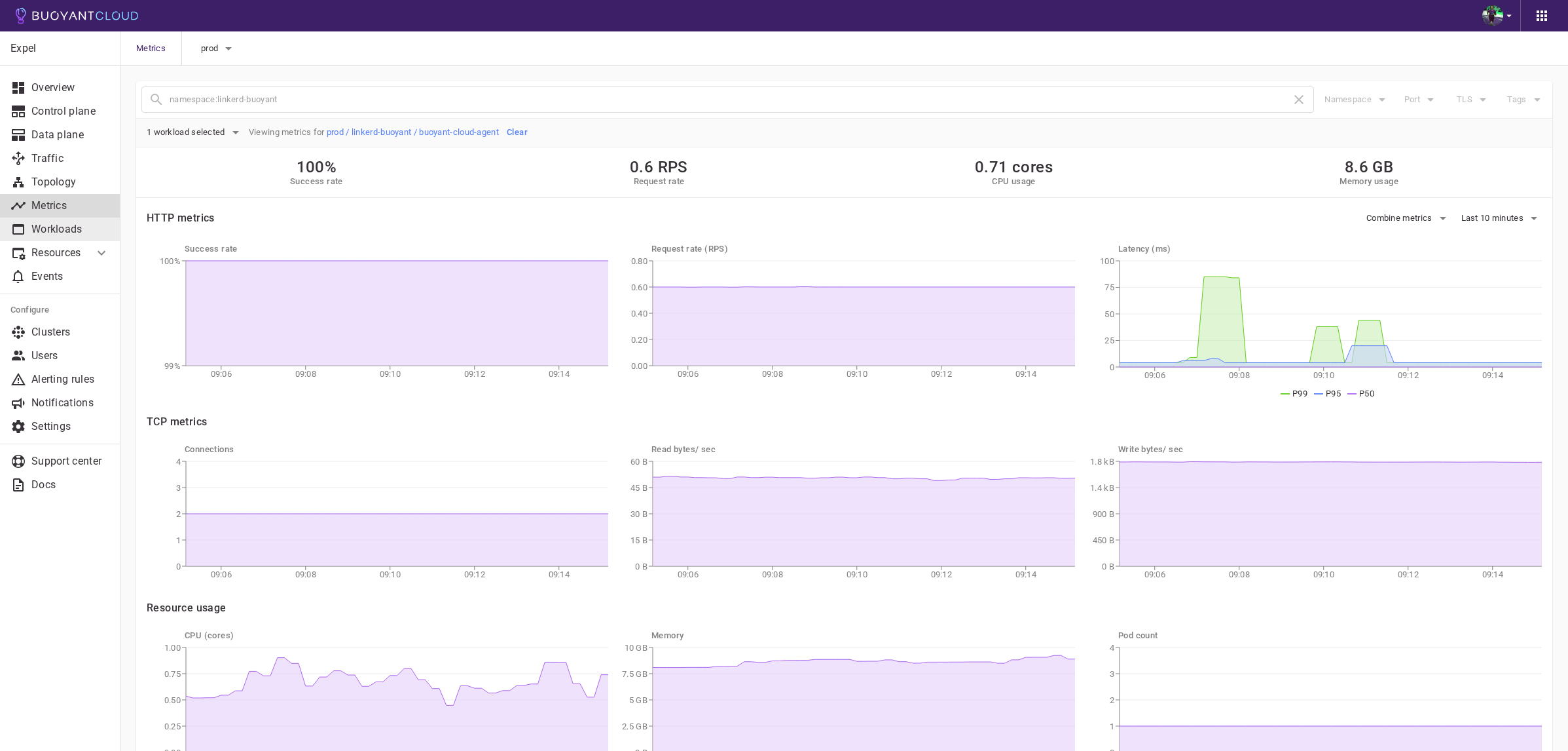
click at [84, 225] on p "Workloads" at bounding box center [70, 229] width 78 height 13
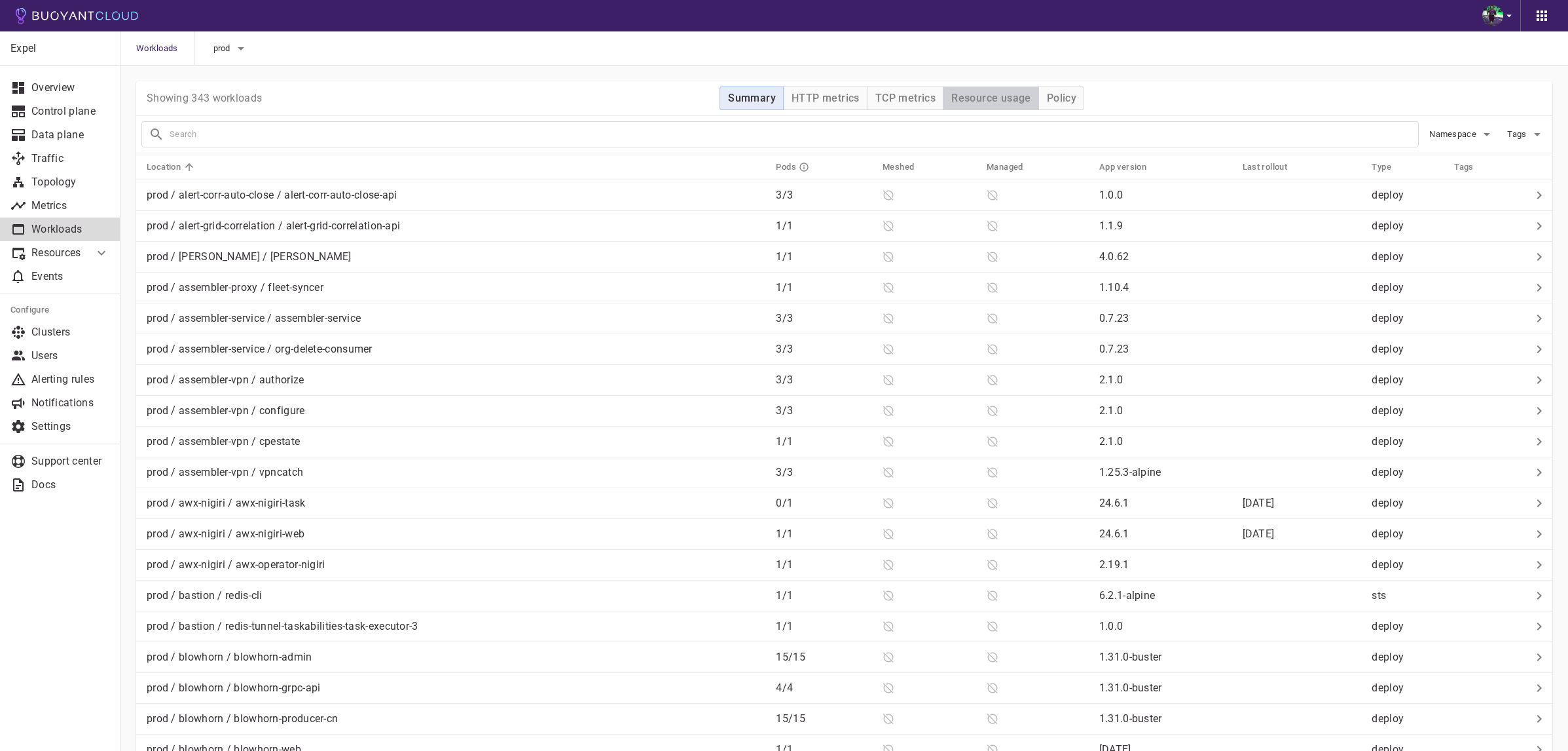
click at [999, 97] on h4 "Resource usage" at bounding box center [991, 98] width 80 height 13
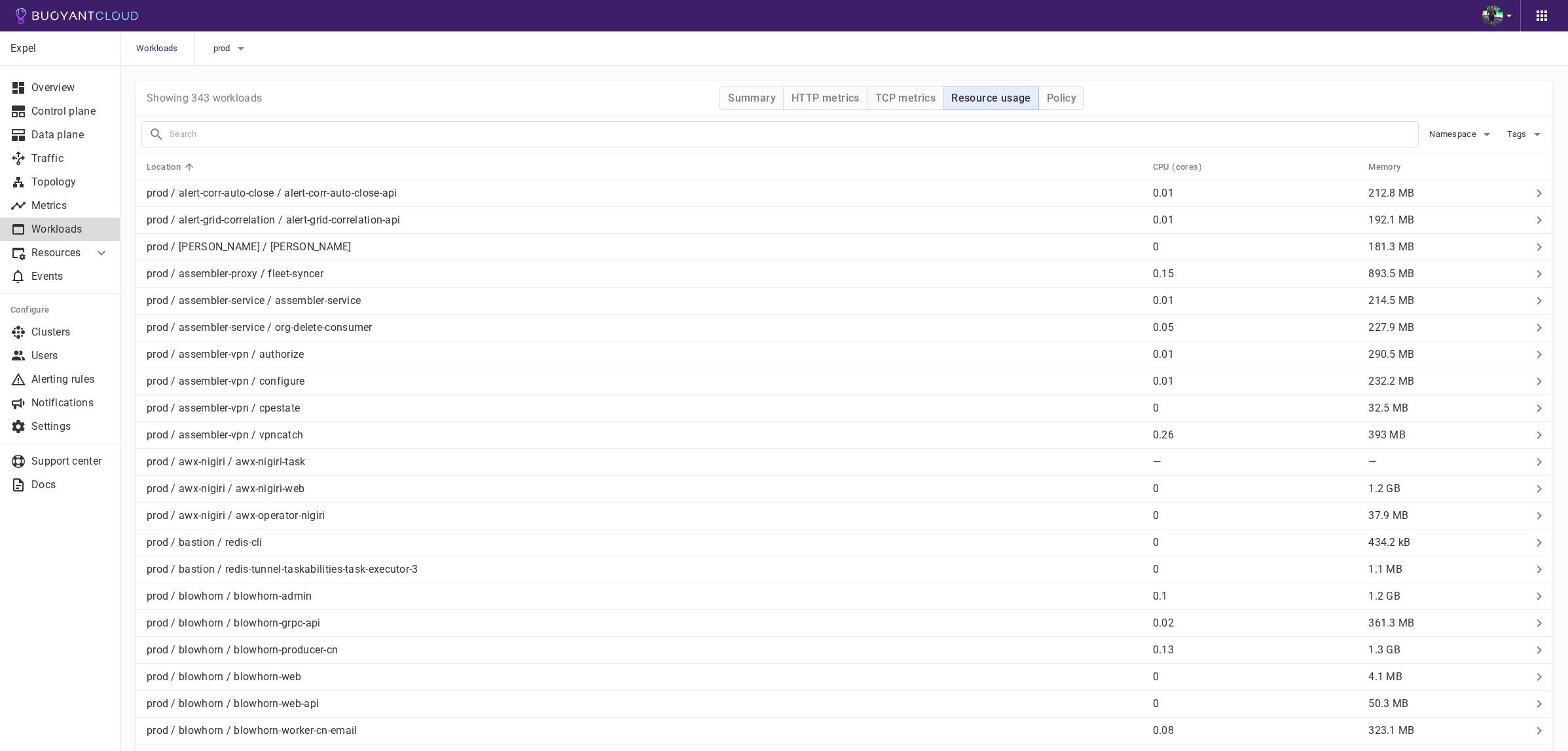
click at [1396, 156] on th "Memory" at bounding box center [1441, 166] width 168 height 27
click at [1390, 166] on h5 "Memory" at bounding box center [1385, 167] width 32 height 10
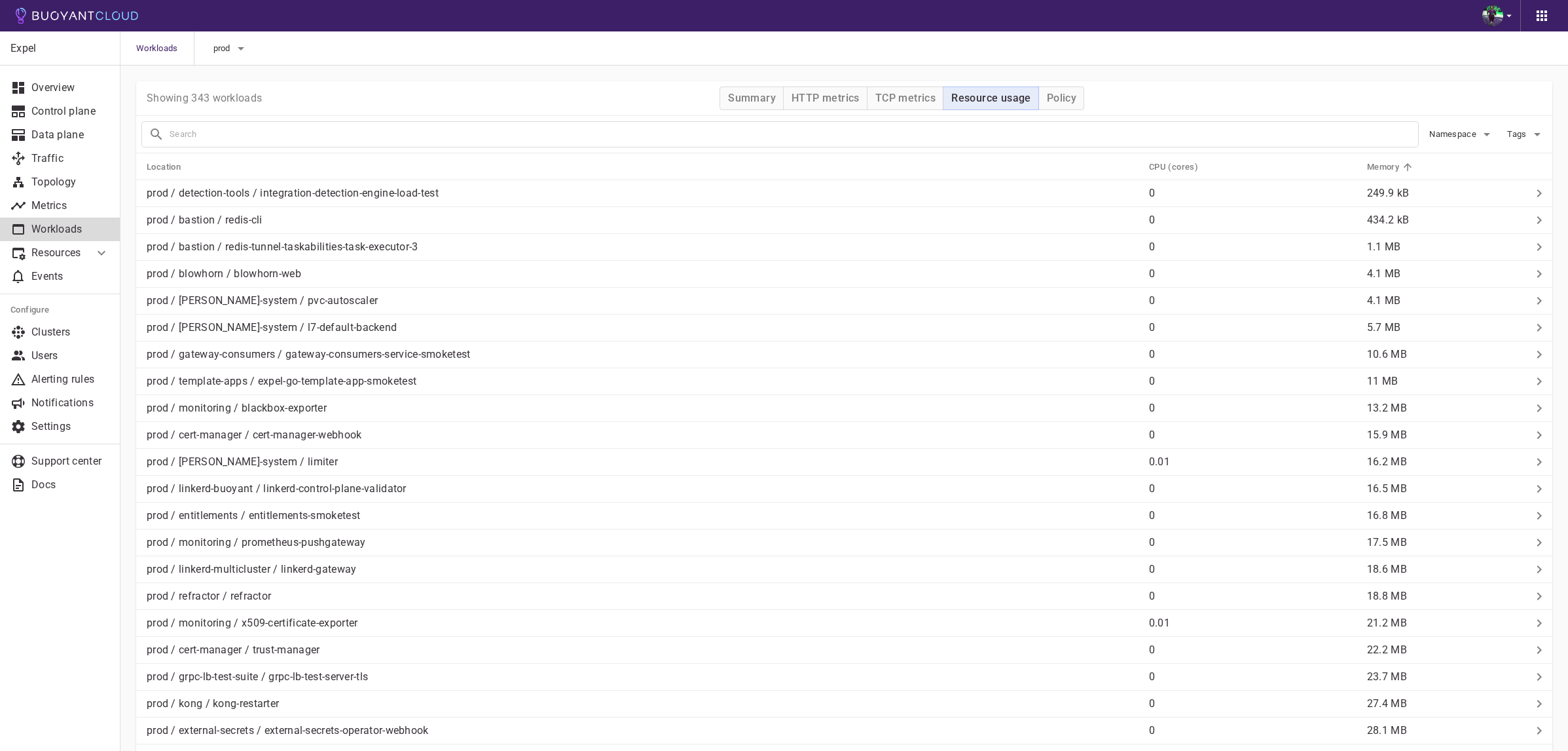
click at [1390, 166] on h5 "Memory" at bounding box center [1383, 167] width 32 height 10
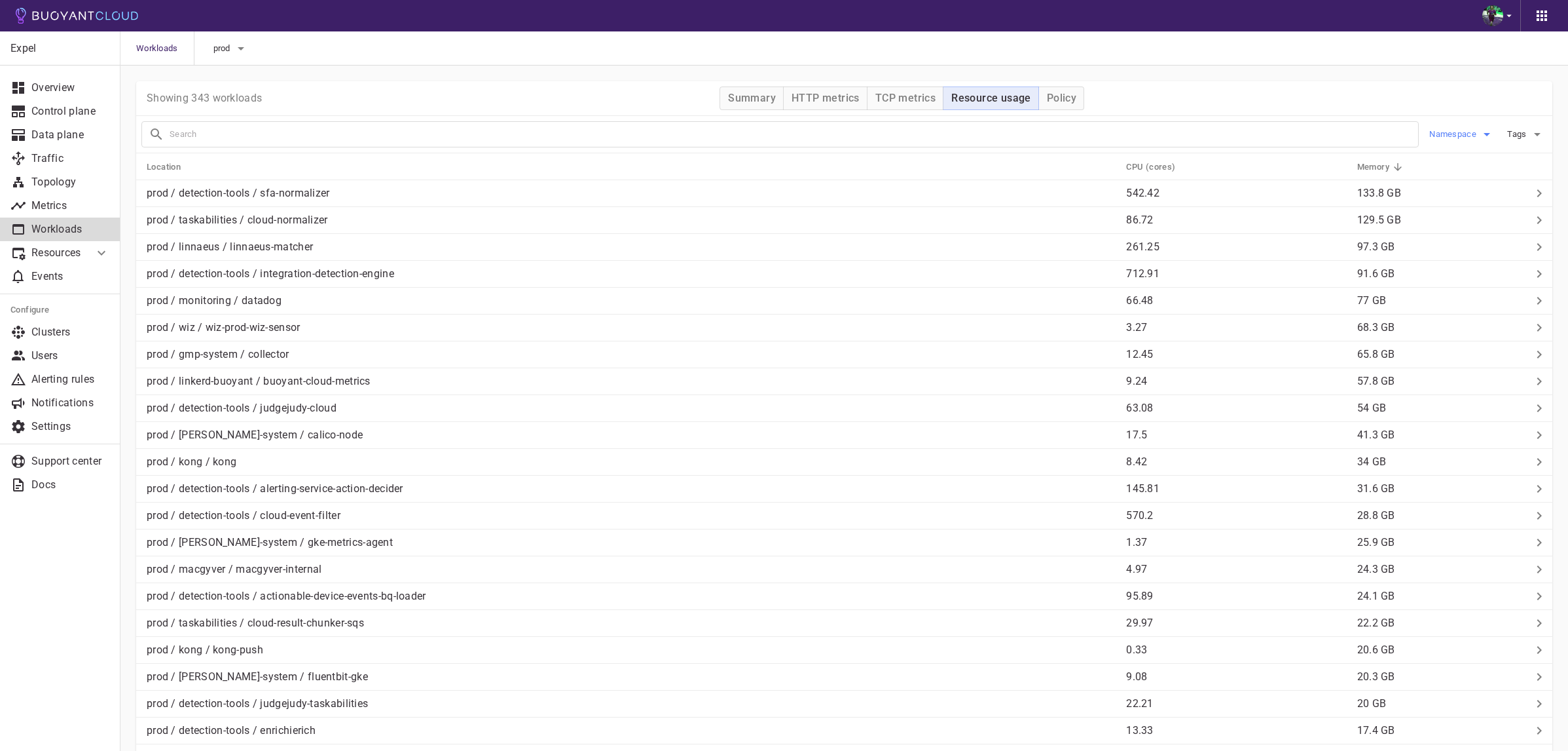
click at [1447, 140] on button "Namespace" at bounding box center [1462, 134] width 66 height 20
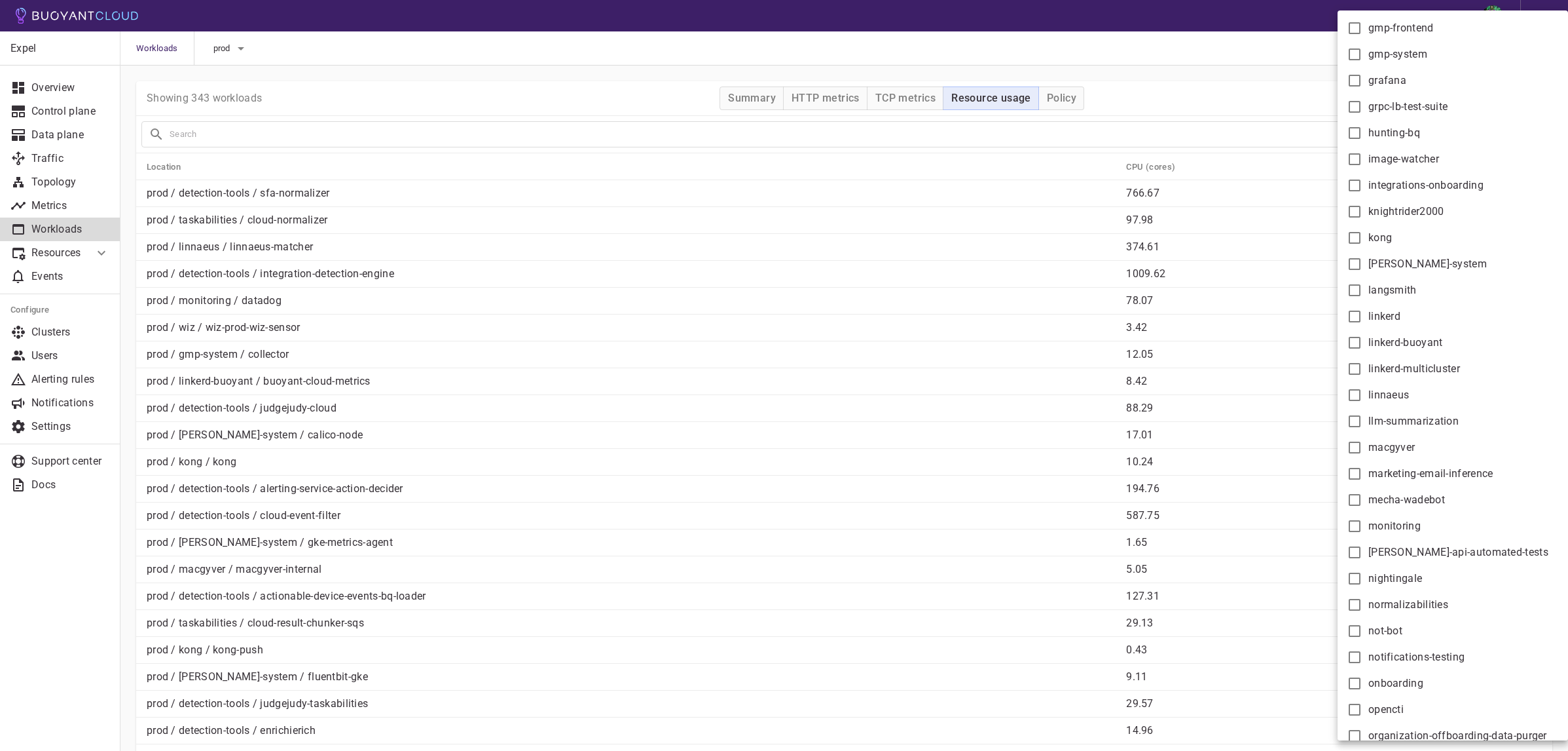
scroll to position [924, 0]
click at [1433, 342] on span "linkerd-buoyant" at bounding box center [1406, 342] width 75 height 13
click at [1362, 342] on input "linkerd-buoyant" at bounding box center [1355, 342] width 16 height 16
checkbox input "true"
type input "namespace:linkerd-buoyant"
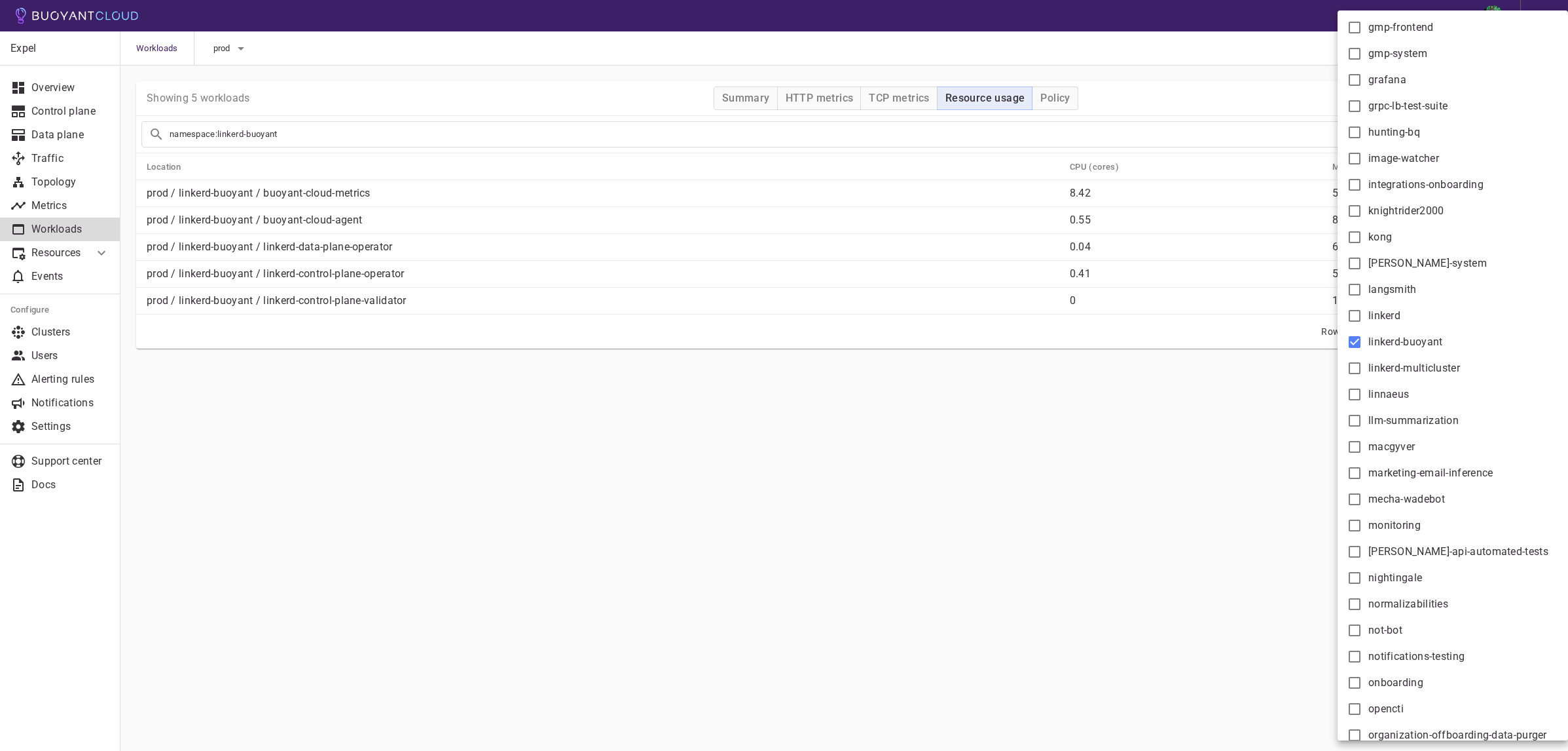
click at [952, 530] on div at bounding box center [784, 375] width 1568 height 751
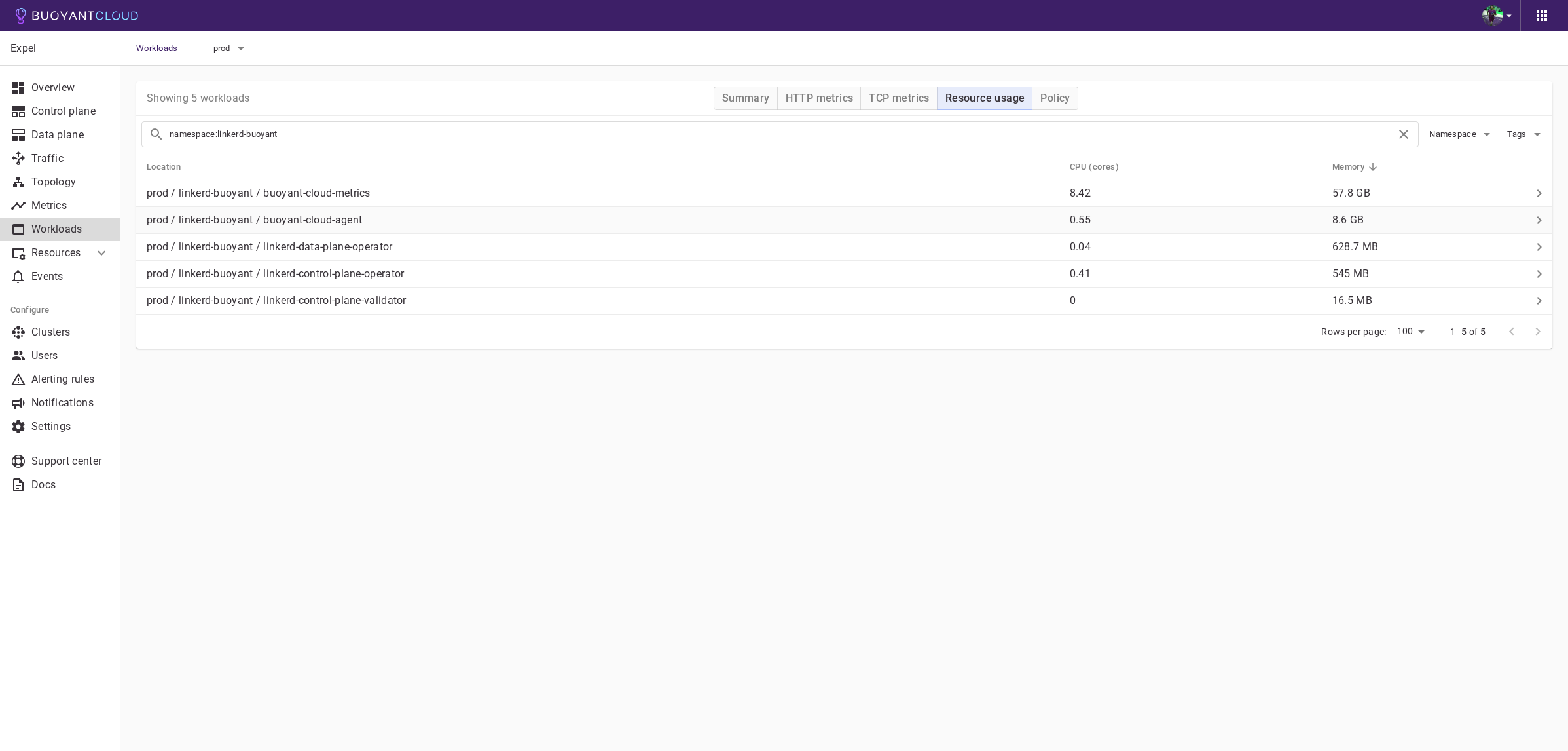
click at [366, 213] on div "prod / linkerd-buoyant / buoyant-cloud-agent" at bounding box center [600, 217] width 918 height 18
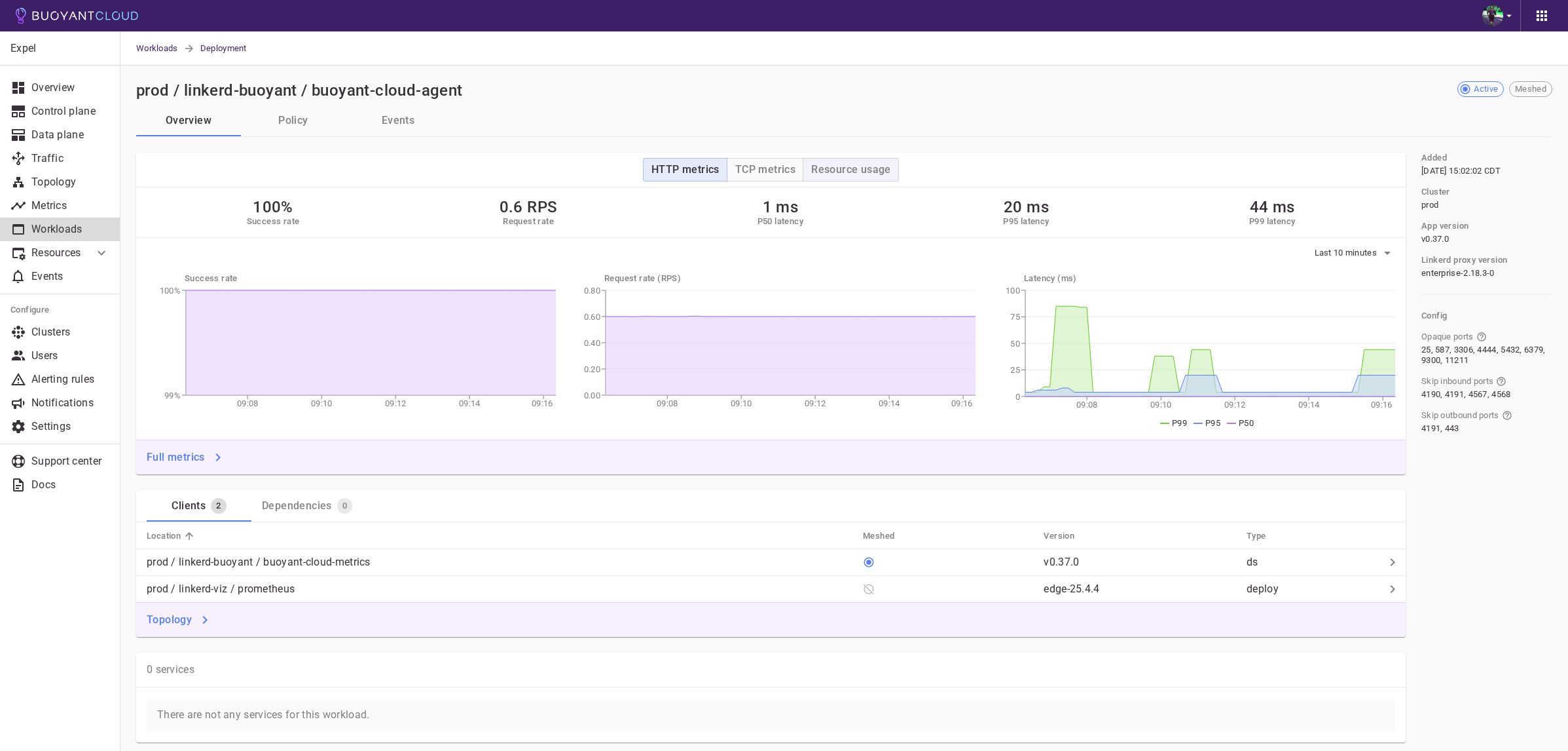
click at [890, 170] on button "Resource usage" at bounding box center [851, 170] width 96 height 23
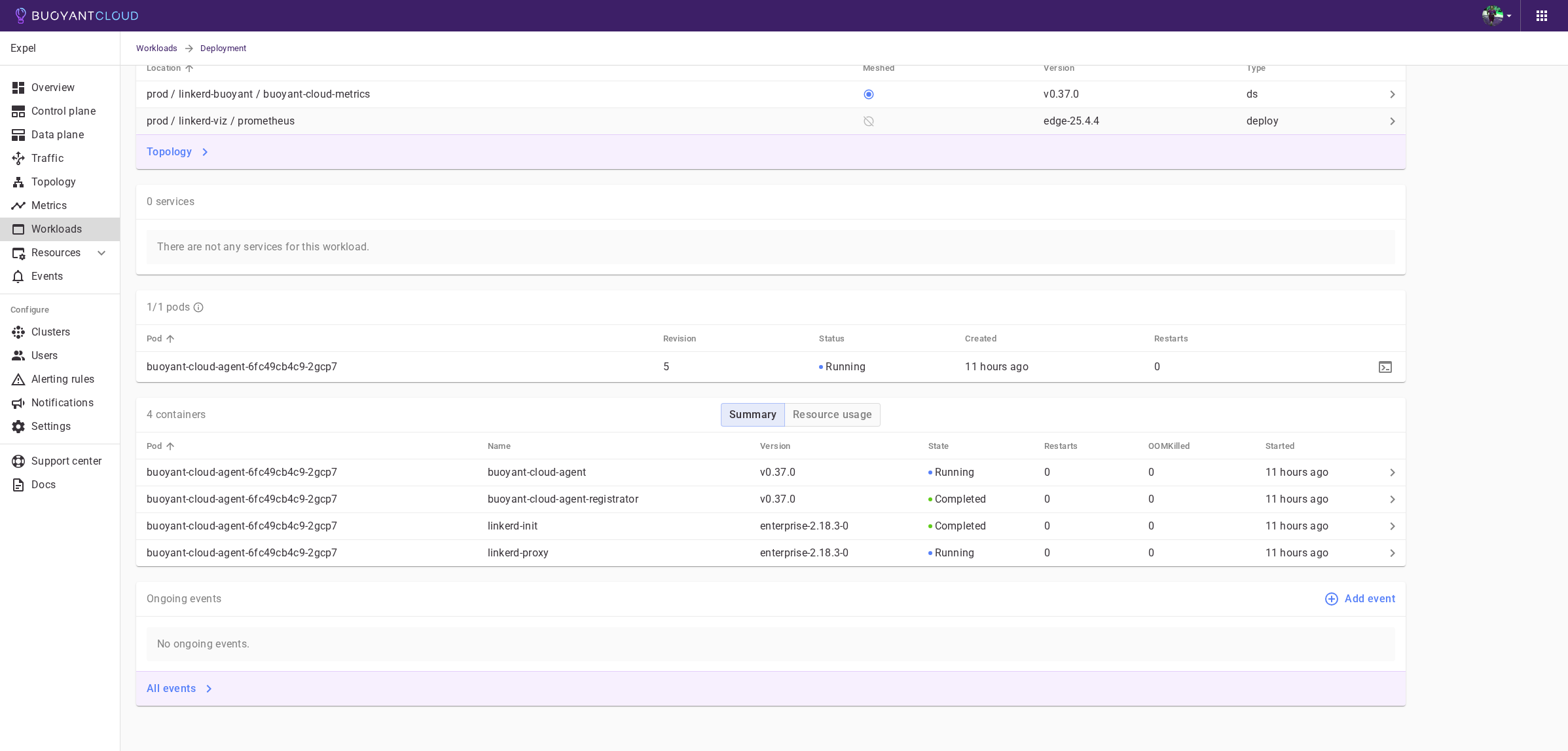
scroll to position [460, 0]
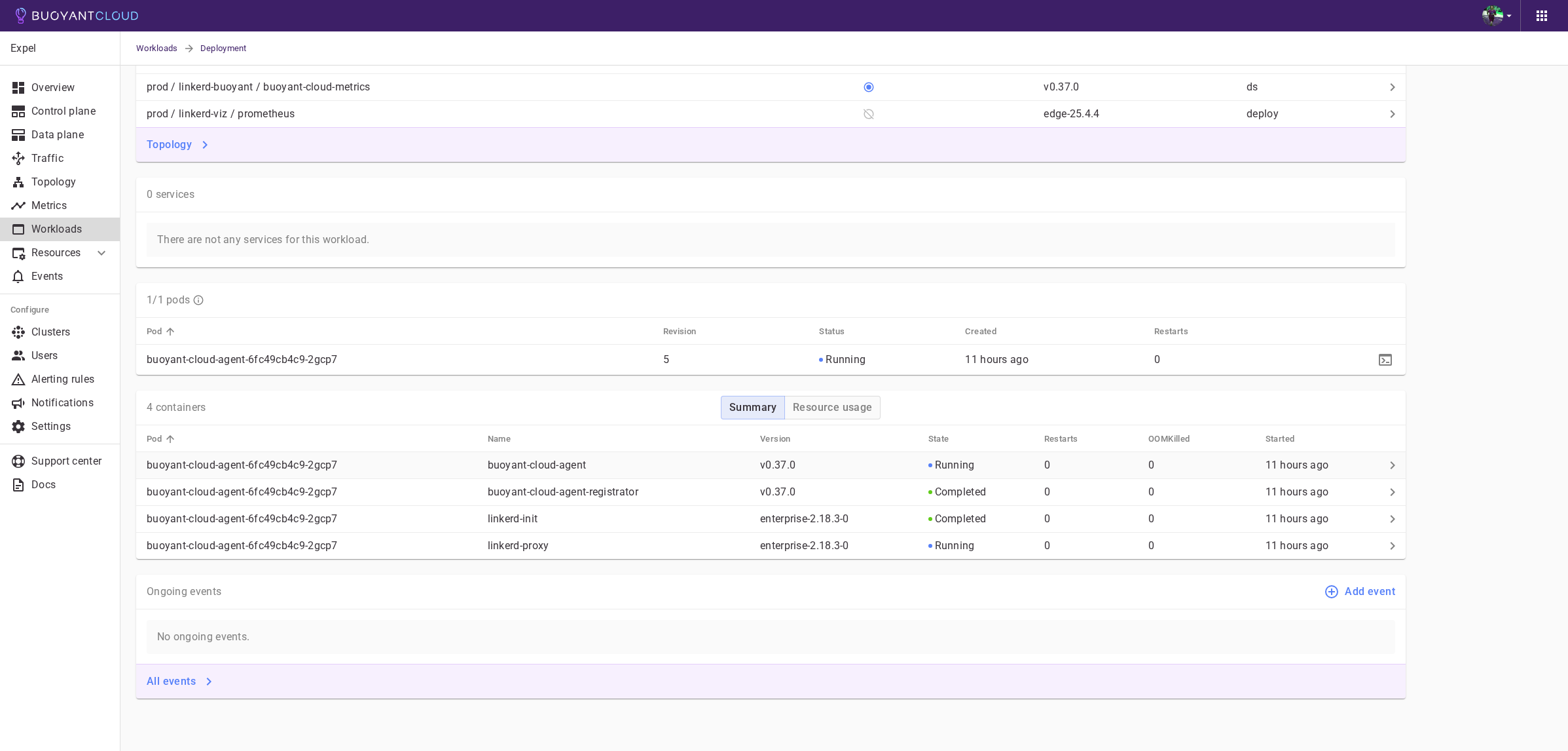
click at [575, 454] on td "buoyant-cloud-agent" at bounding box center [614, 465] width 273 height 27
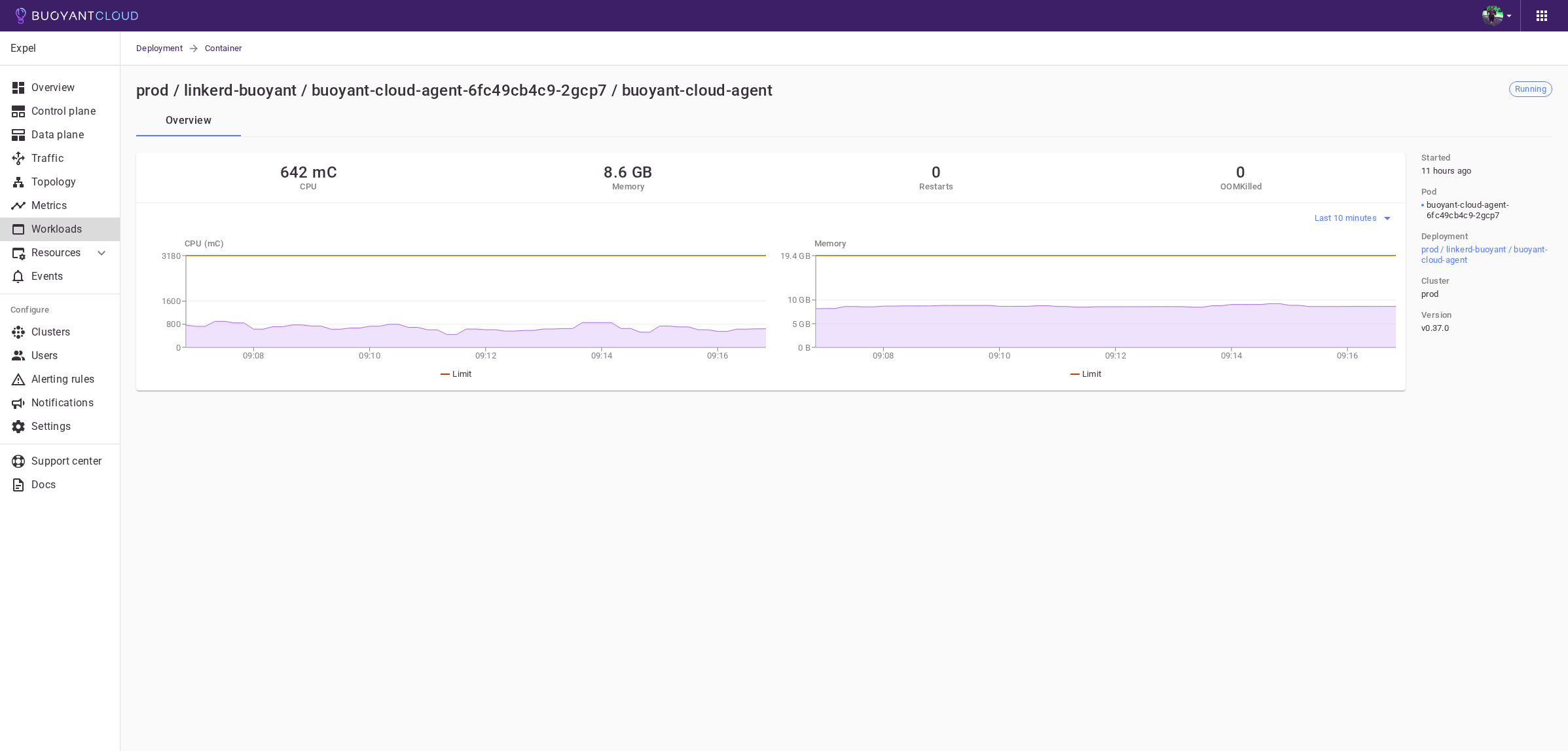
click at [1353, 216] on span "Last 10 minutes" at bounding box center [1347, 218] width 66 height 10
click at [1366, 315] on li "Last 24 hours" at bounding box center [1363, 315] width 99 height 23
